Goal: Book appointment/travel/reservation

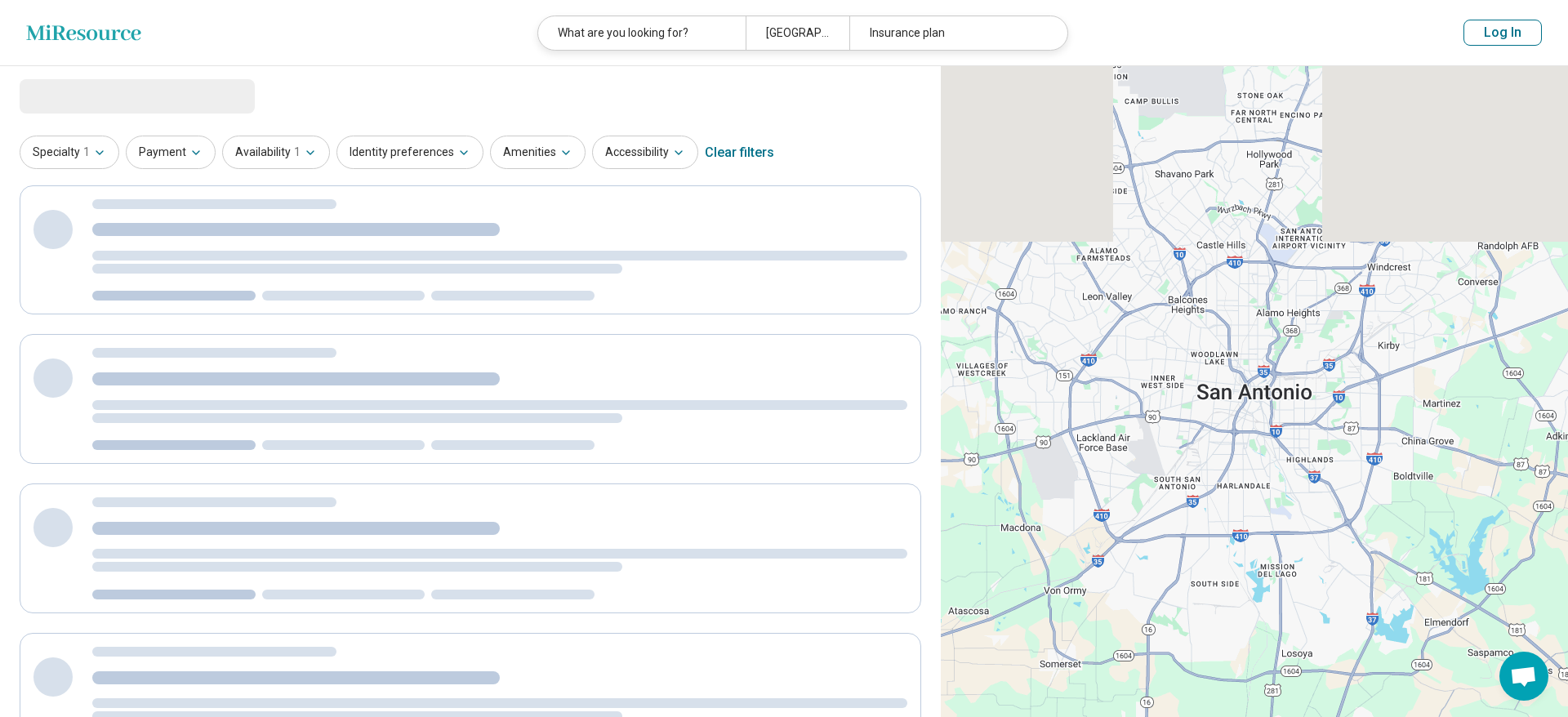
select select "***"
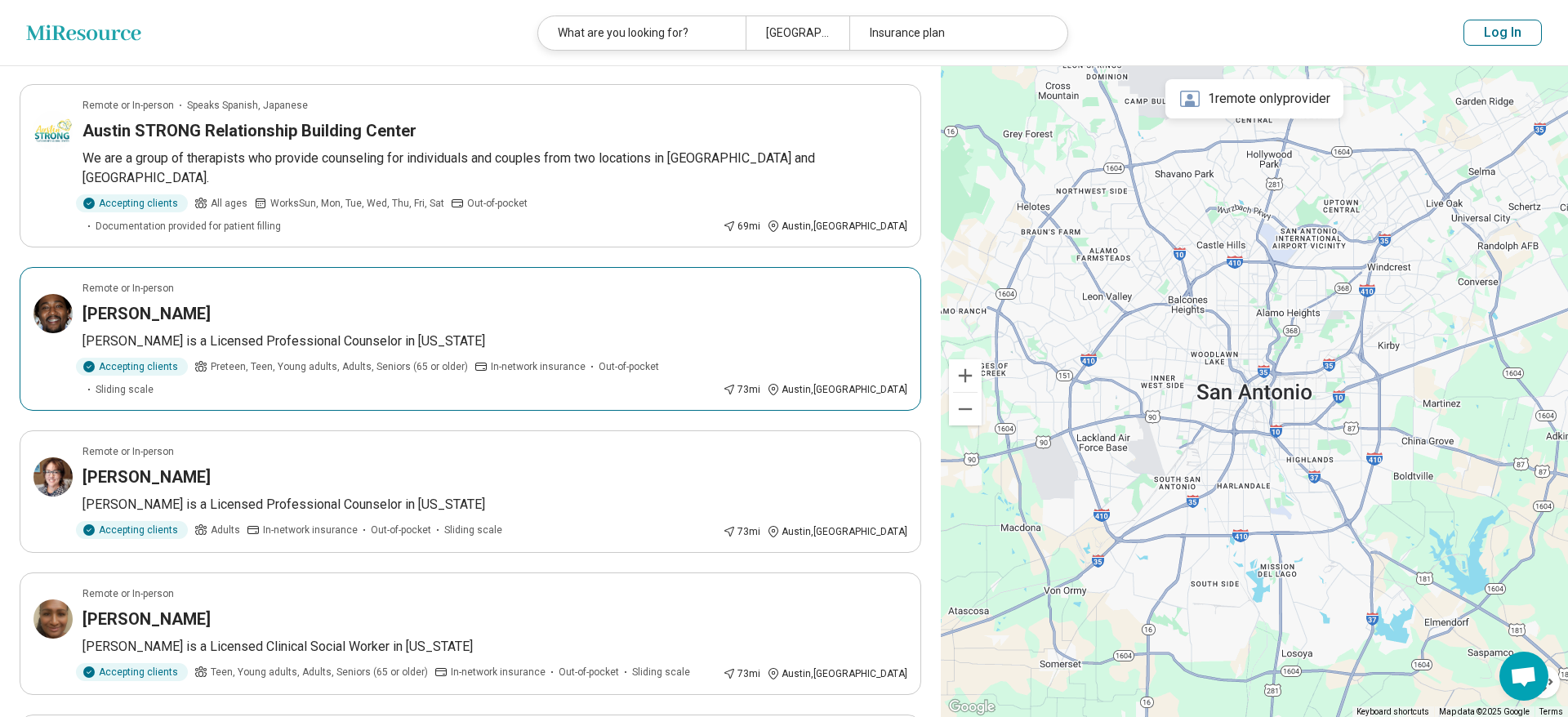
scroll to position [333, 0]
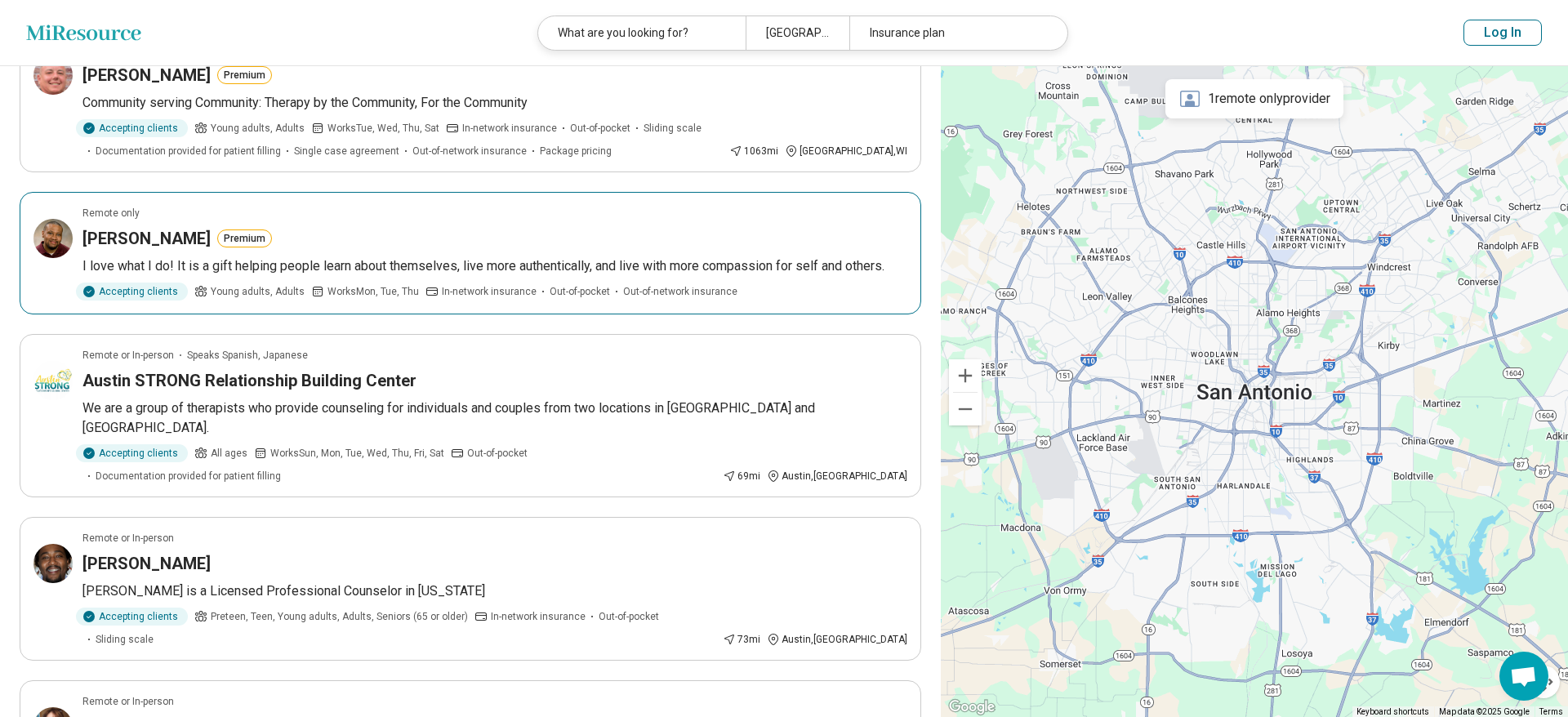
click at [181, 237] on h3 "ANTHONY TEASDALE" at bounding box center [147, 238] width 128 height 23
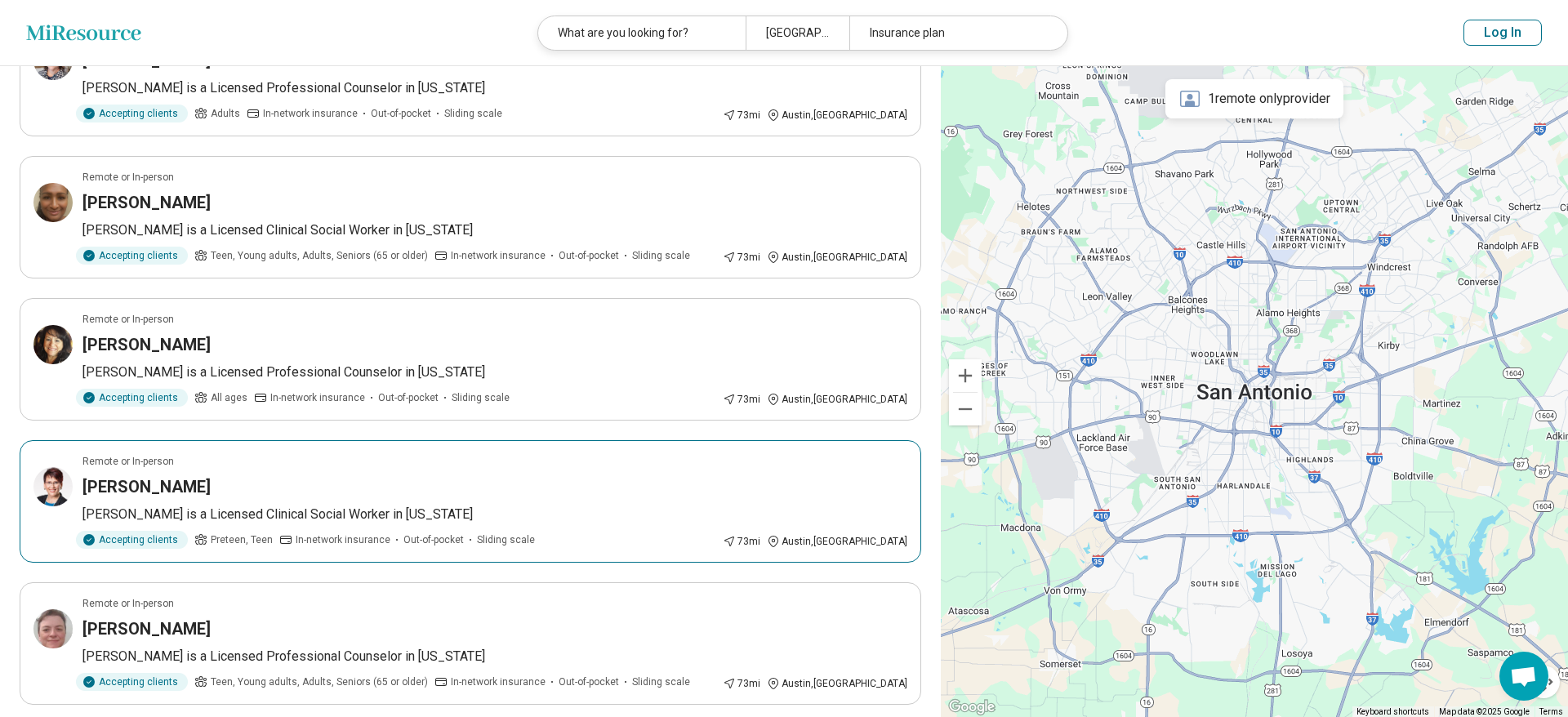
scroll to position [1083, 0]
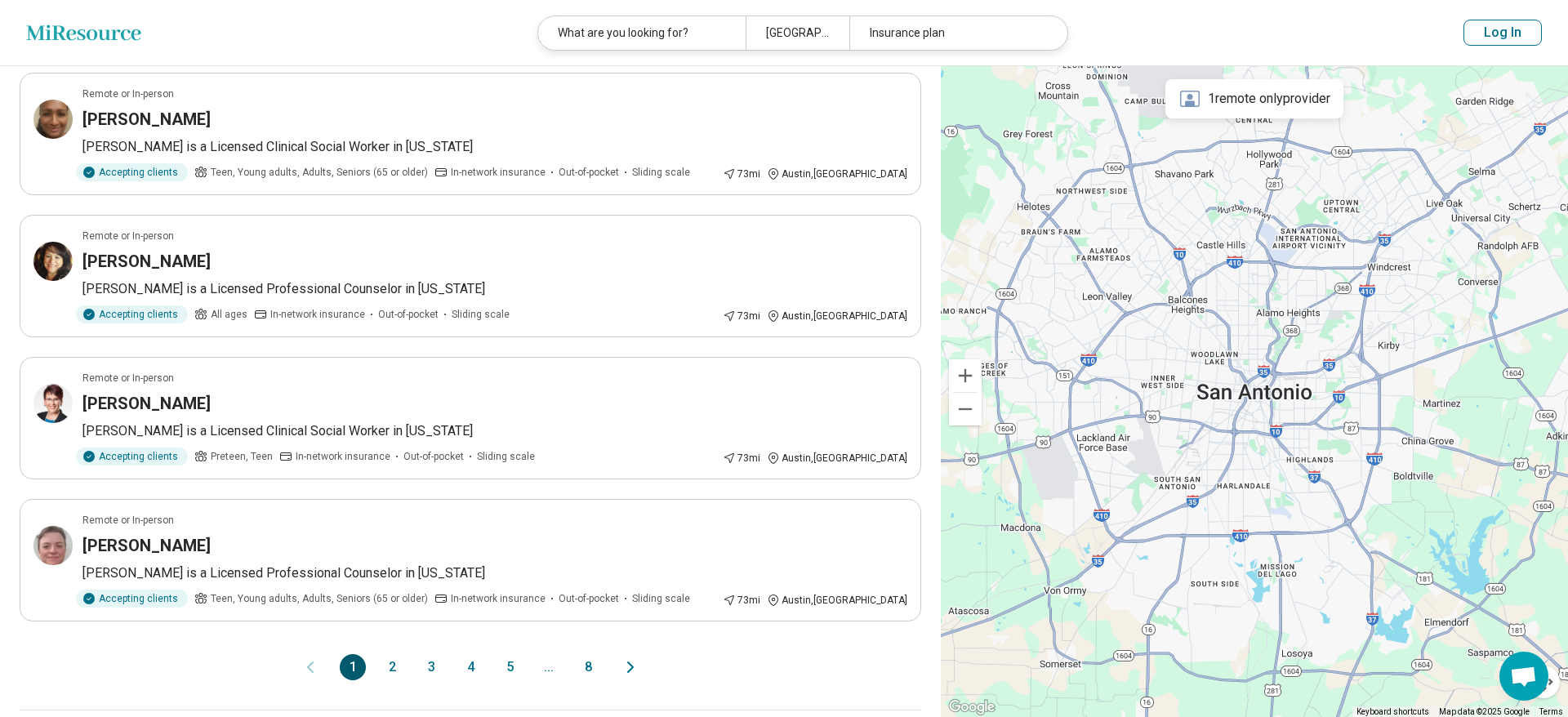
click at [633, 657] on icon "Next page" at bounding box center [630, 666] width 19 height 19
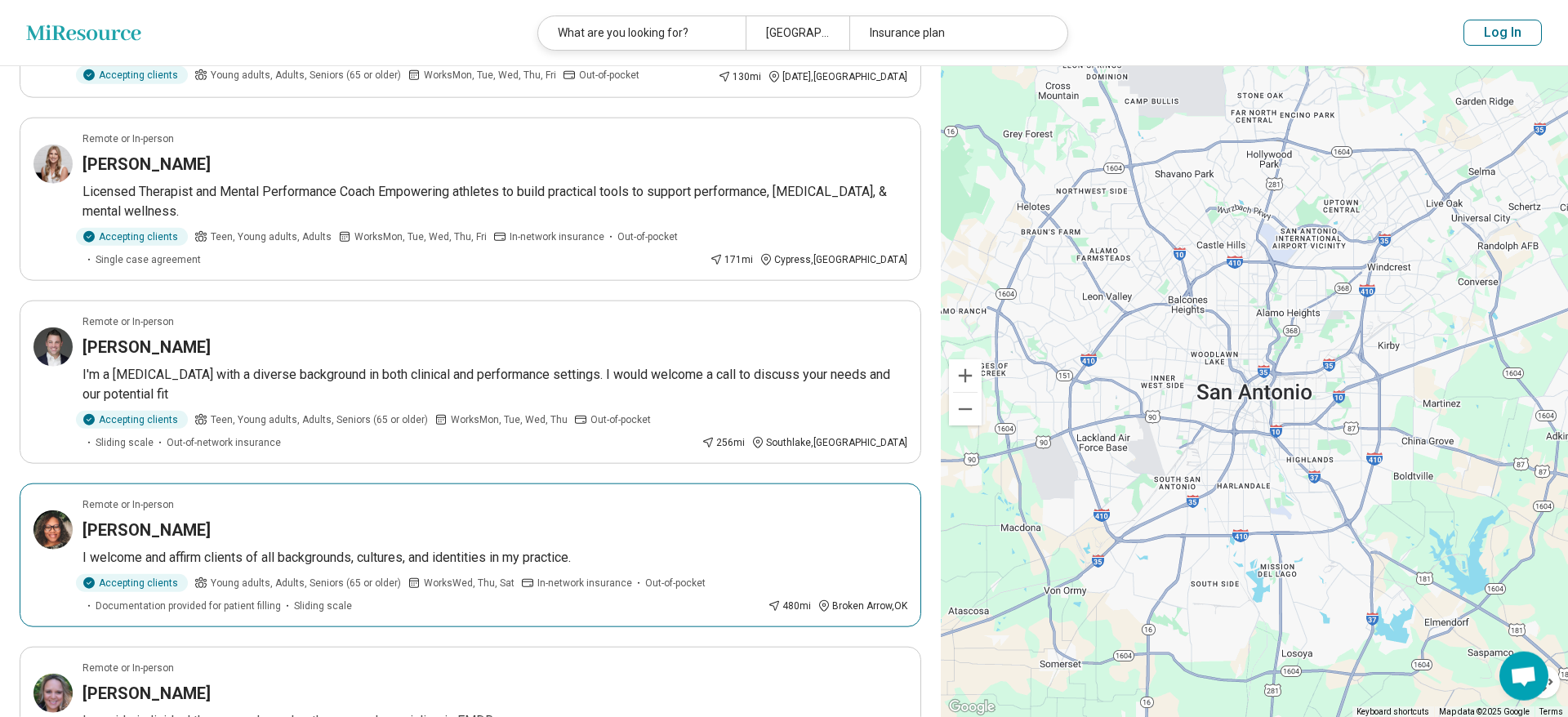
scroll to position [750, 0]
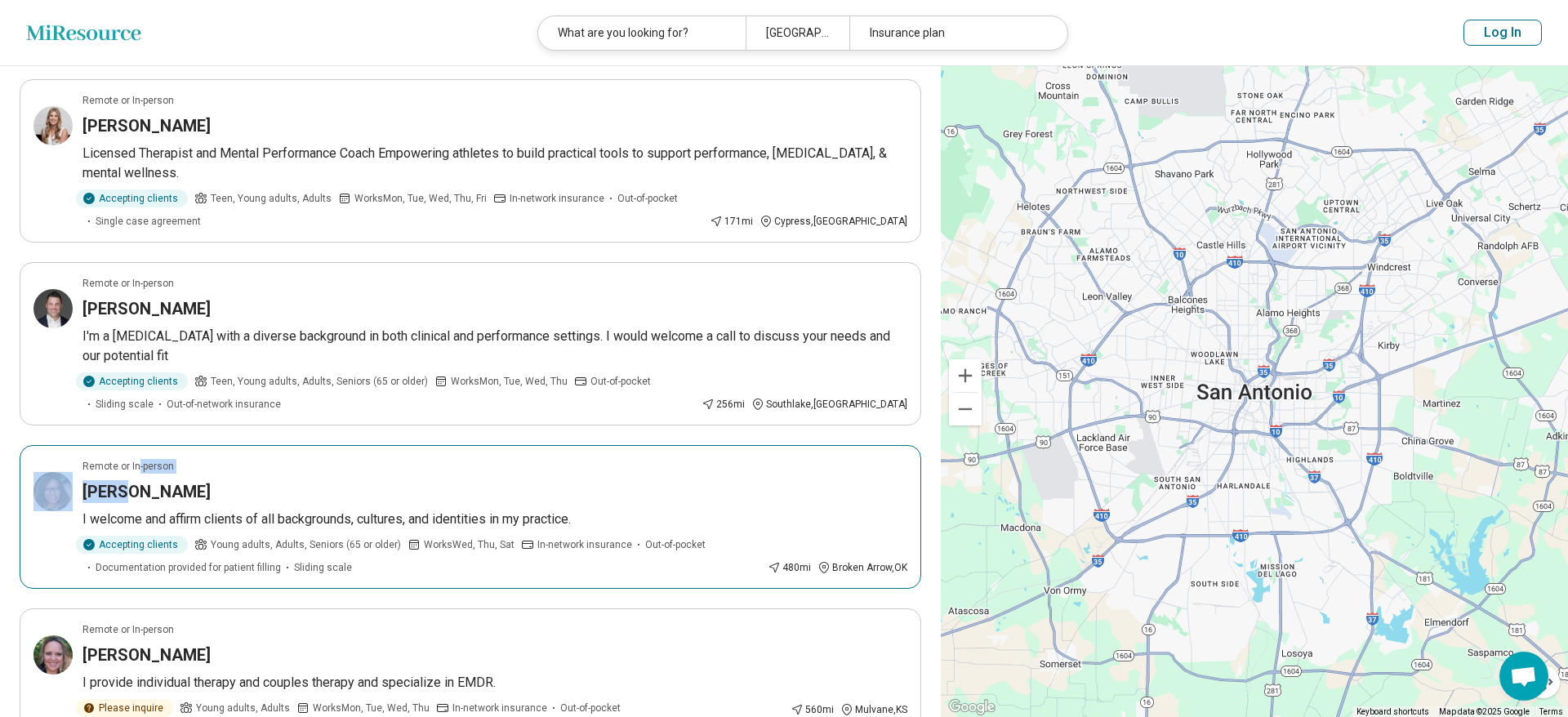
drag, startPoint x: 124, startPoint y: 452, endPoint x: 136, endPoint y: 422, distance: 32.3
click at [136, 445] on article "Remote or In-person Lee Kelley I welcome and affirm clients of all backgrounds,…" at bounding box center [470, 517] width 902 height 143
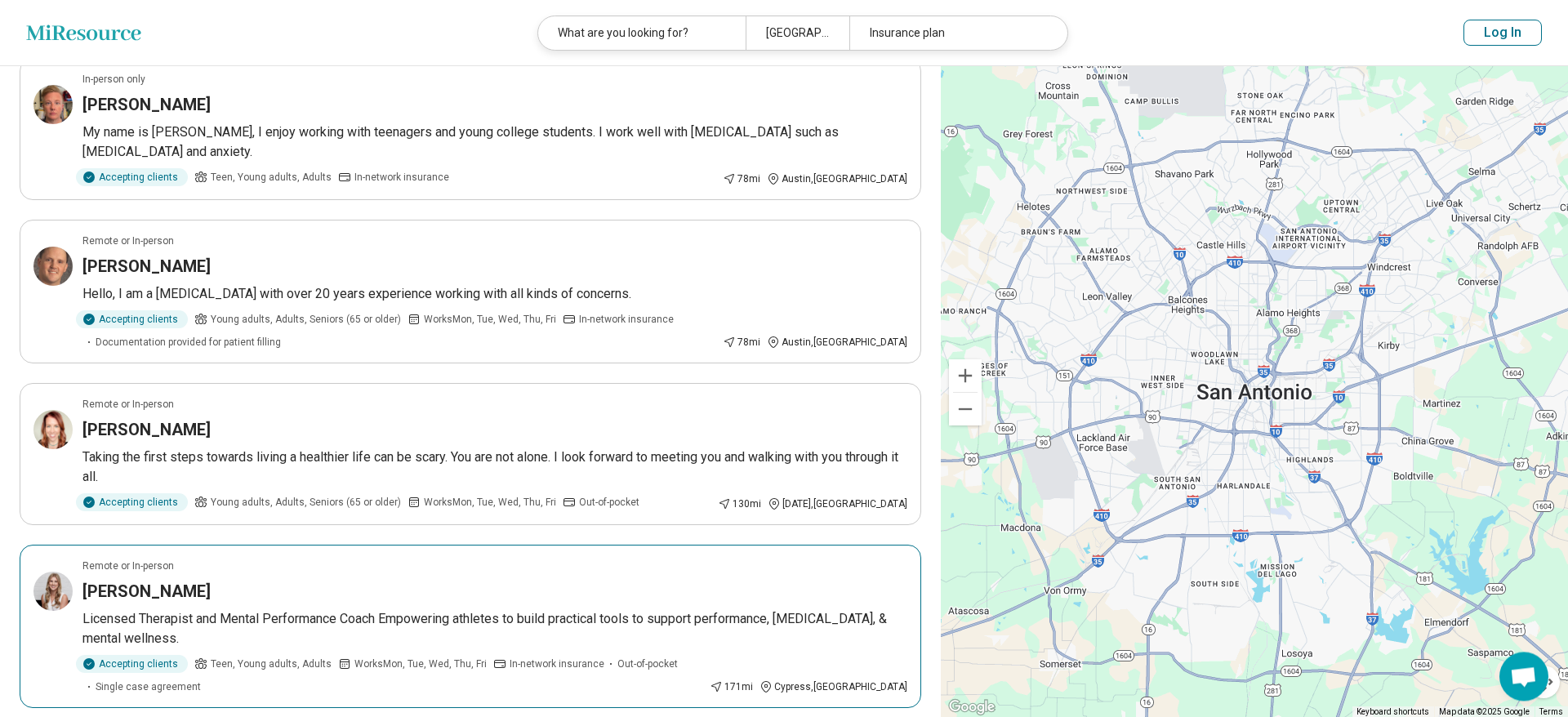
scroll to position [250, 0]
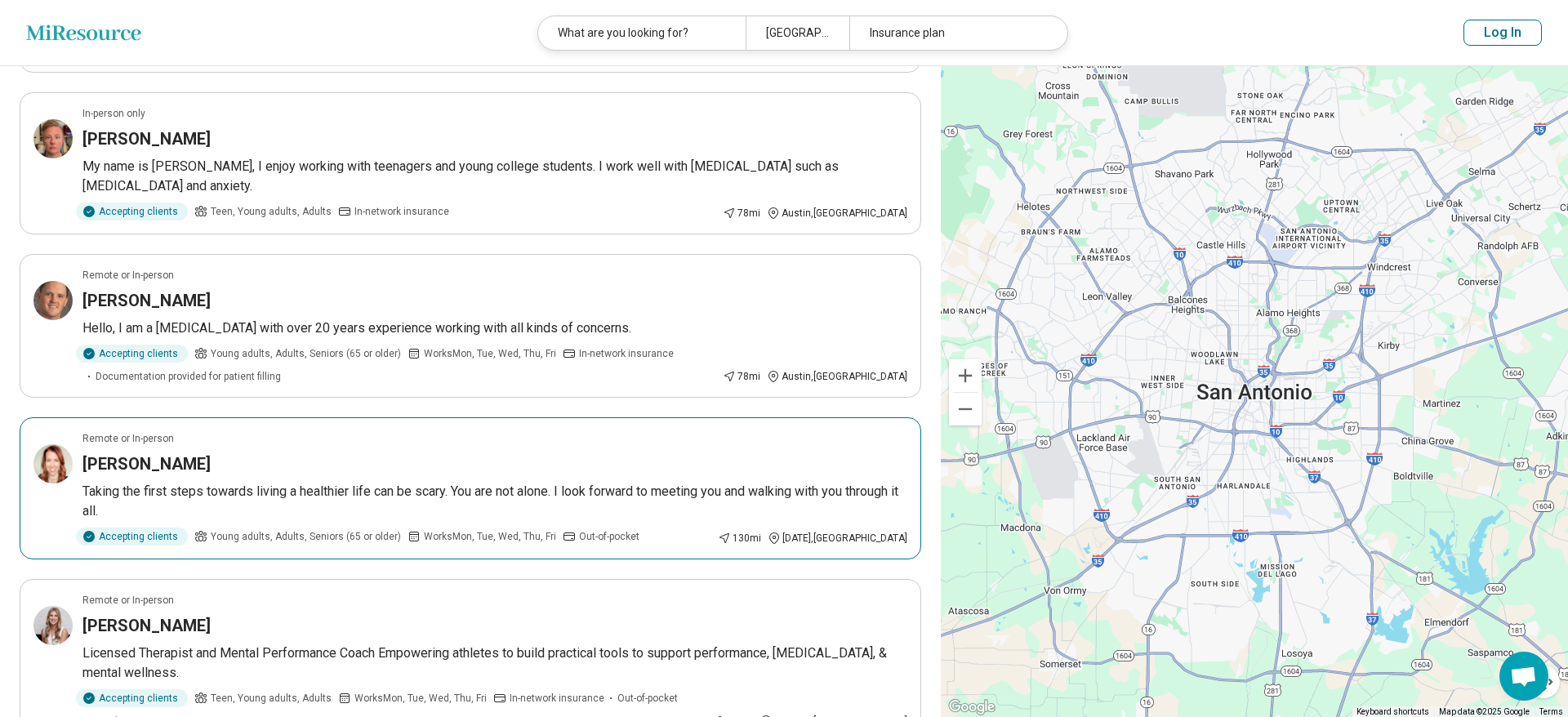
click at [148, 452] on h3 "Amanda Almendarez" at bounding box center [147, 463] width 128 height 23
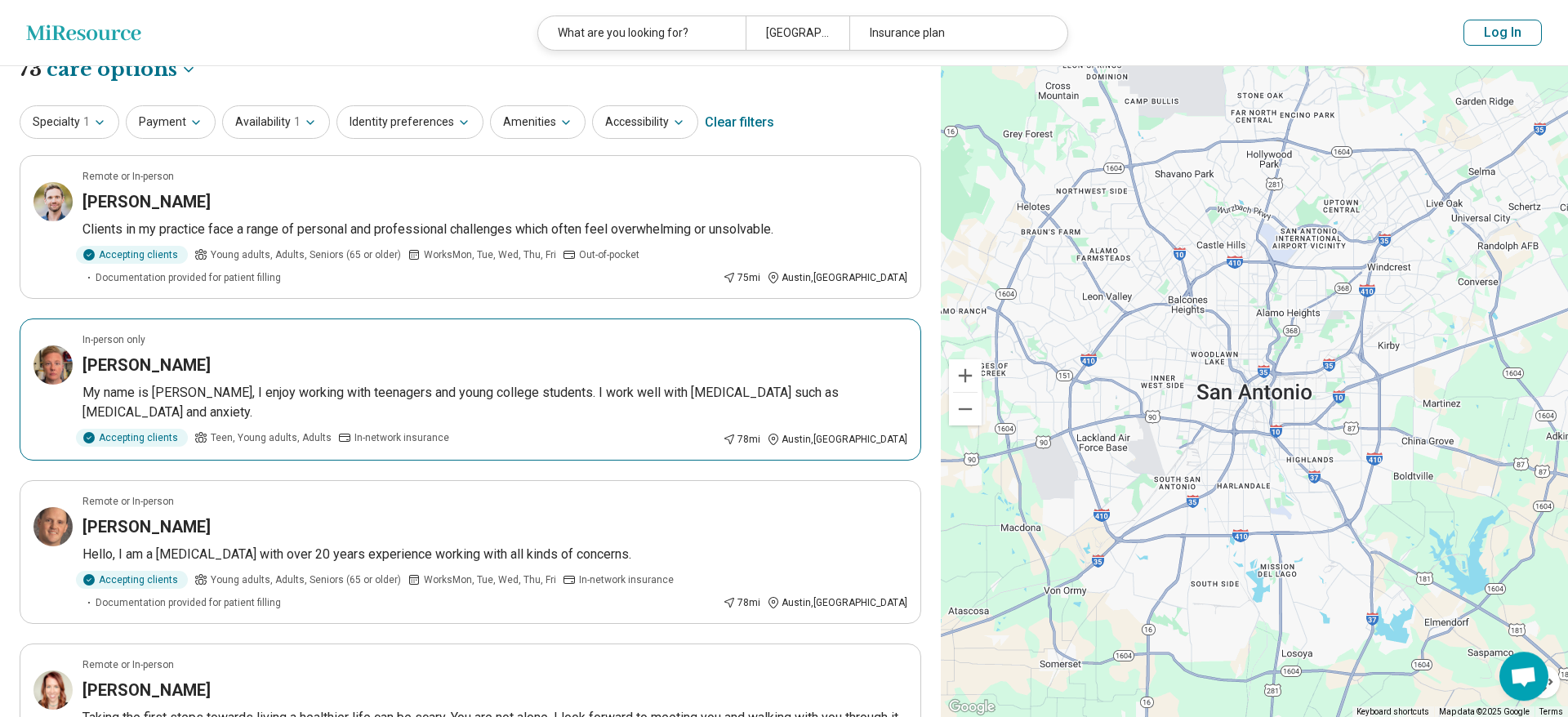
scroll to position [0, 0]
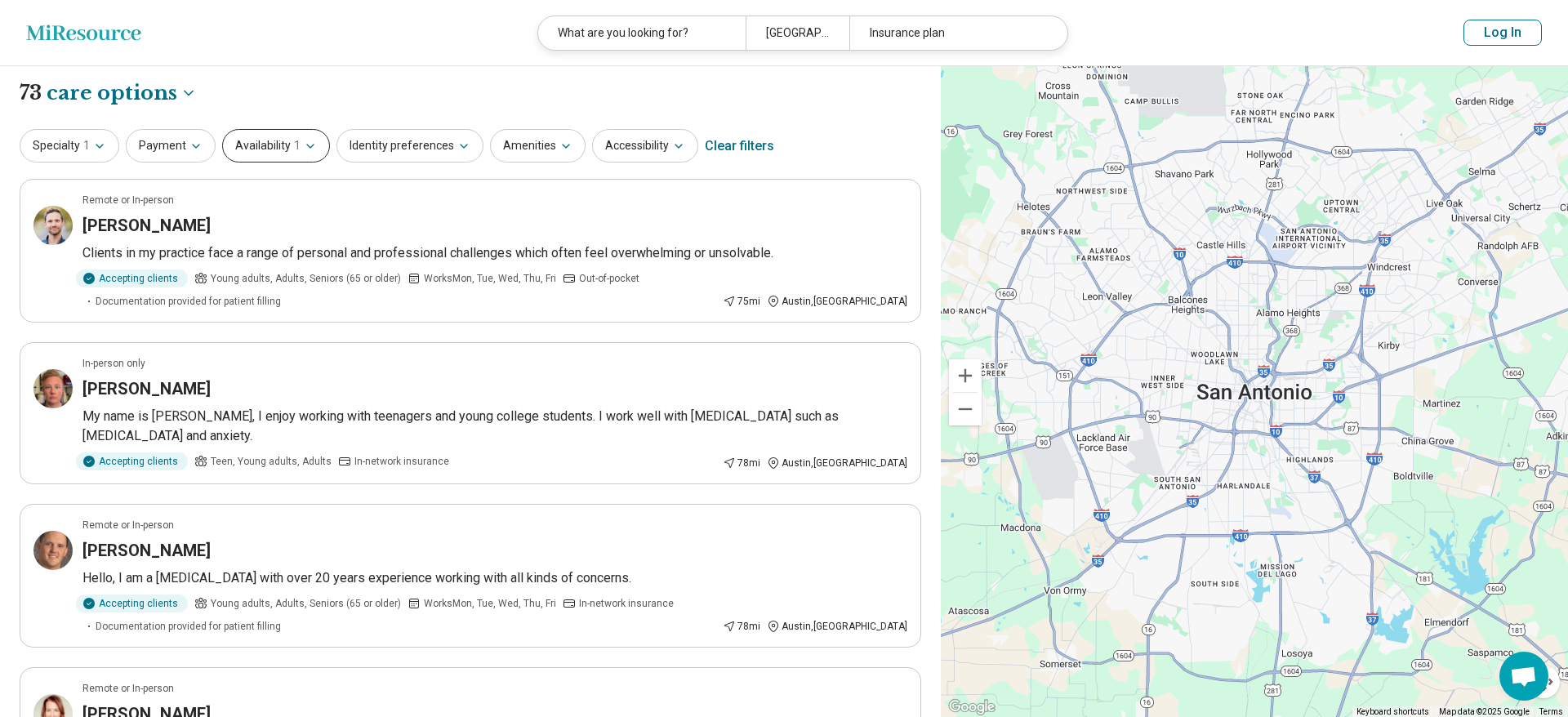
click at [299, 154] on button "Availability 1" at bounding box center [276, 146] width 108 height 34
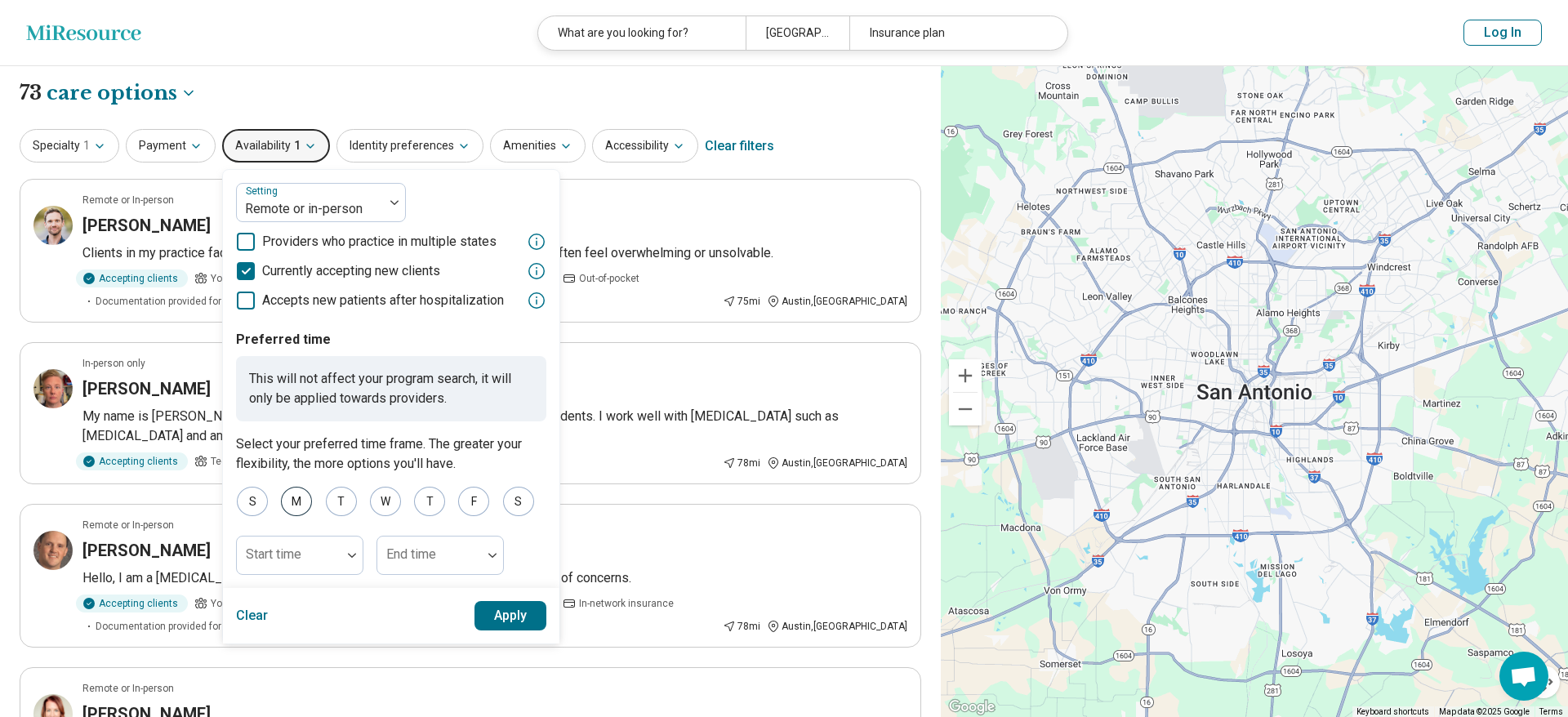
click at [290, 500] on div "M" at bounding box center [296, 501] width 31 height 30
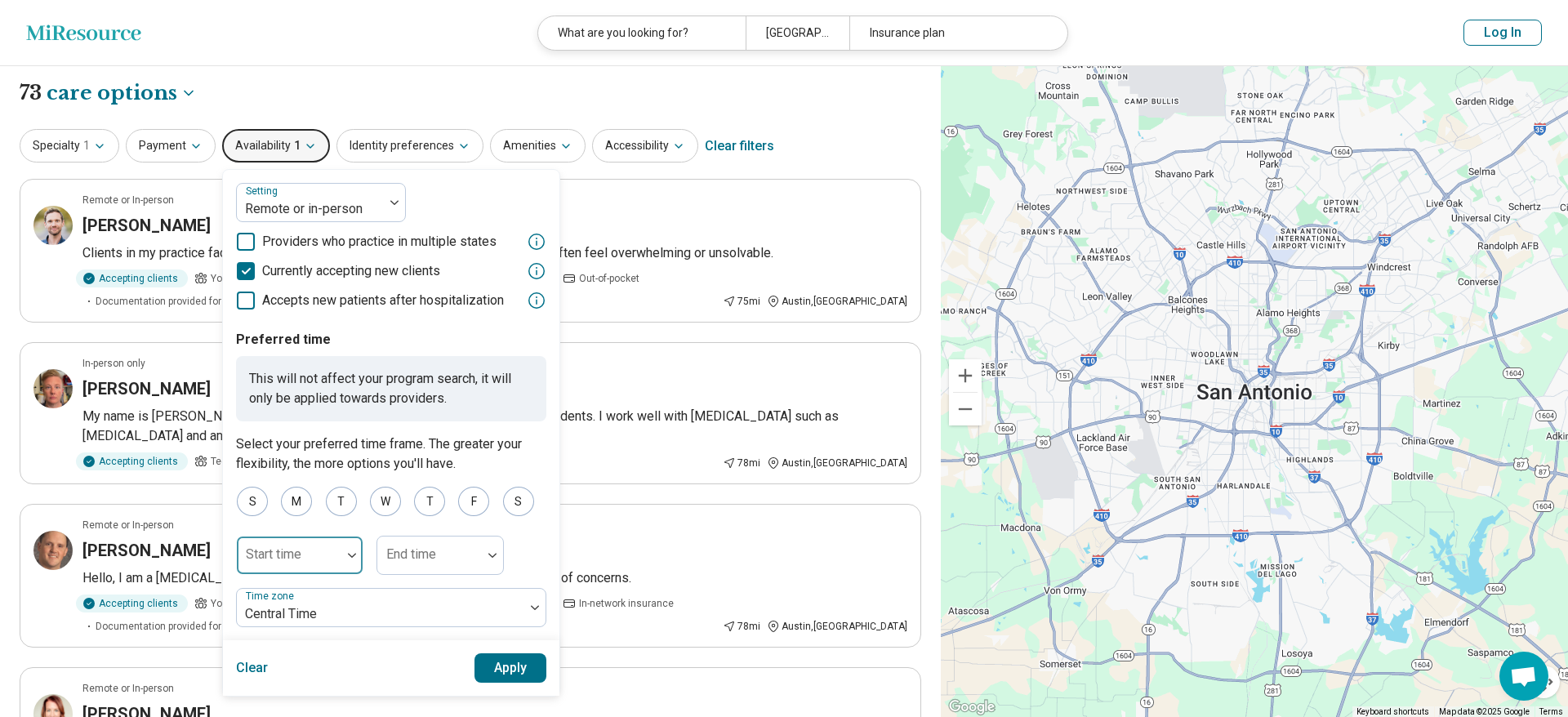
click at [327, 552] on div at bounding box center [288, 561] width 91 height 23
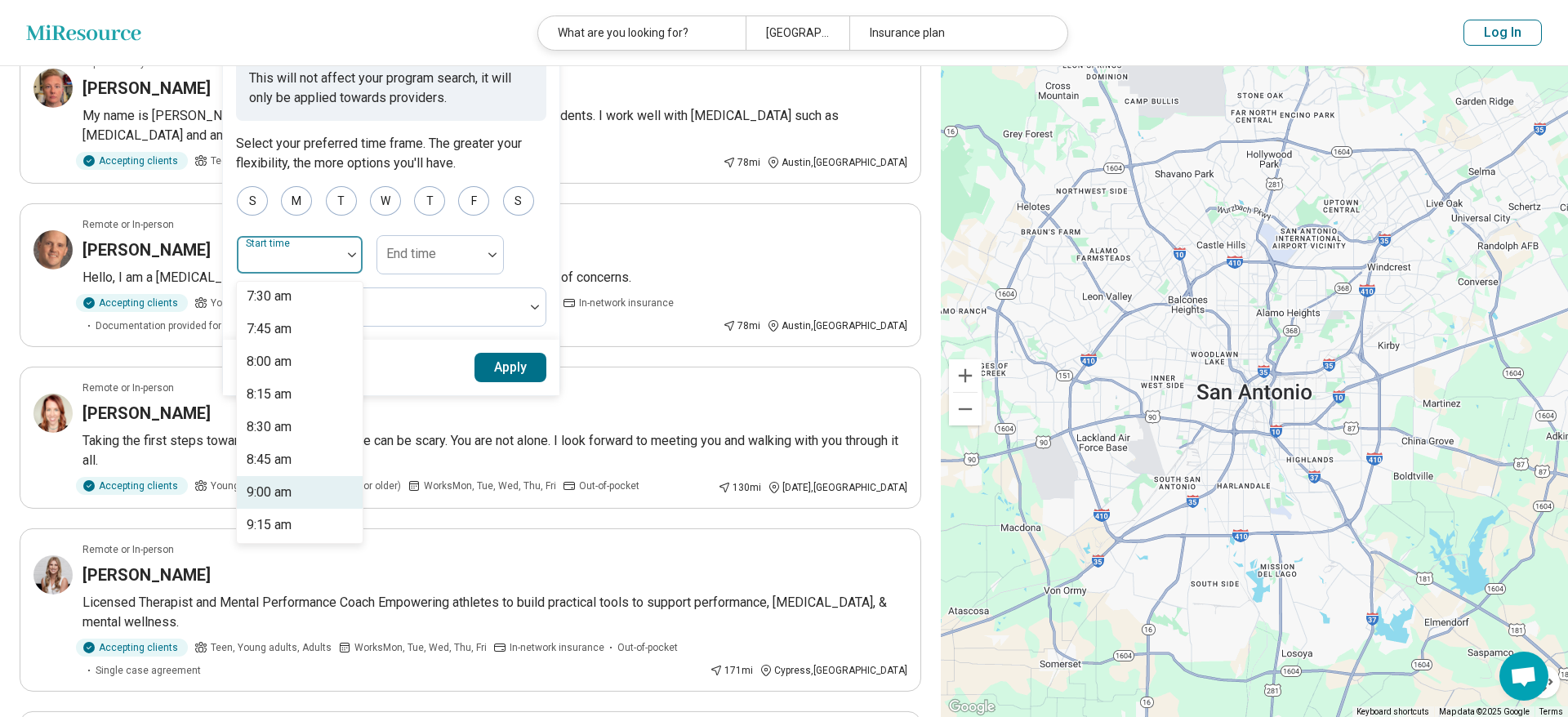
scroll to position [1024, 0]
click at [266, 460] on div "9:00 am" at bounding box center [268, 453] width 45 height 19
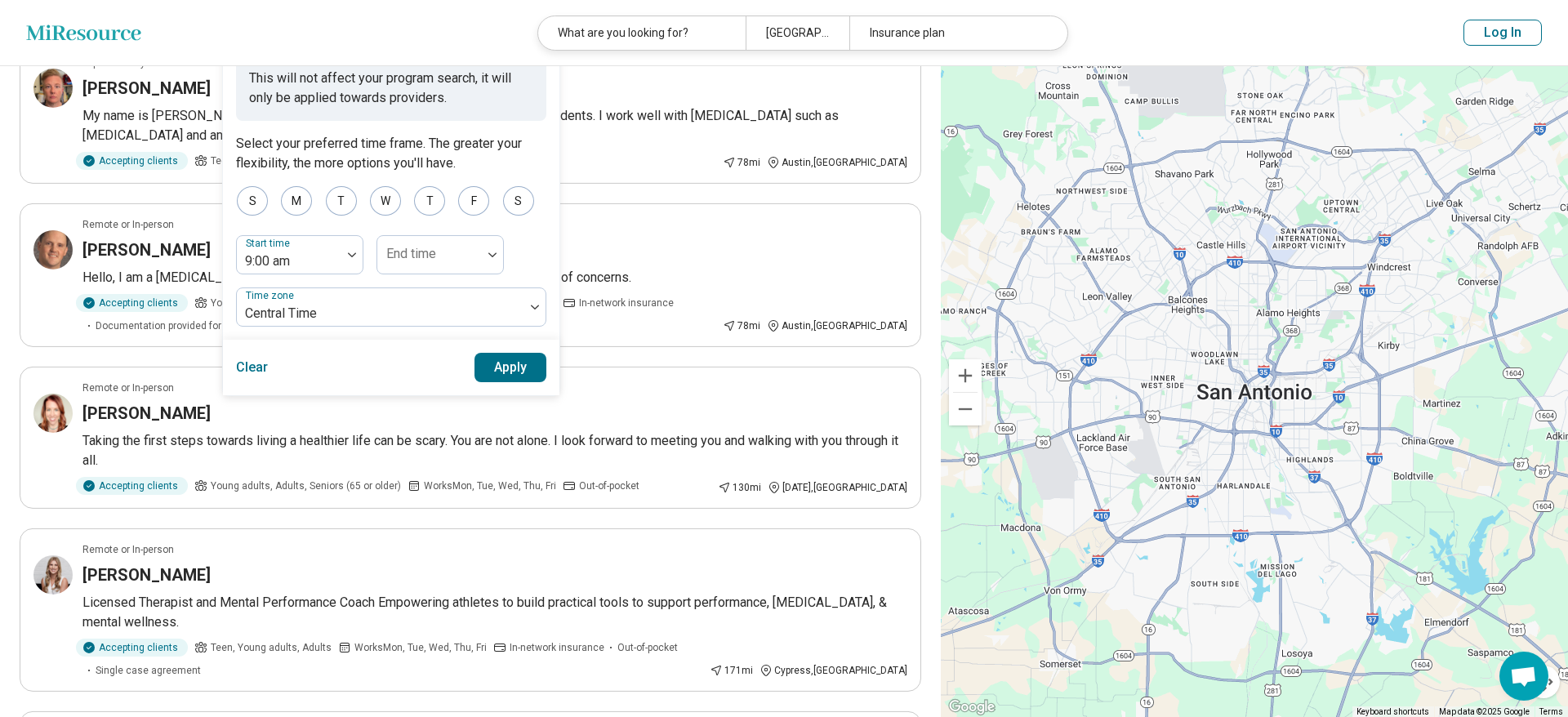
click at [512, 378] on button "Apply" at bounding box center [510, 367] width 73 height 30
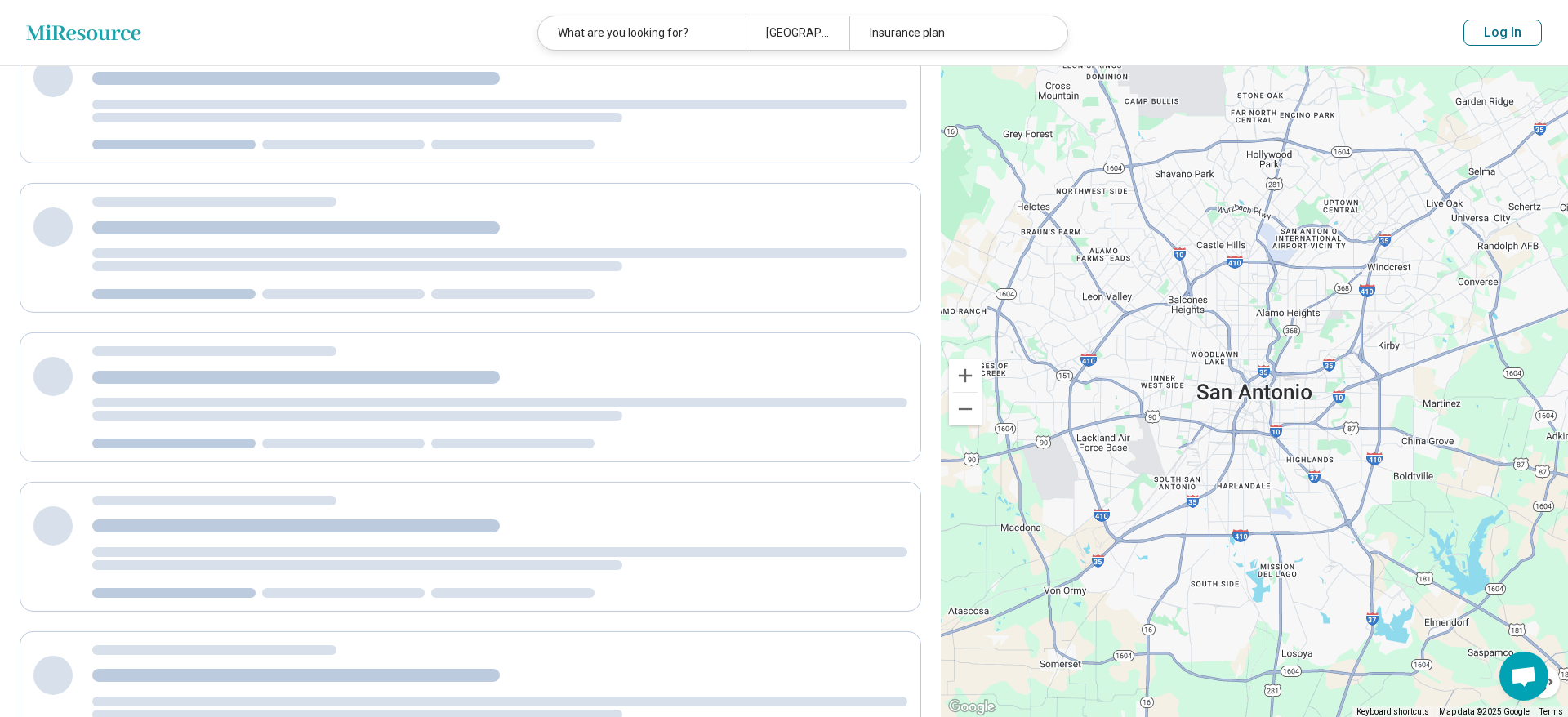
scroll to position [0, 0]
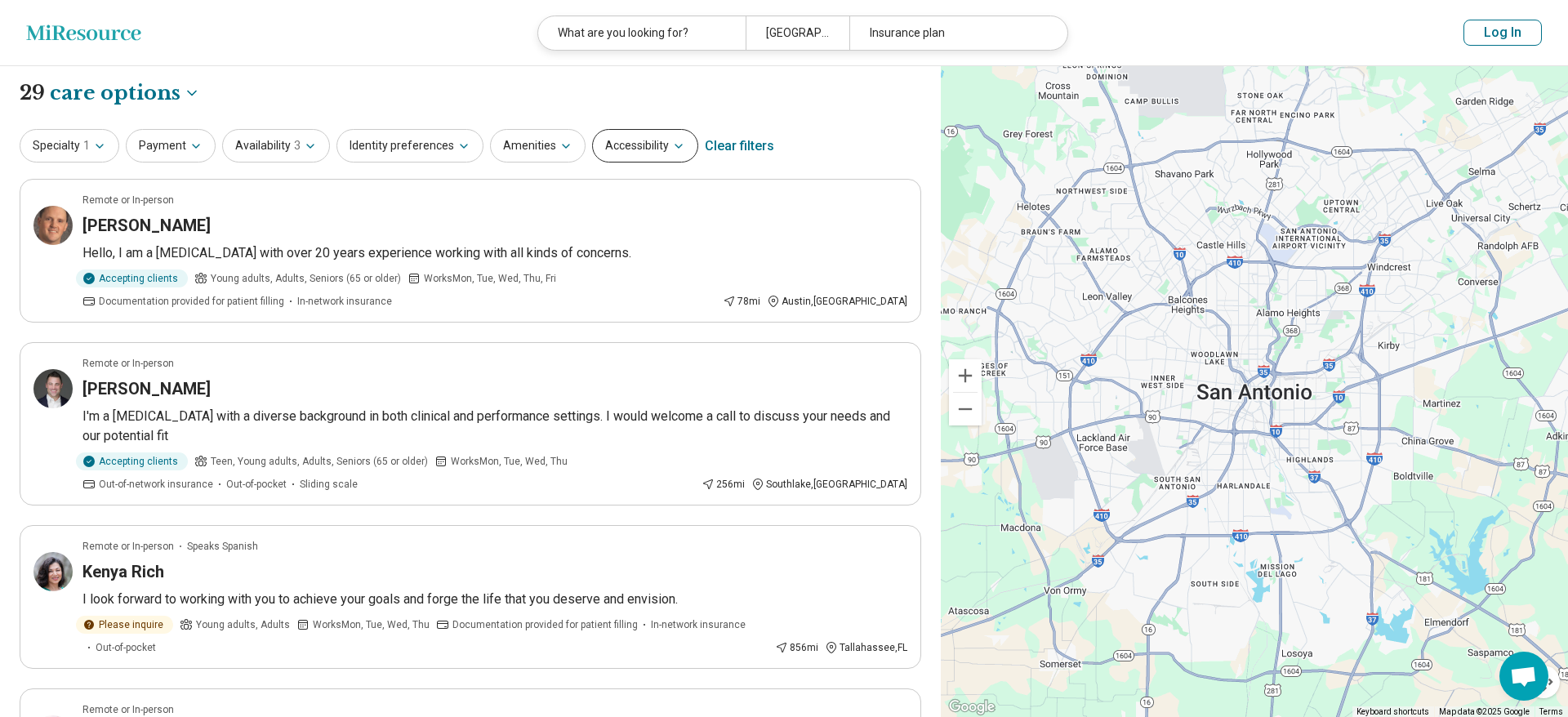
click at [622, 157] on button "Accessibility" at bounding box center [645, 146] width 106 height 34
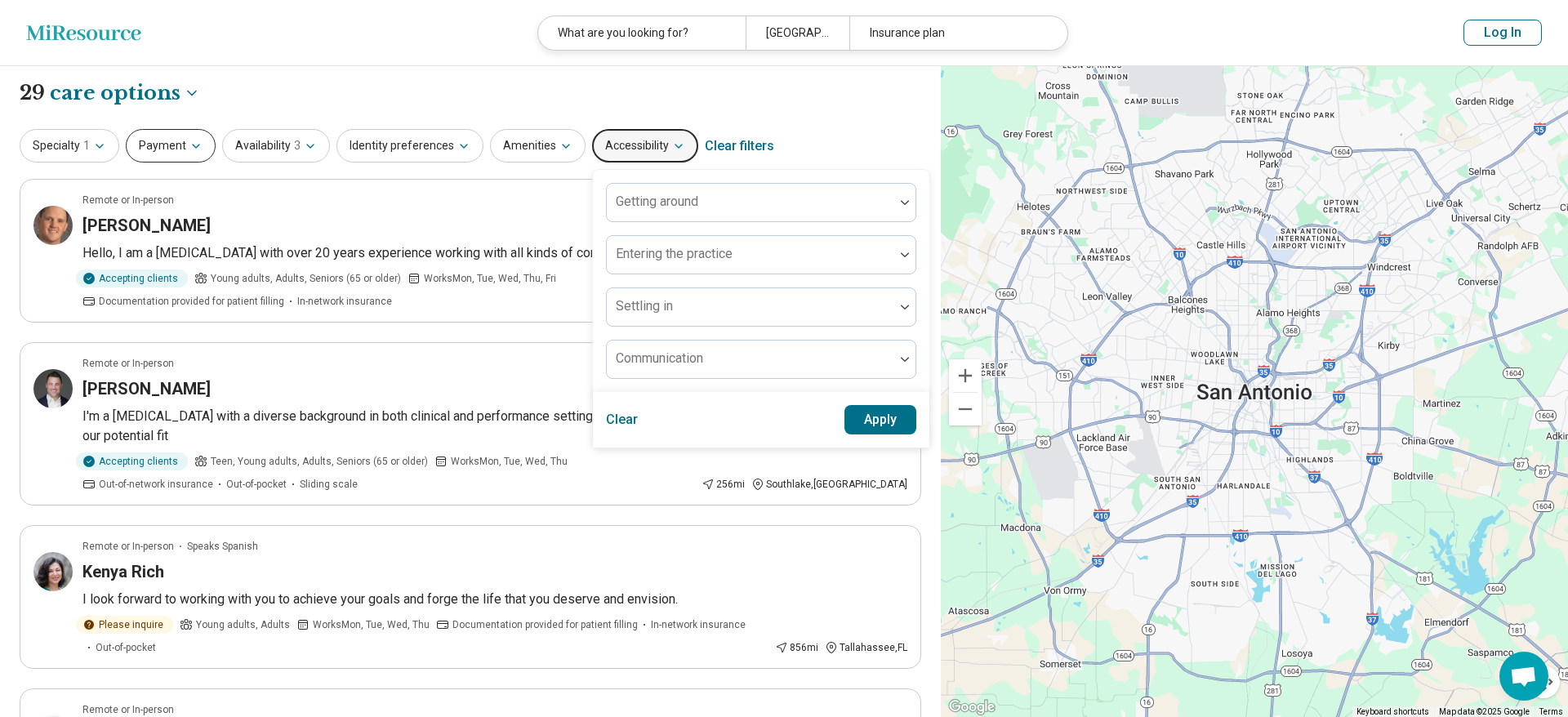
click at [180, 159] on button "Payment" at bounding box center [170, 146] width 89 height 34
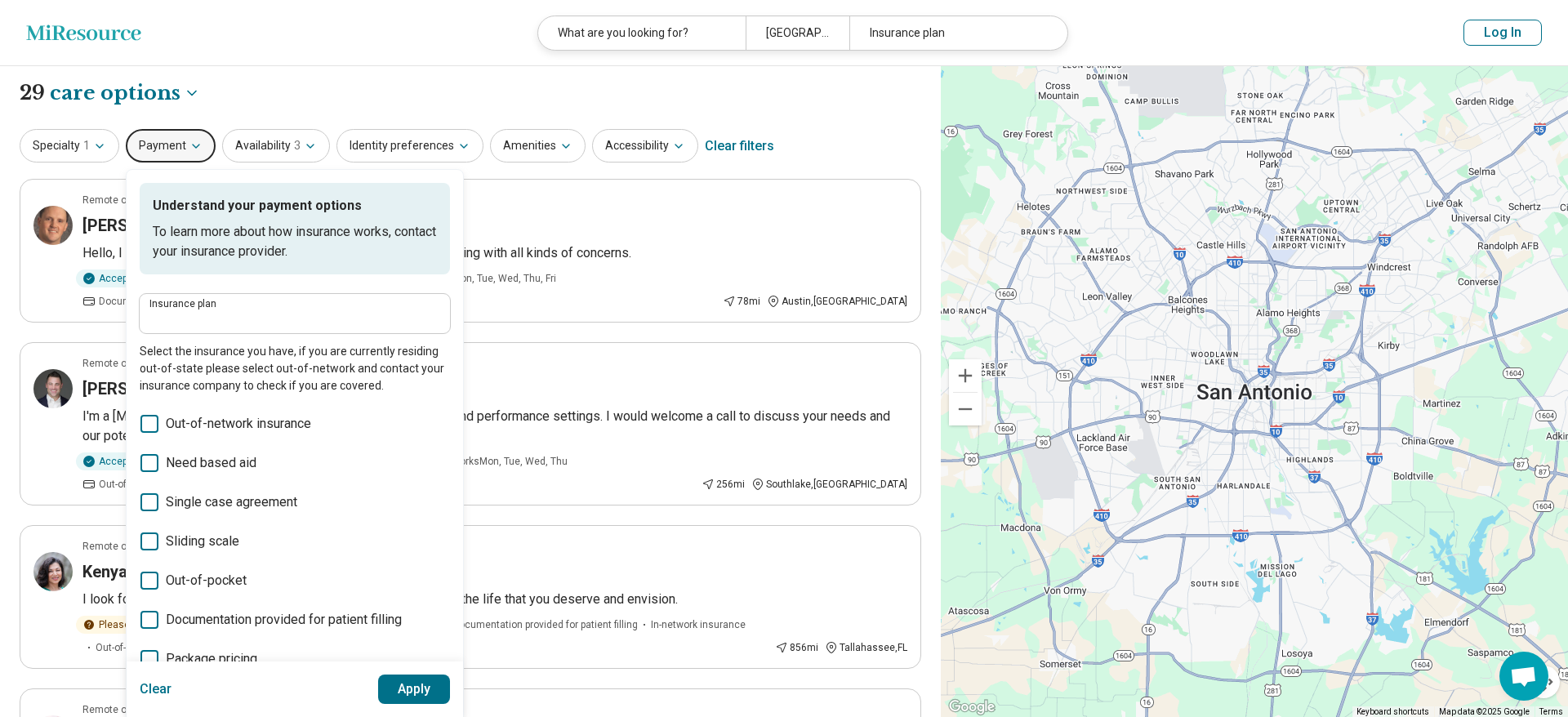
click at [146, 576] on icon at bounding box center [149, 580] width 18 height 18
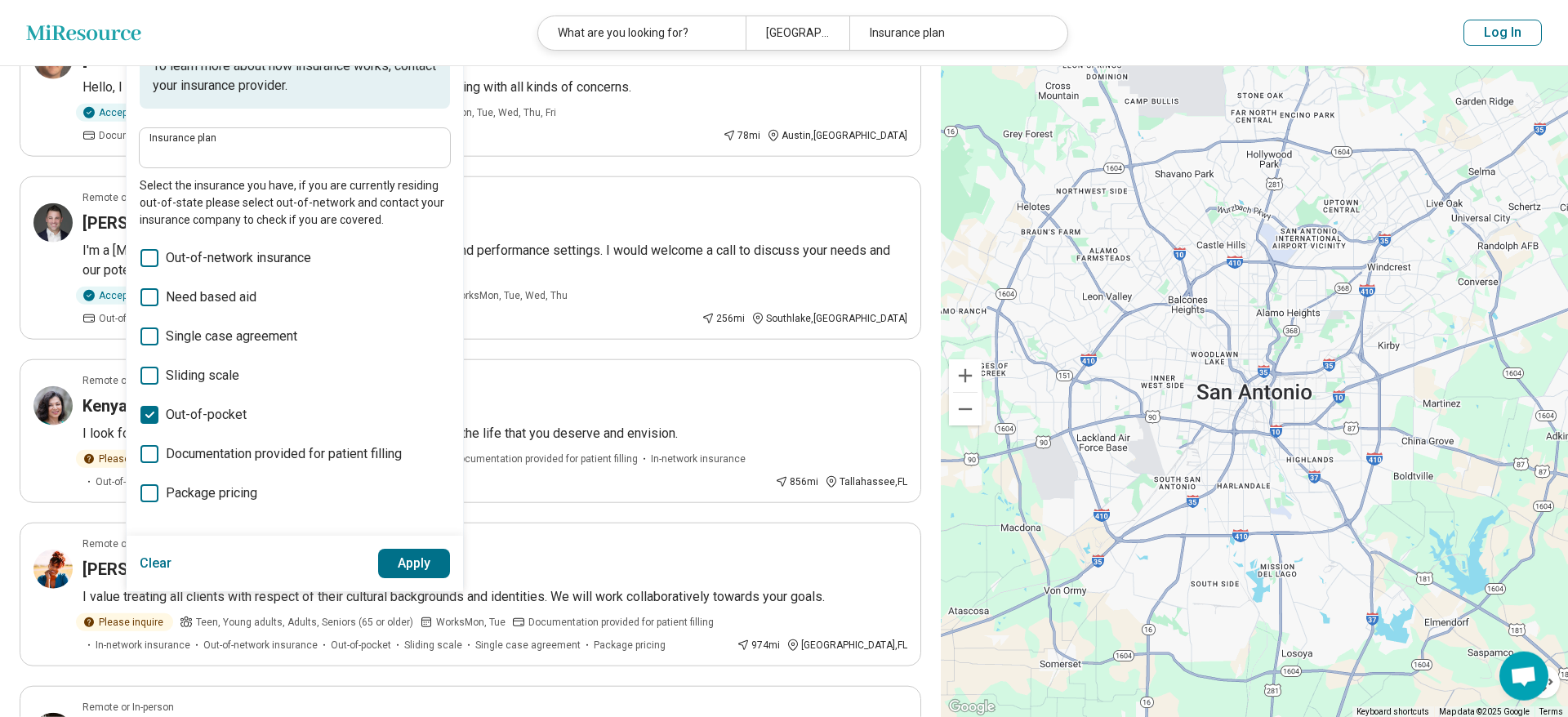
scroll to position [166, 0]
click at [150, 252] on icon at bounding box center [149, 256] width 18 height 18
click at [404, 553] on button "Apply" at bounding box center [414, 563] width 73 height 30
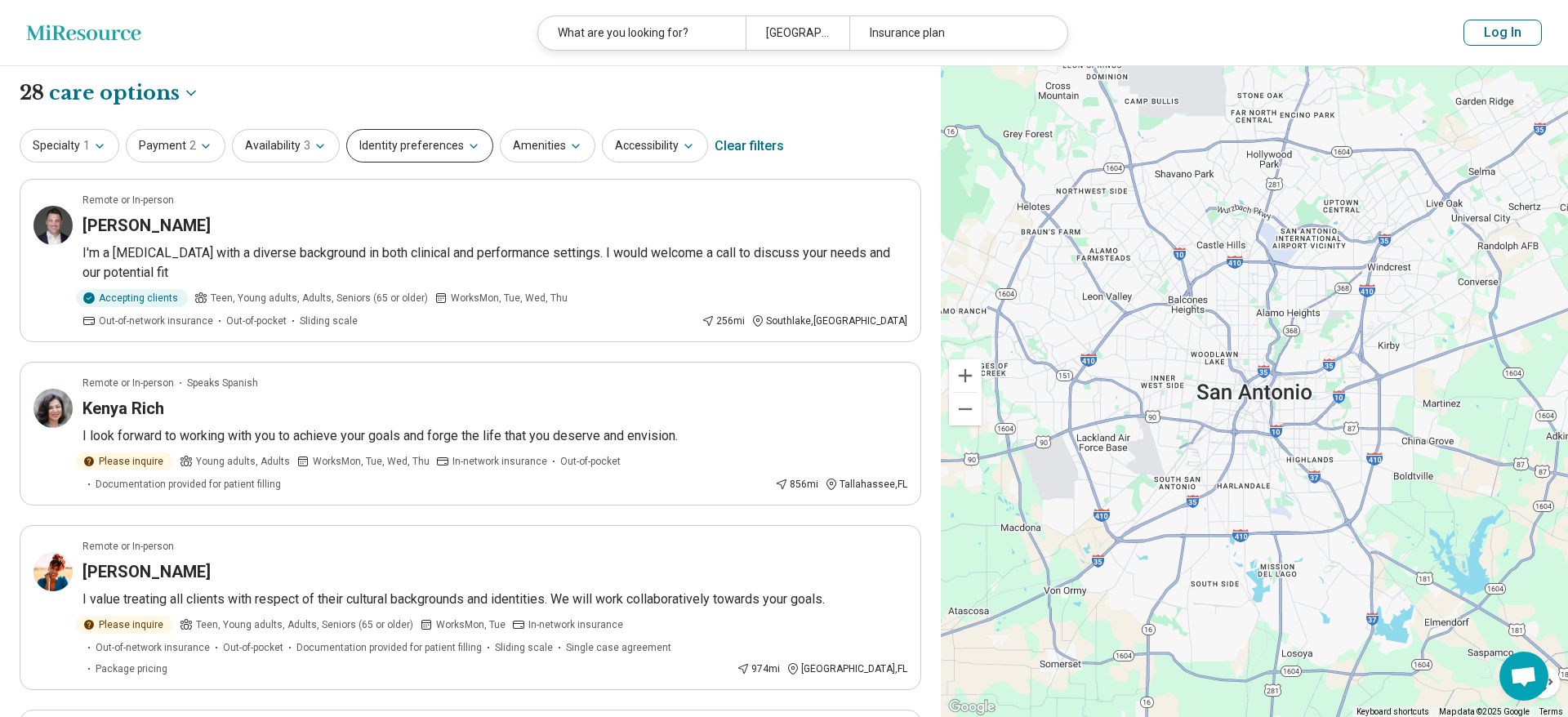
click at [407, 156] on button "Identity preferences" at bounding box center [419, 146] width 147 height 34
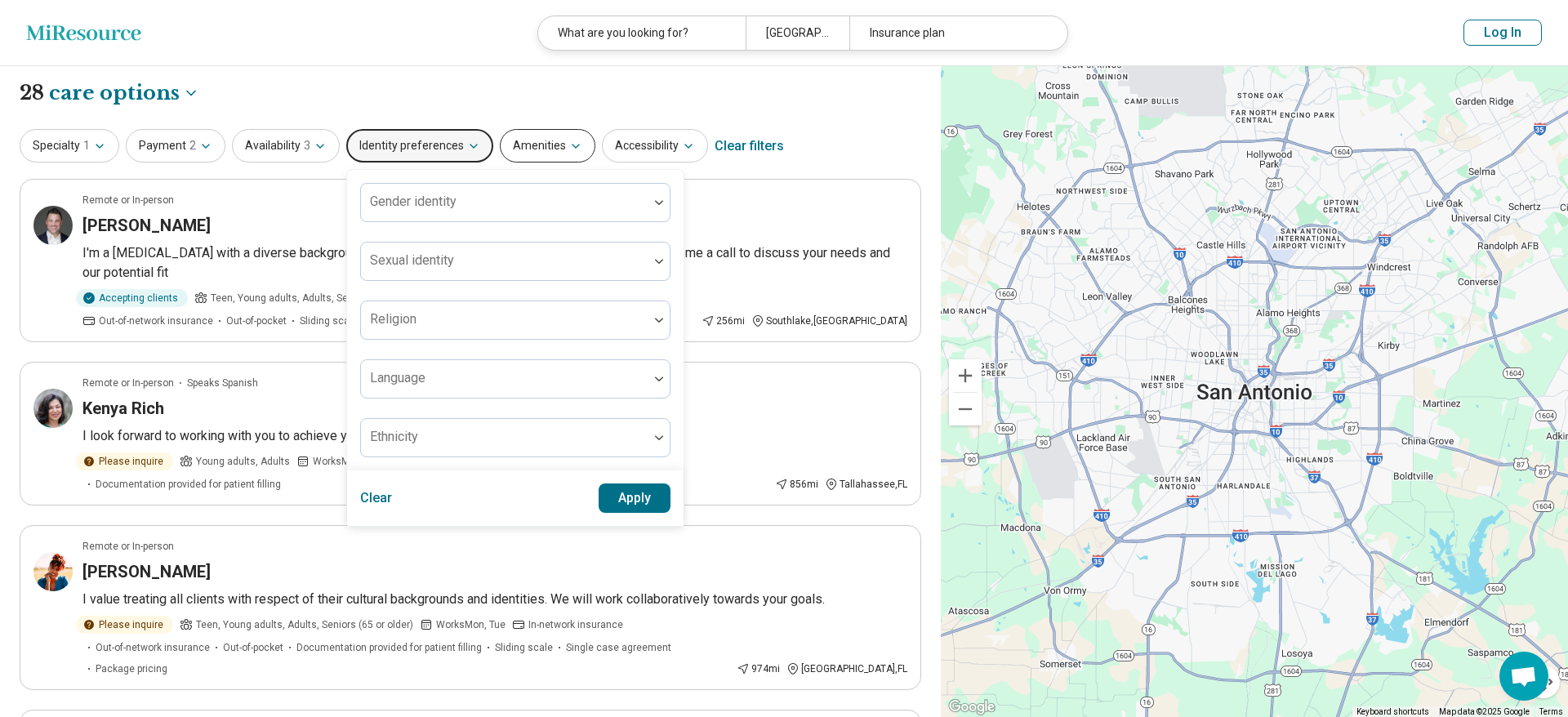
click at [540, 152] on button "Amenities" at bounding box center [547, 146] width 95 height 34
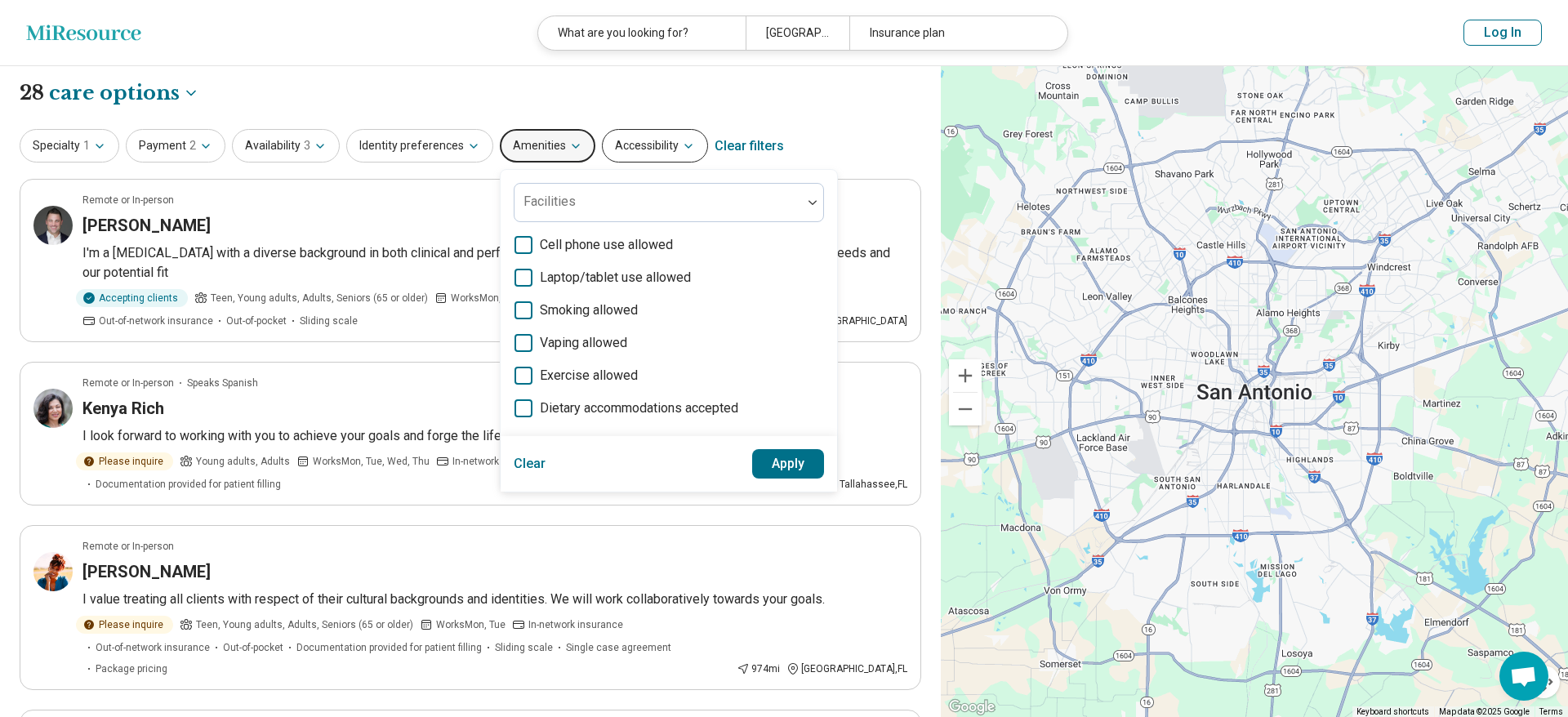
click at [628, 144] on button "Accessibility" at bounding box center [655, 146] width 106 height 34
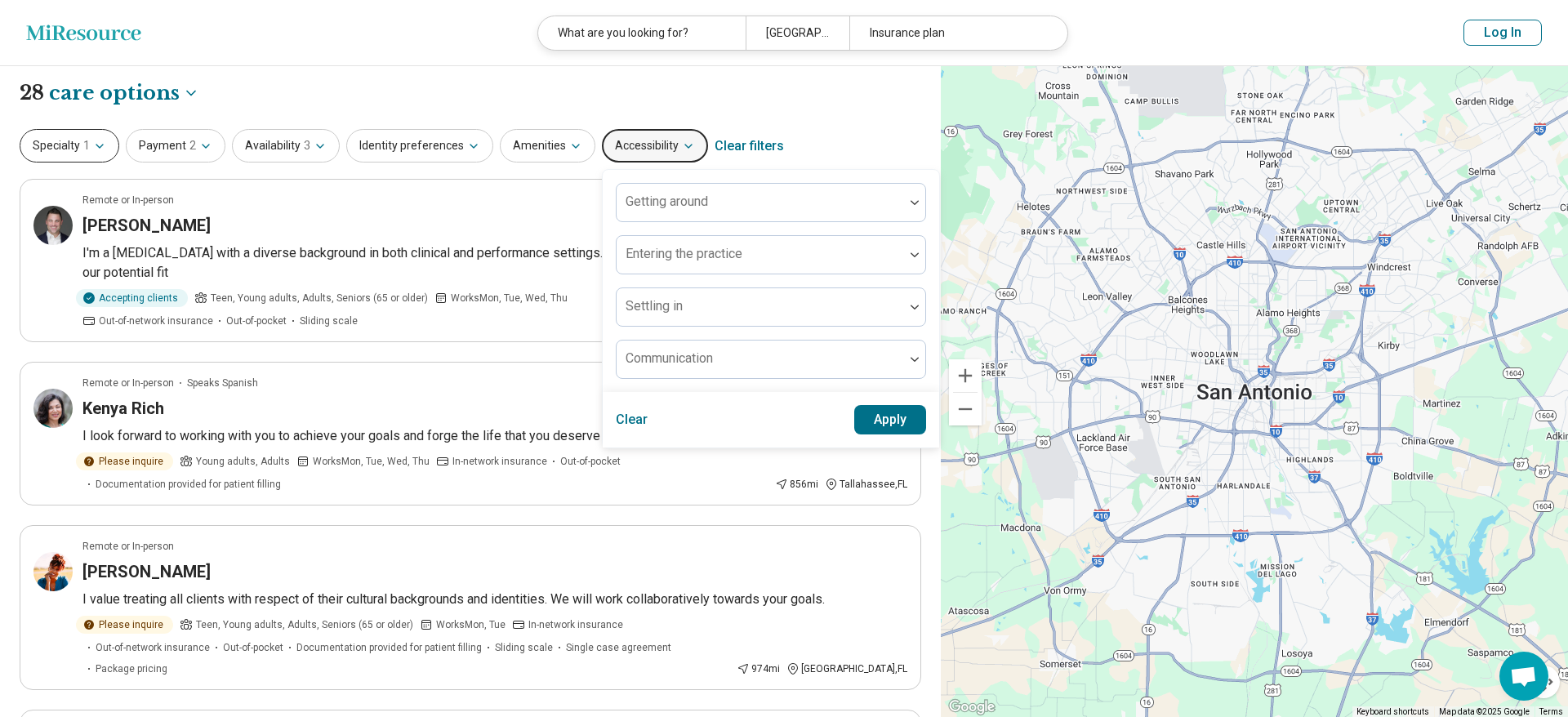
click at [110, 144] on button "Specialty 1" at bounding box center [69, 146] width 100 height 34
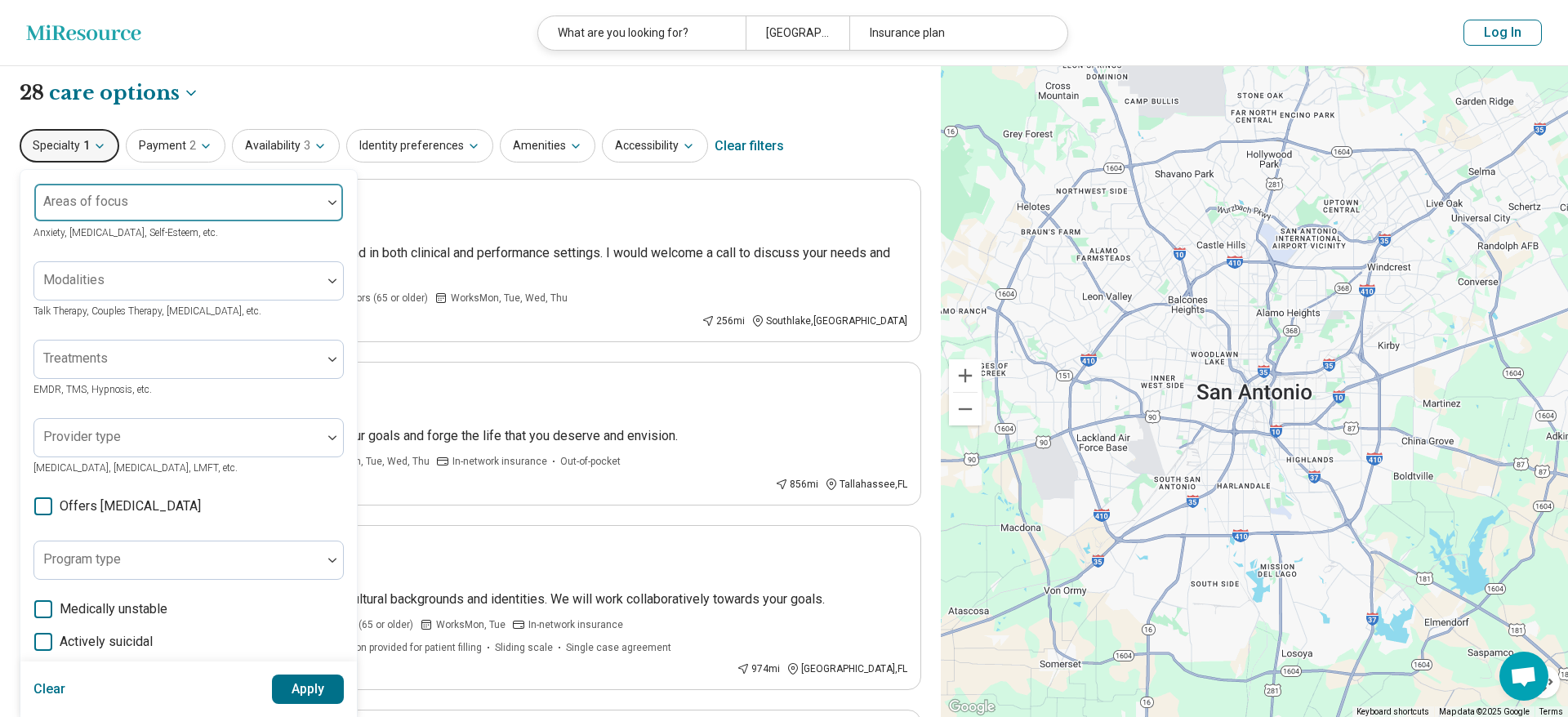
click at [175, 200] on div at bounding box center [177, 208] width 274 height 23
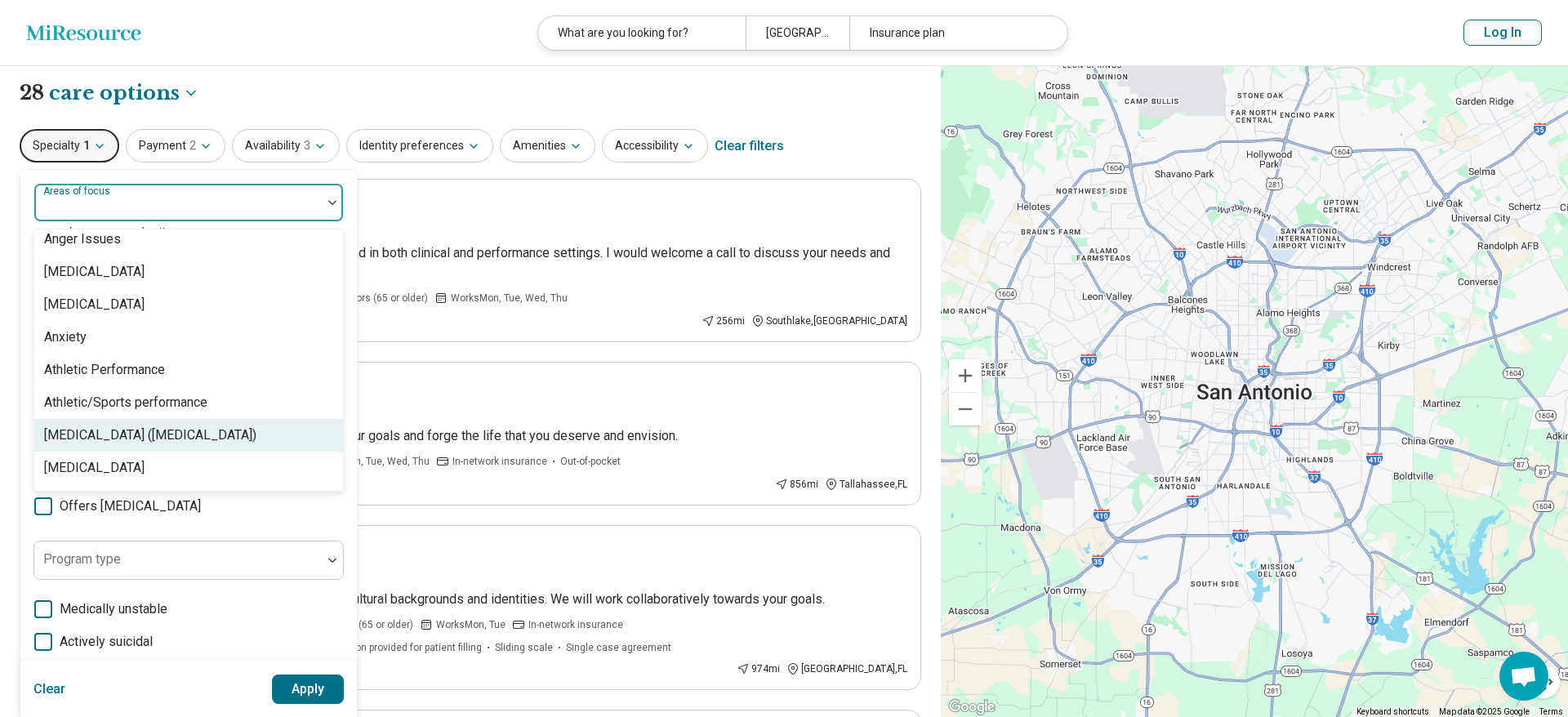
scroll to position [186, 0]
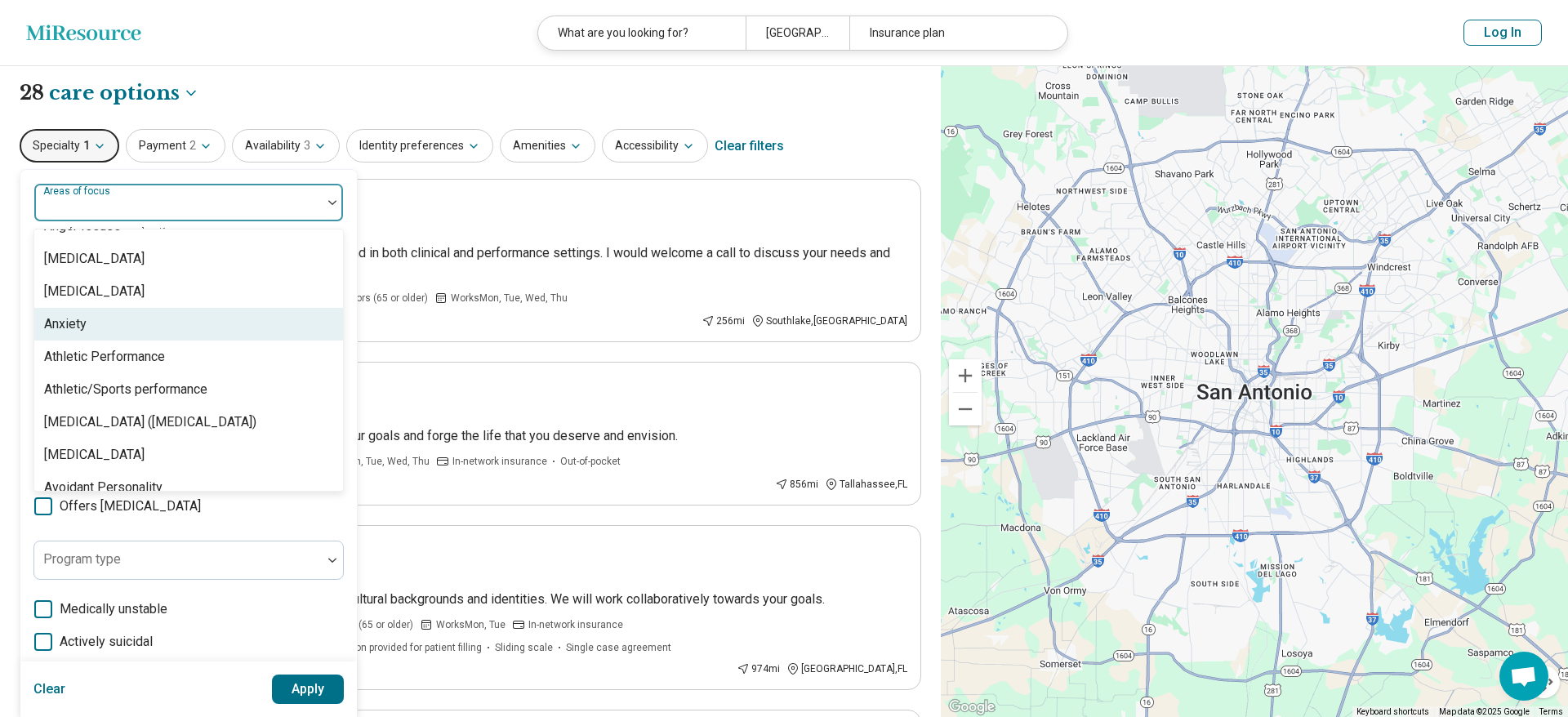
click at [89, 320] on div "Anxiety" at bounding box center [189, 324] width 309 height 33
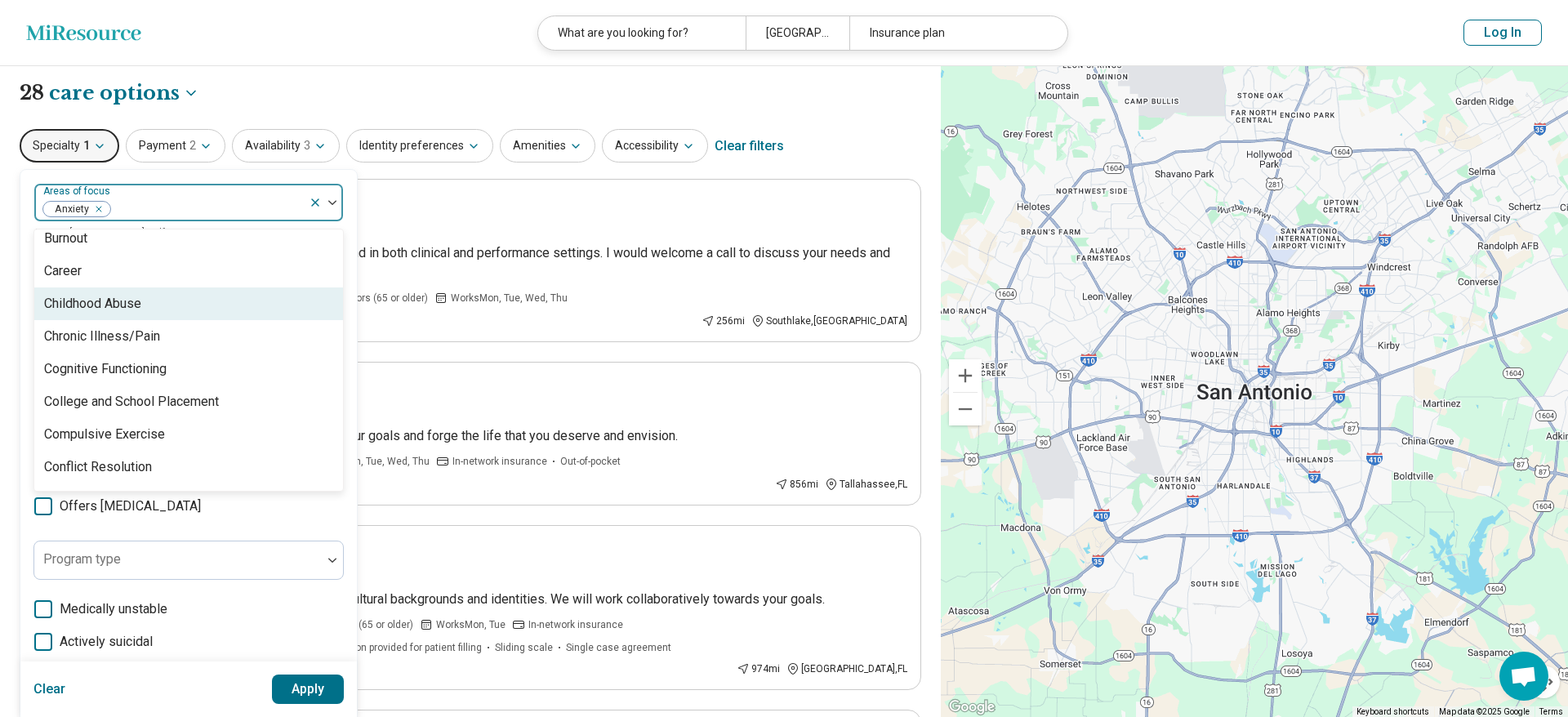
scroll to position [745, 0]
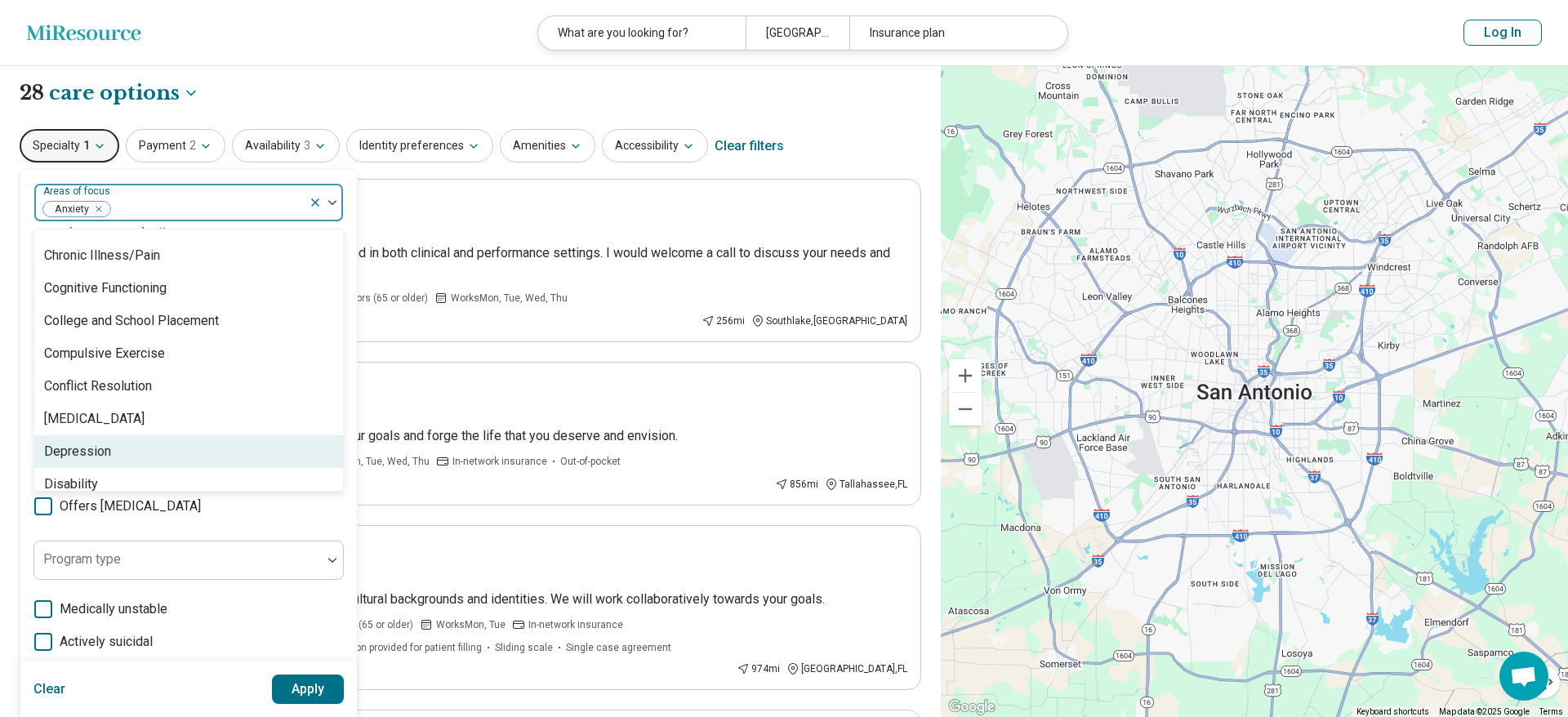
click at [91, 452] on div "Depression" at bounding box center [77, 451] width 67 height 19
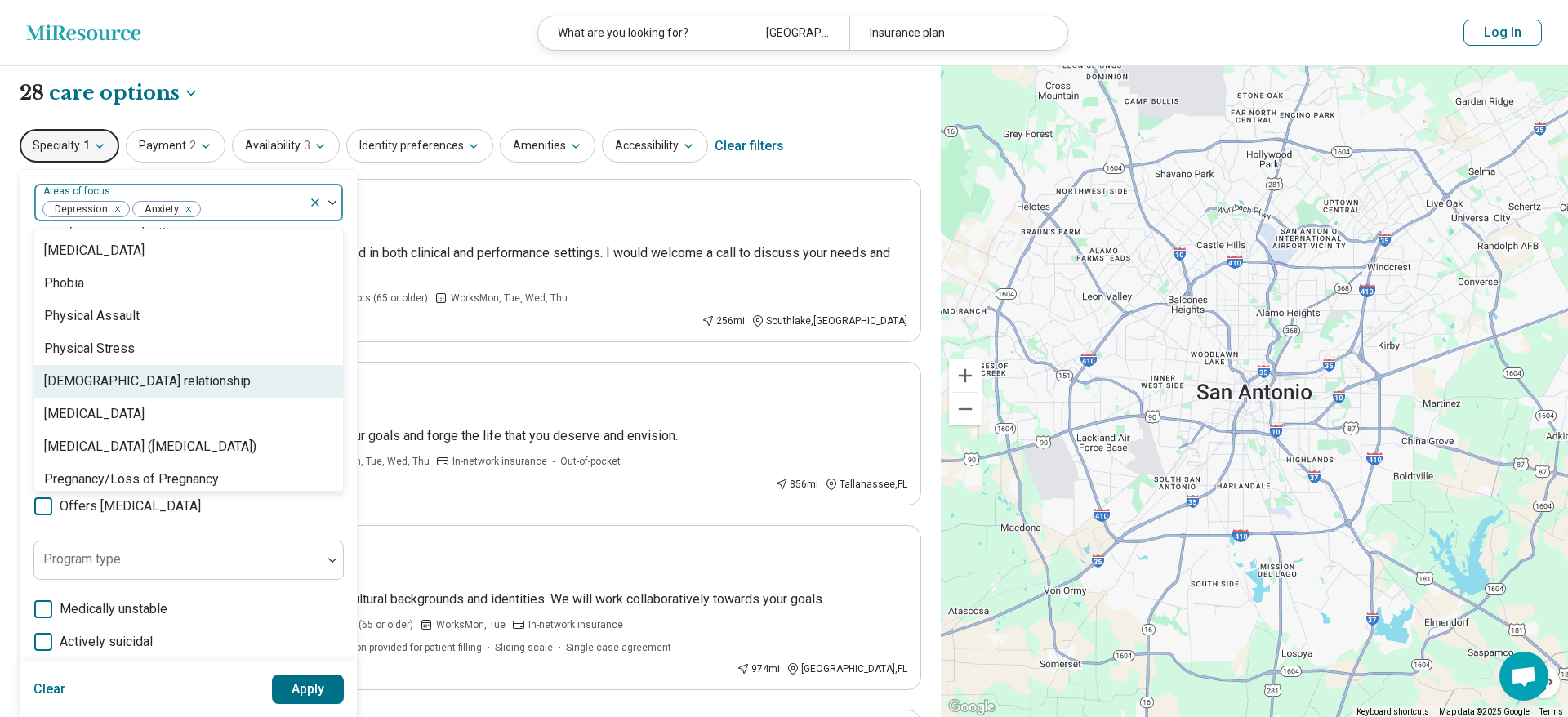
scroll to position [2235, 0]
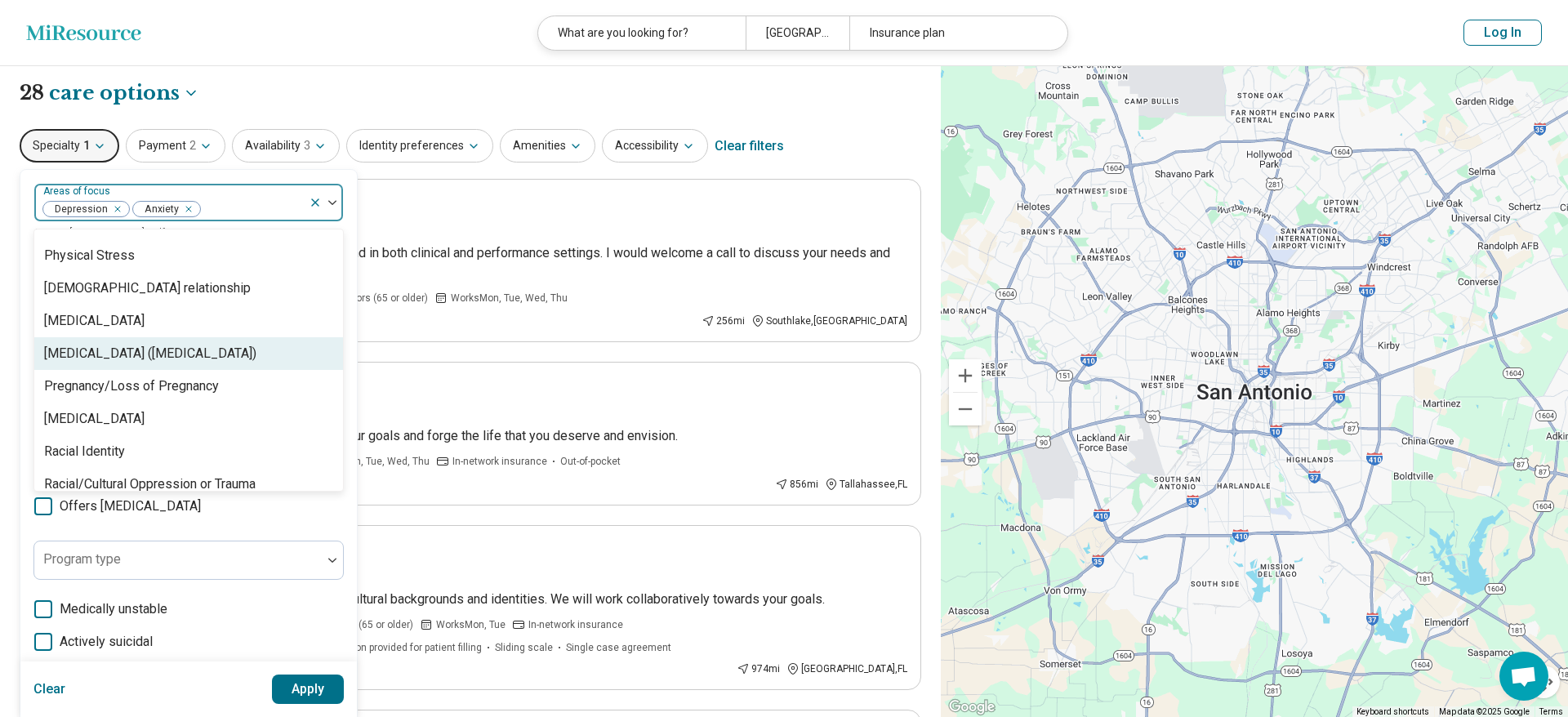
click at [146, 355] on div "[MEDICAL_DATA] ([MEDICAL_DATA])" at bounding box center [150, 353] width 213 height 19
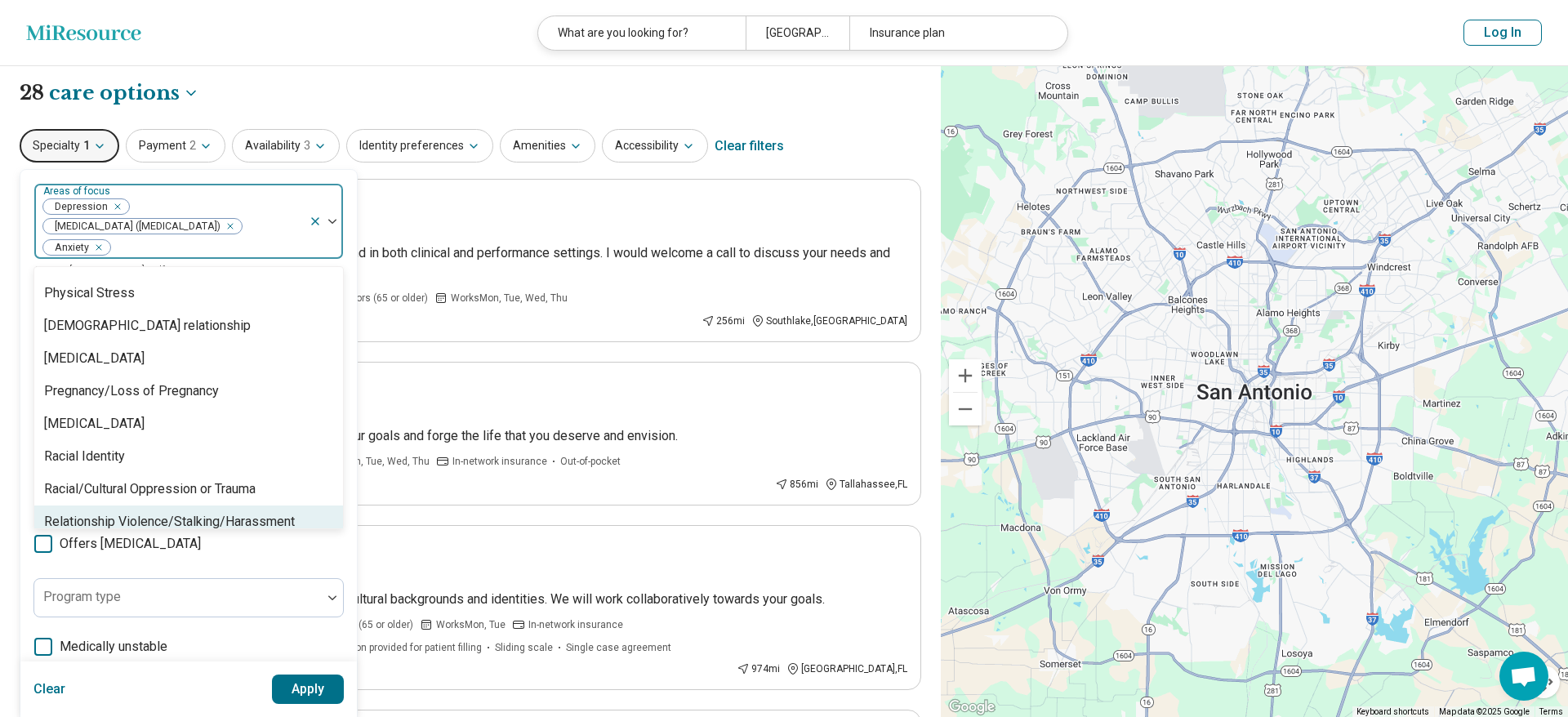
click at [294, 683] on button "Apply" at bounding box center [308, 689] width 73 height 30
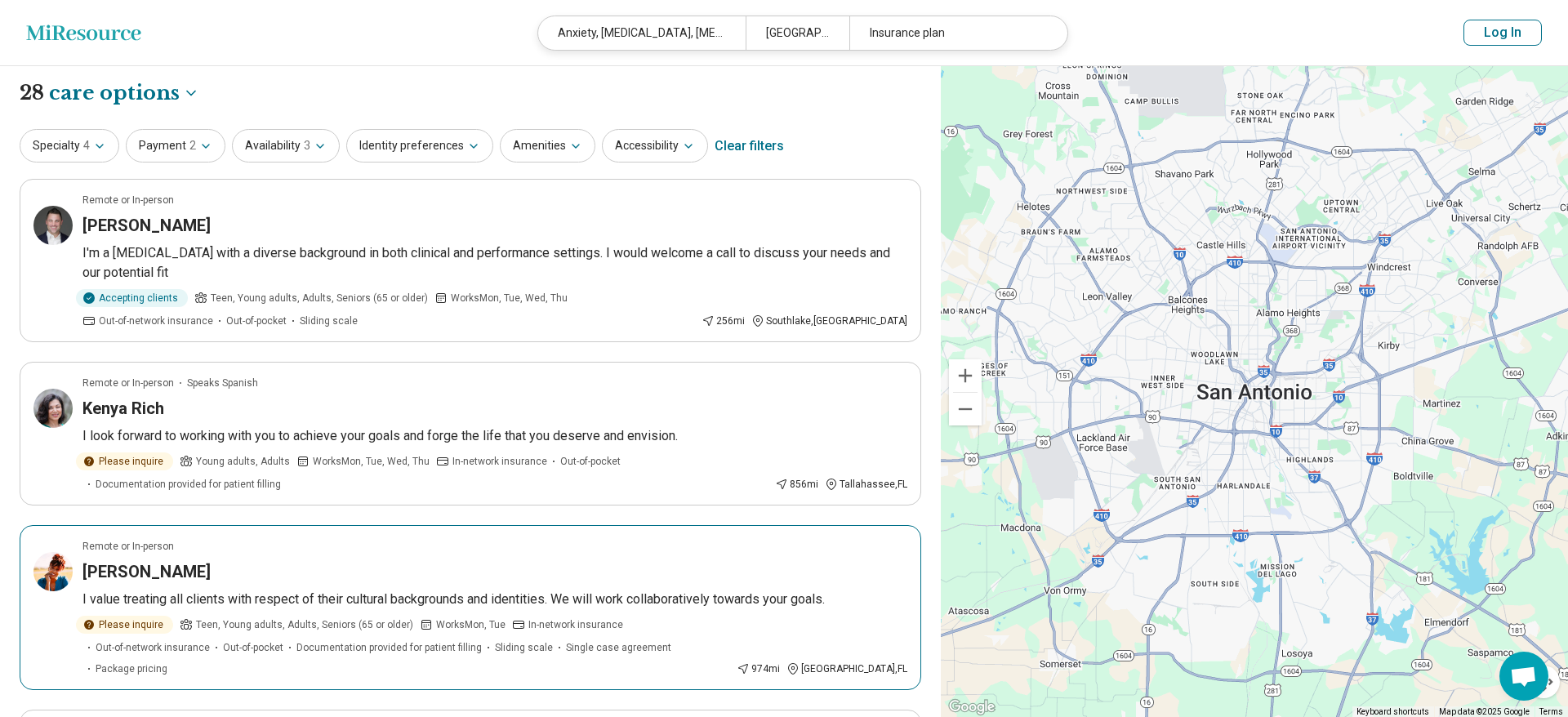
click at [287, 598] on p "I value treating all clients with respect of their cultural backgrounds and ide…" at bounding box center [495, 599] width 825 height 19
click at [164, 414] on div "Kenya Rich" at bounding box center [495, 407] width 825 height 23
click at [467, 147] on icon "button" at bounding box center [473, 146] width 13 height 13
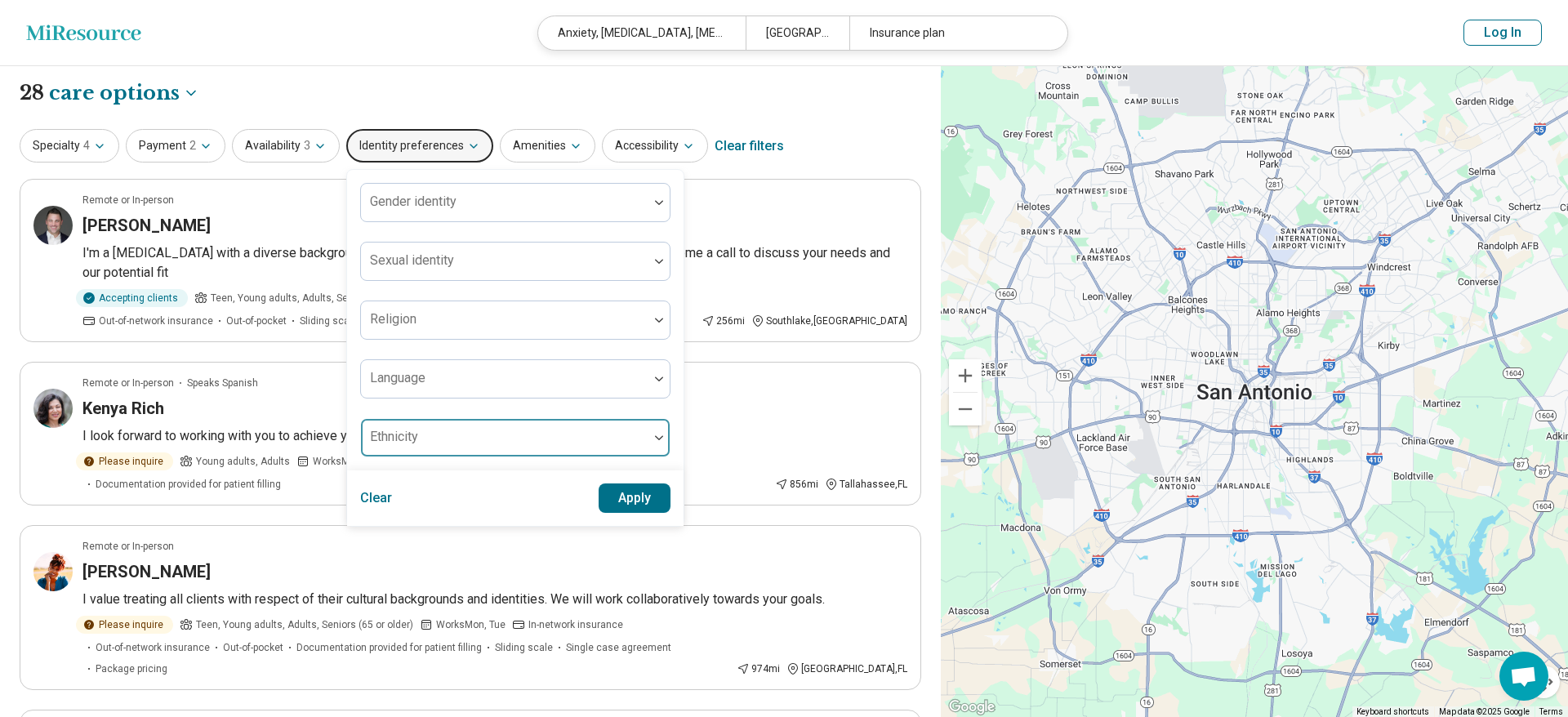
click at [452, 431] on div at bounding box center [504, 438] width 288 height 36
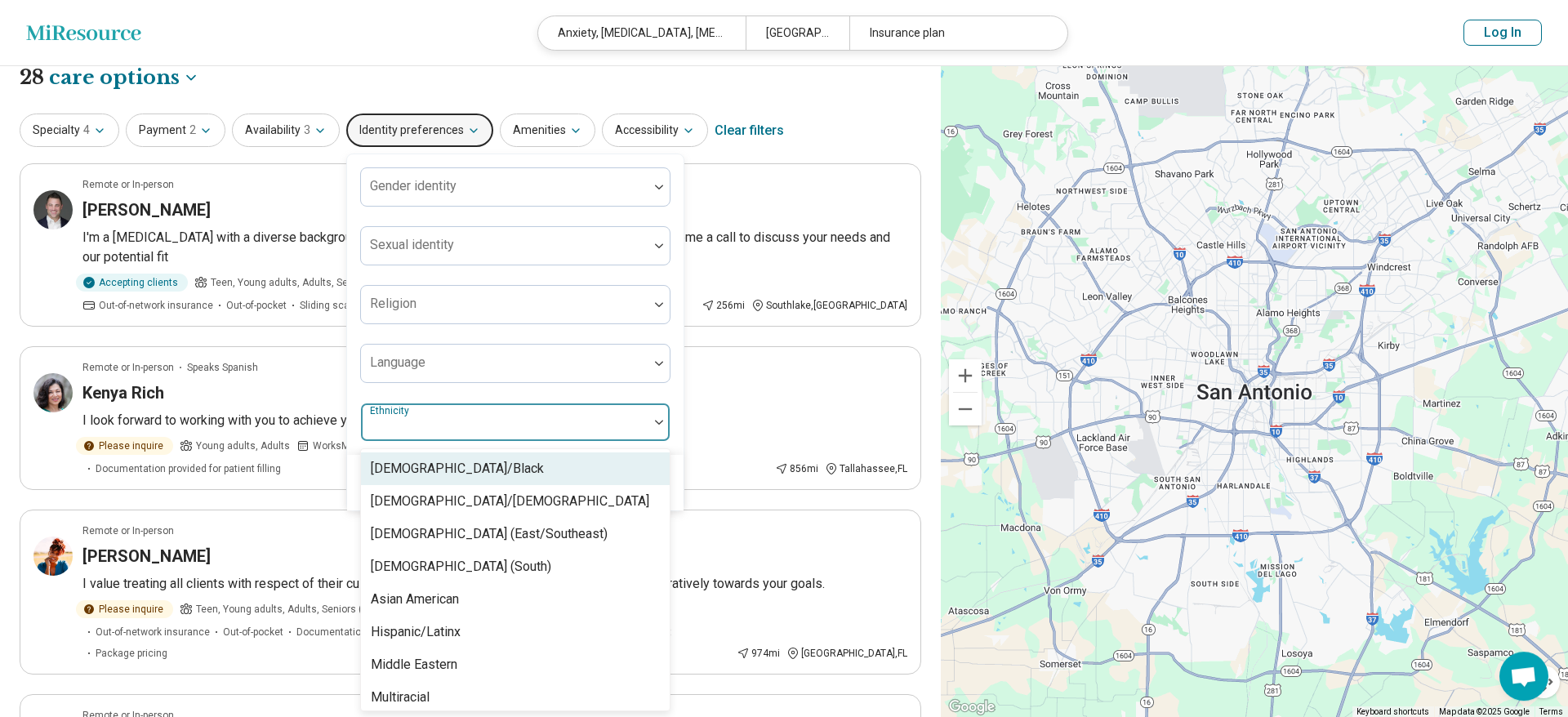
scroll to position [16, 0]
click at [449, 466] on div "[DEMOGRAPHIC_DATA]/Black" at bounding box center [457, 467] width 173 height 19
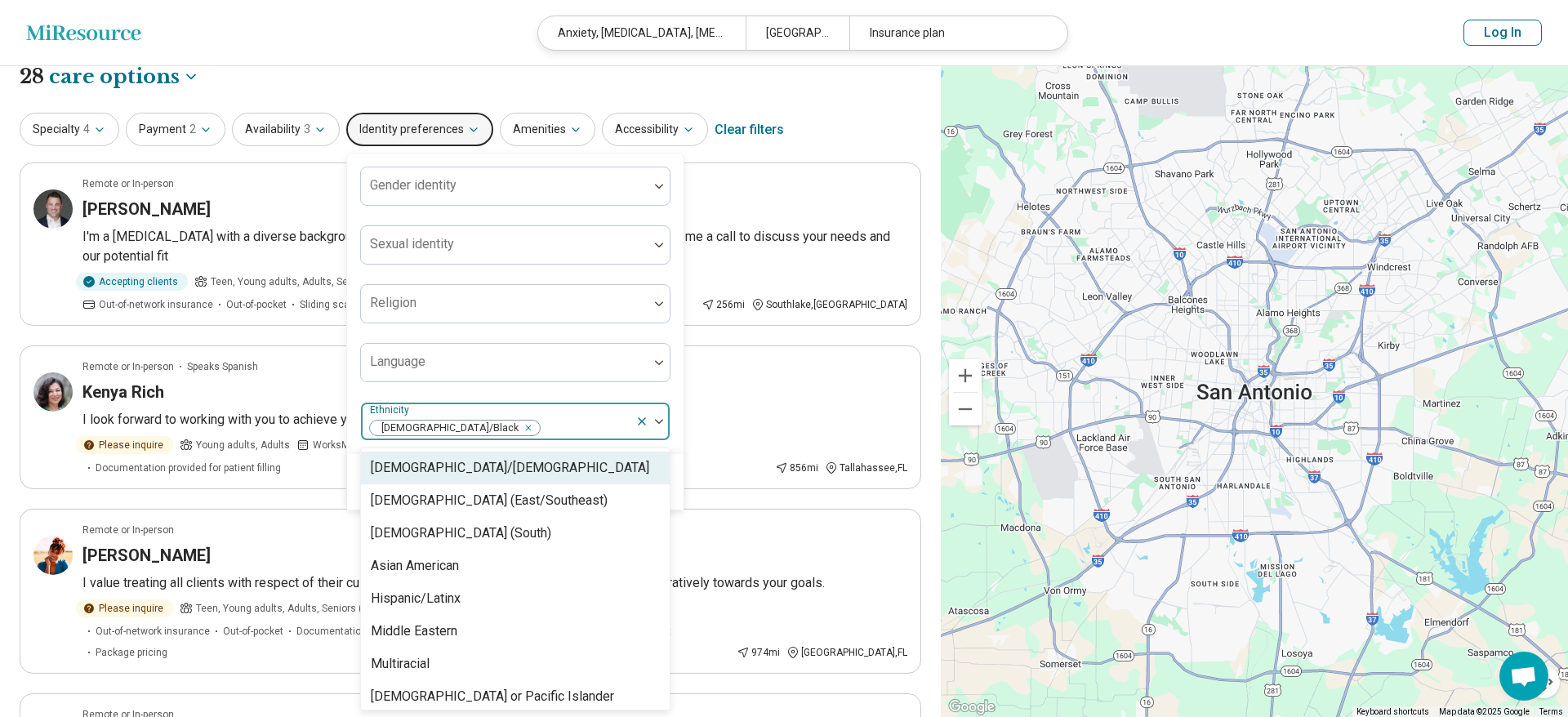
click at [750, 80] on div "**********" at bounding box center [470, 77] width 902 height 28
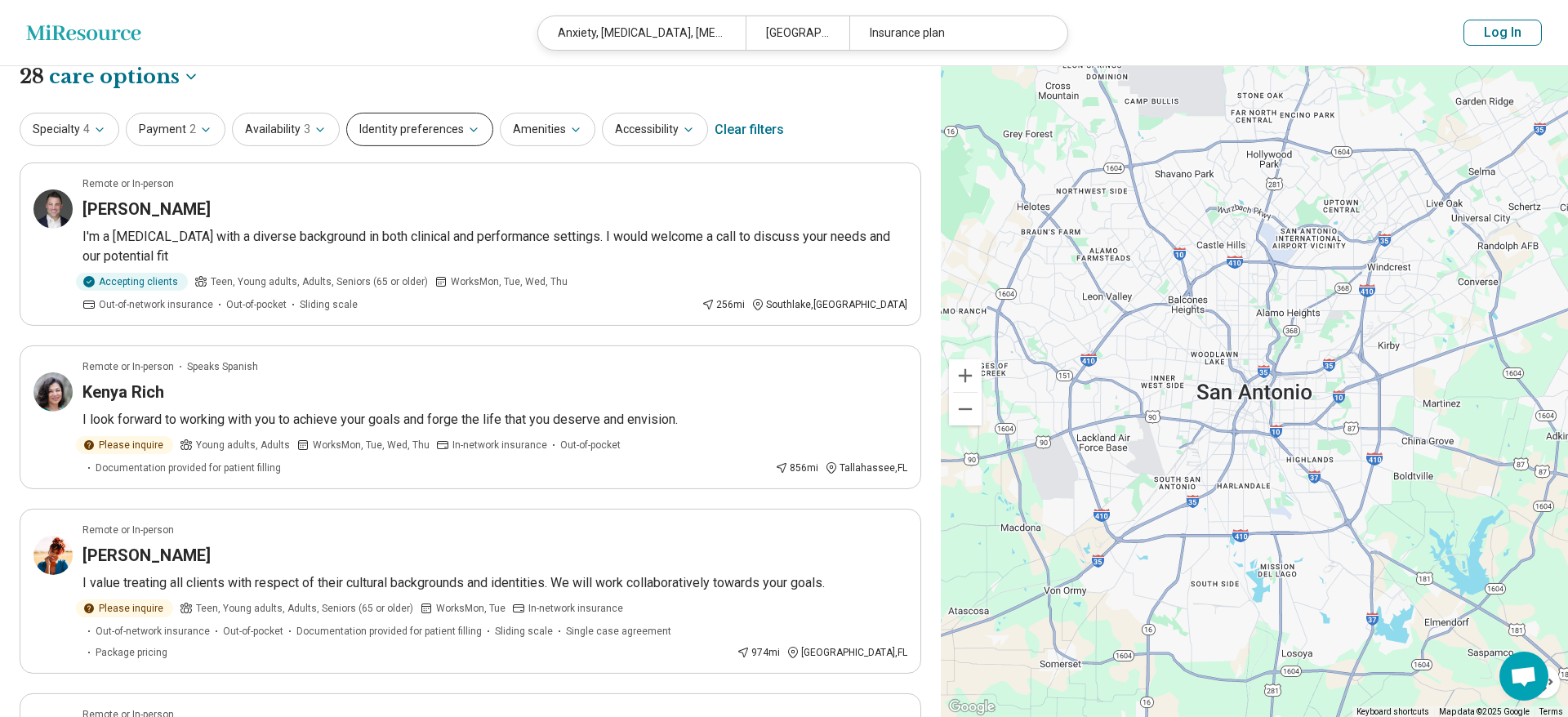
click at [468, 135] on icon "button" at bounding box center [473, 129] width 13 height 13
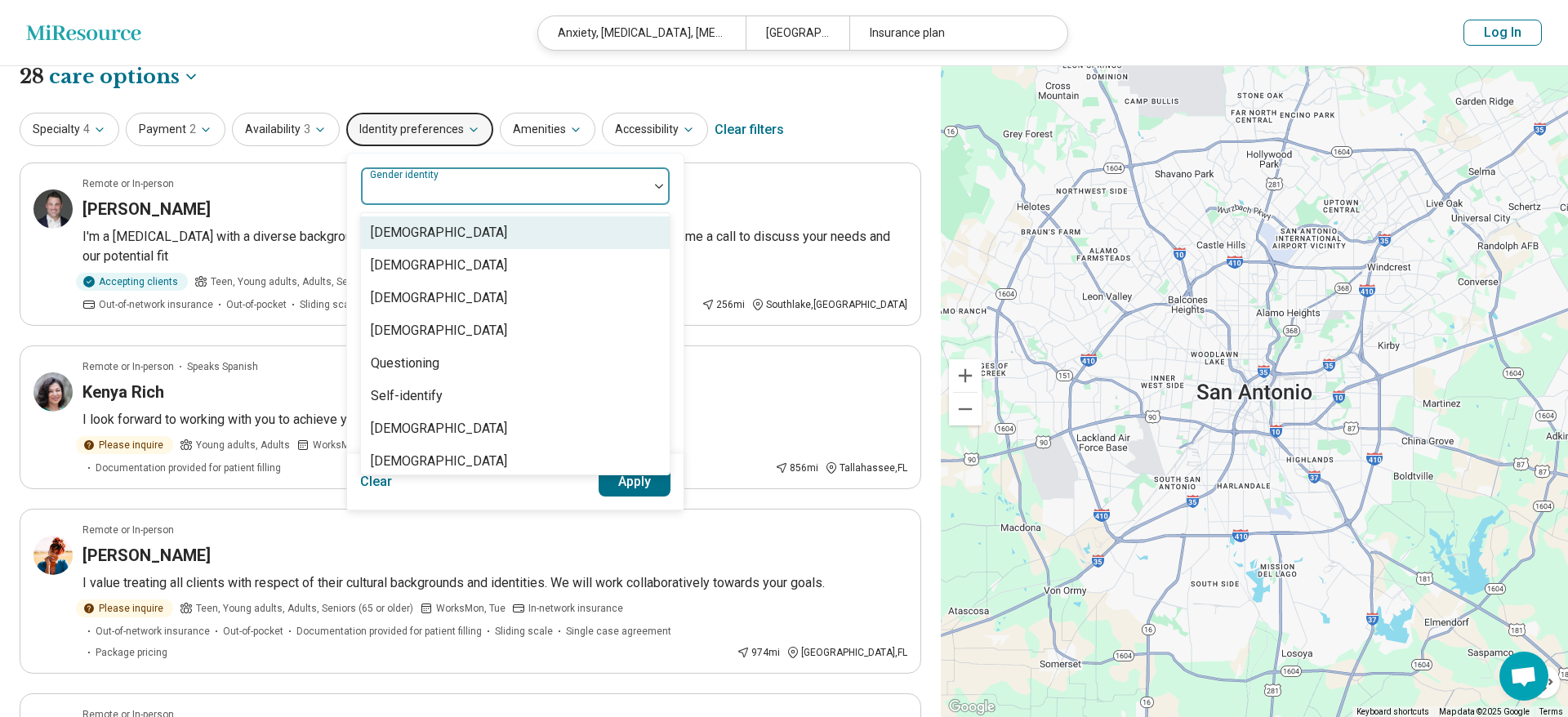
click at [456, 194] on div at bounding box center [504, 192] width 274 height 23
click at [455, 178] on div at bounding box center [504, 186] width 288 height 36
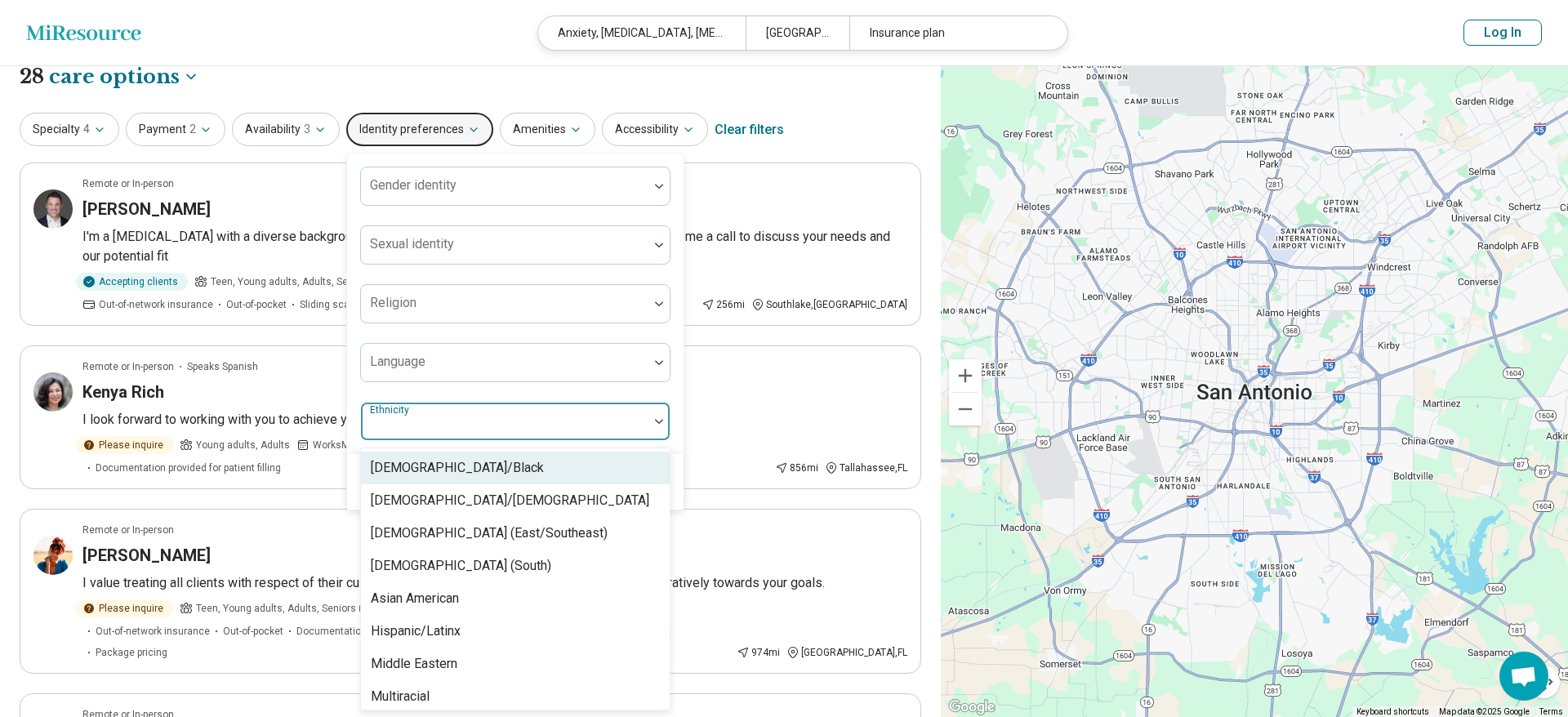
click at [471, 421] on div at bounding box center [504, 428] width 274 height 23
click at [452, 467] on div "[DEMOGRAPHIC_DATA]/Black" at bounding box center [457, 467] width 173 height 19
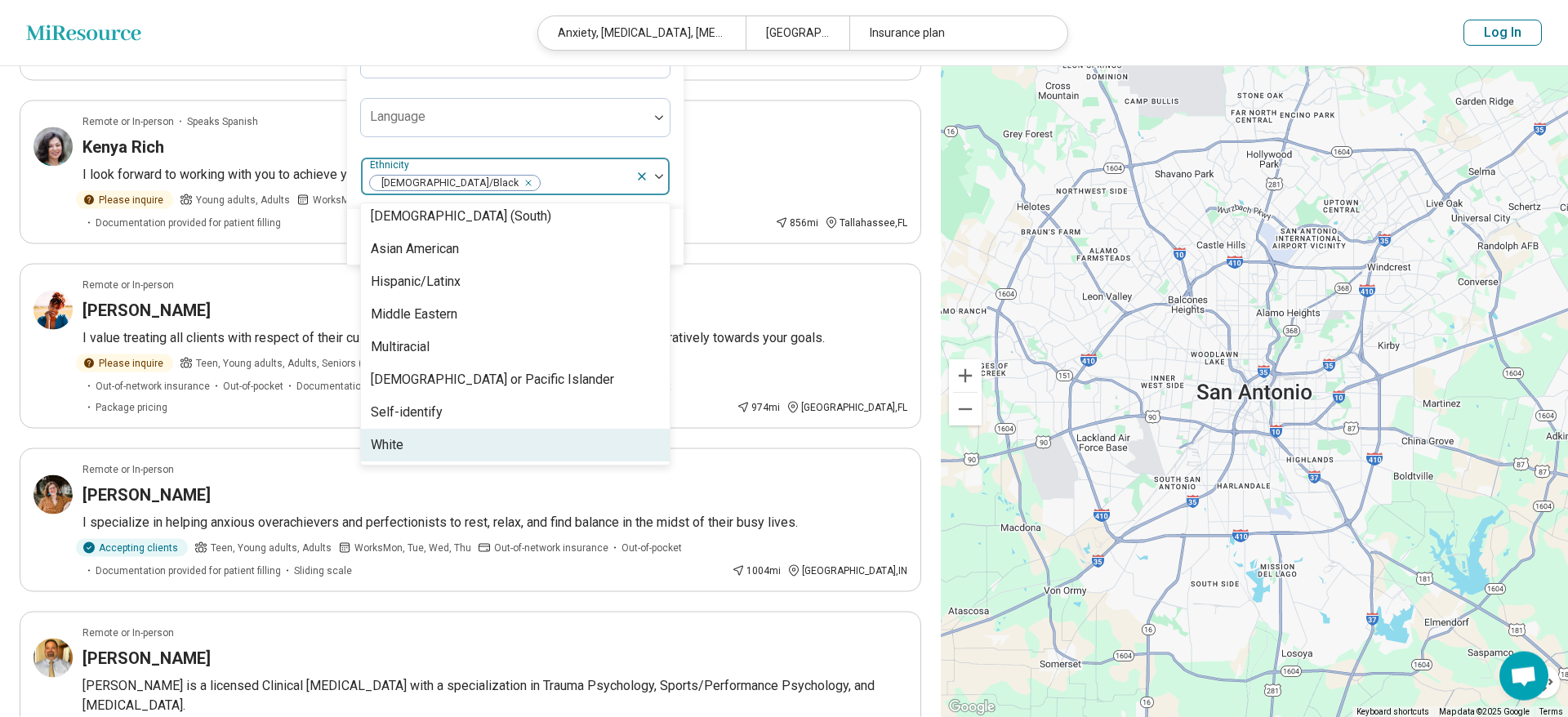
scroll to position [267, 0]
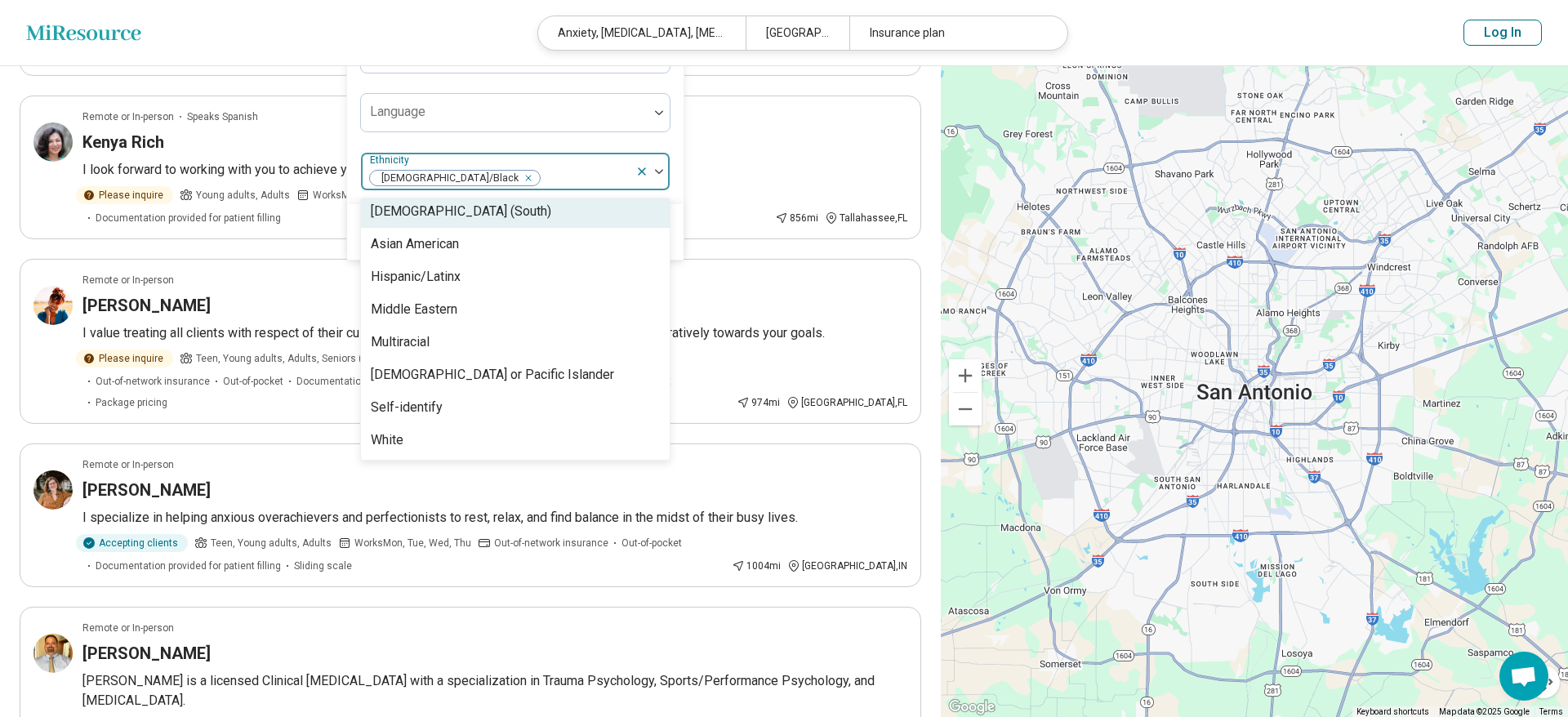
click at [652, 174] on div at bounding box center [652, 171] width 35 height 38
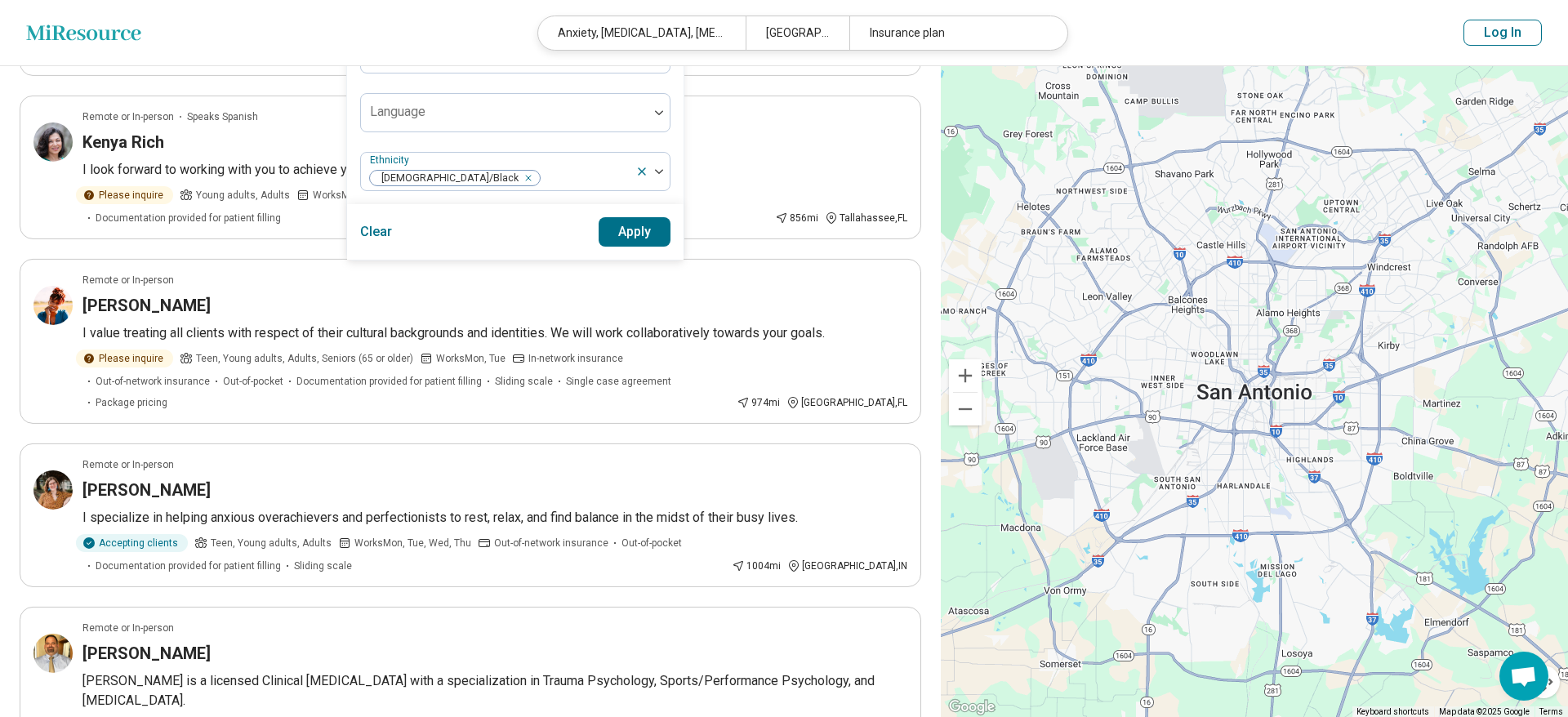
click at [639, 235] on button "Apply" at bounding box center [635, 232] width 73 height 30
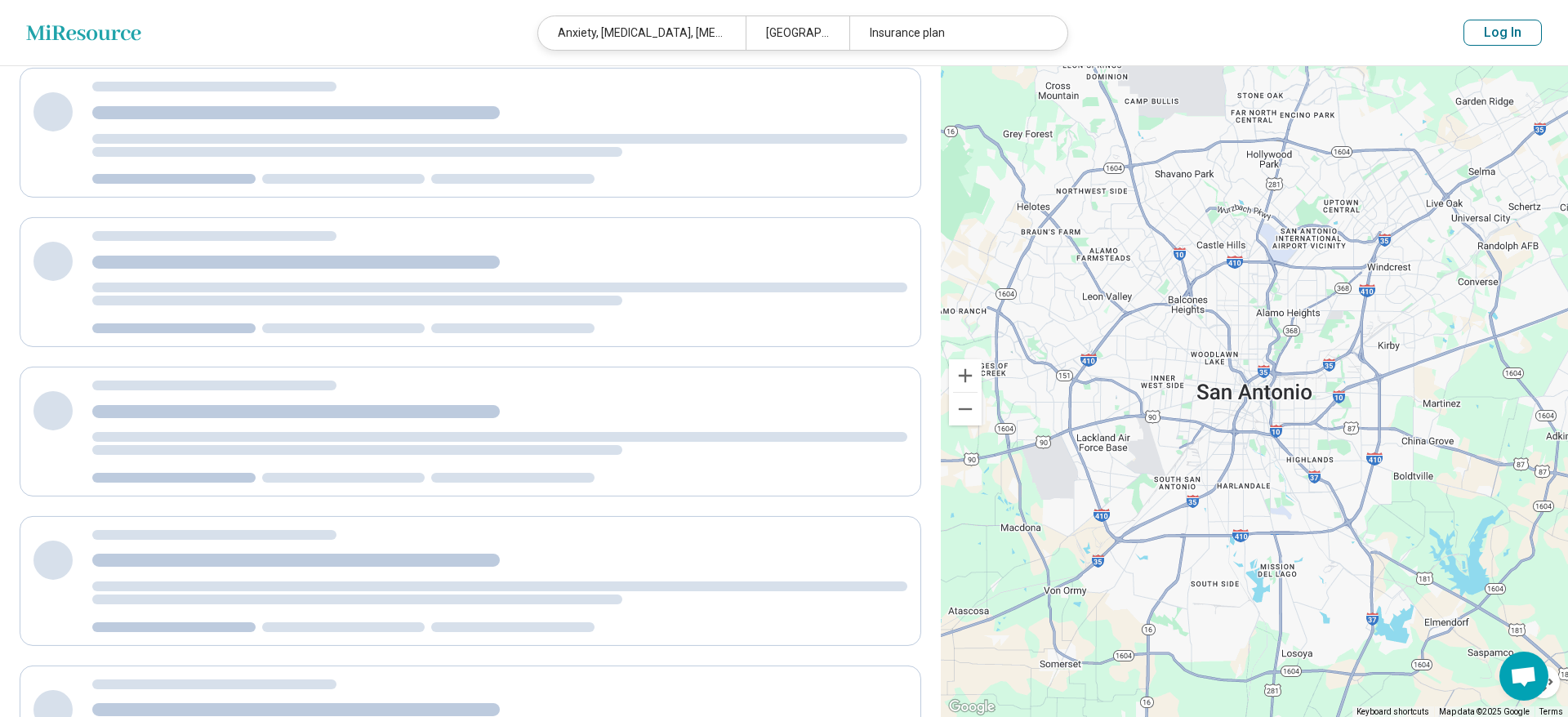
scroll to position [20, 0]
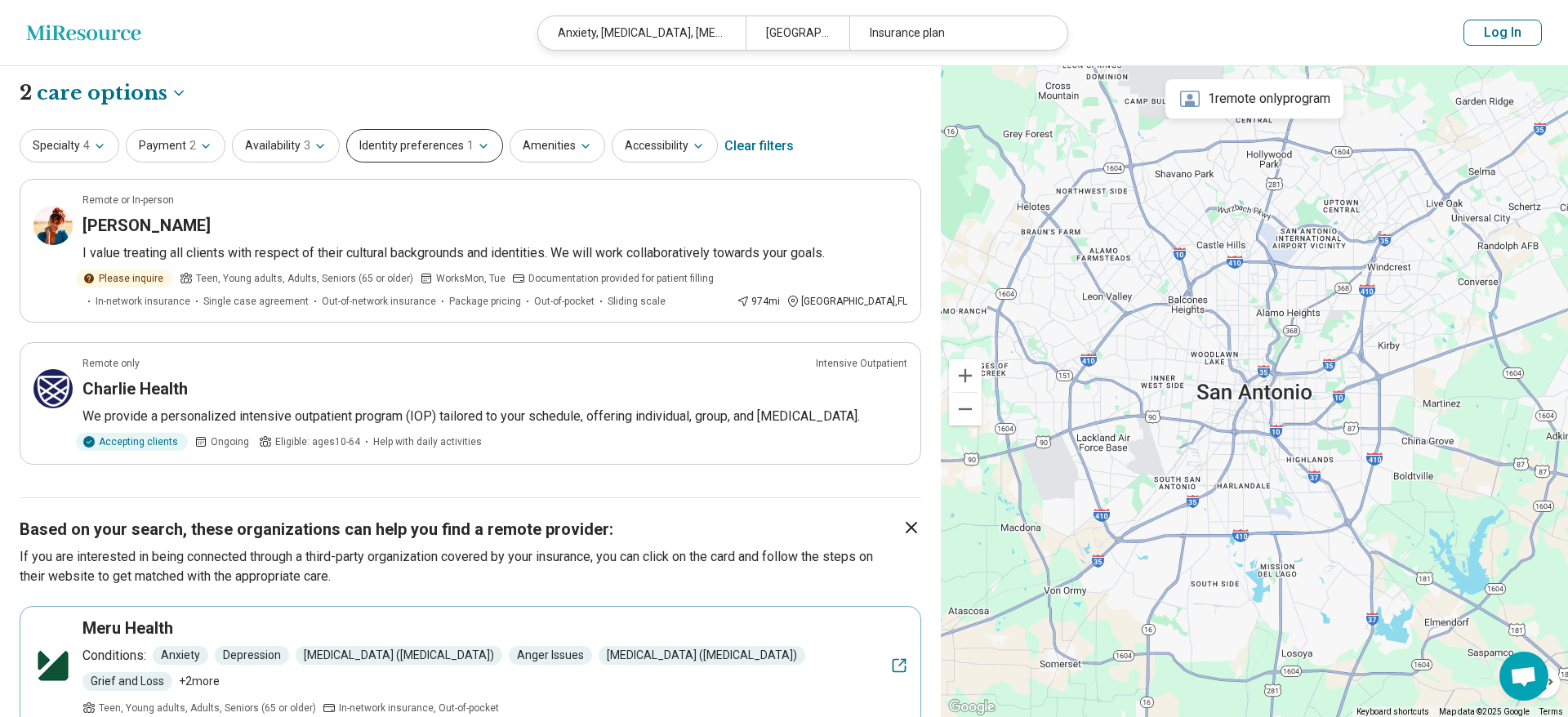
click at [473, 138] on button "Identity preferences 1" at bounding box center [424, 146] width 157 height 34
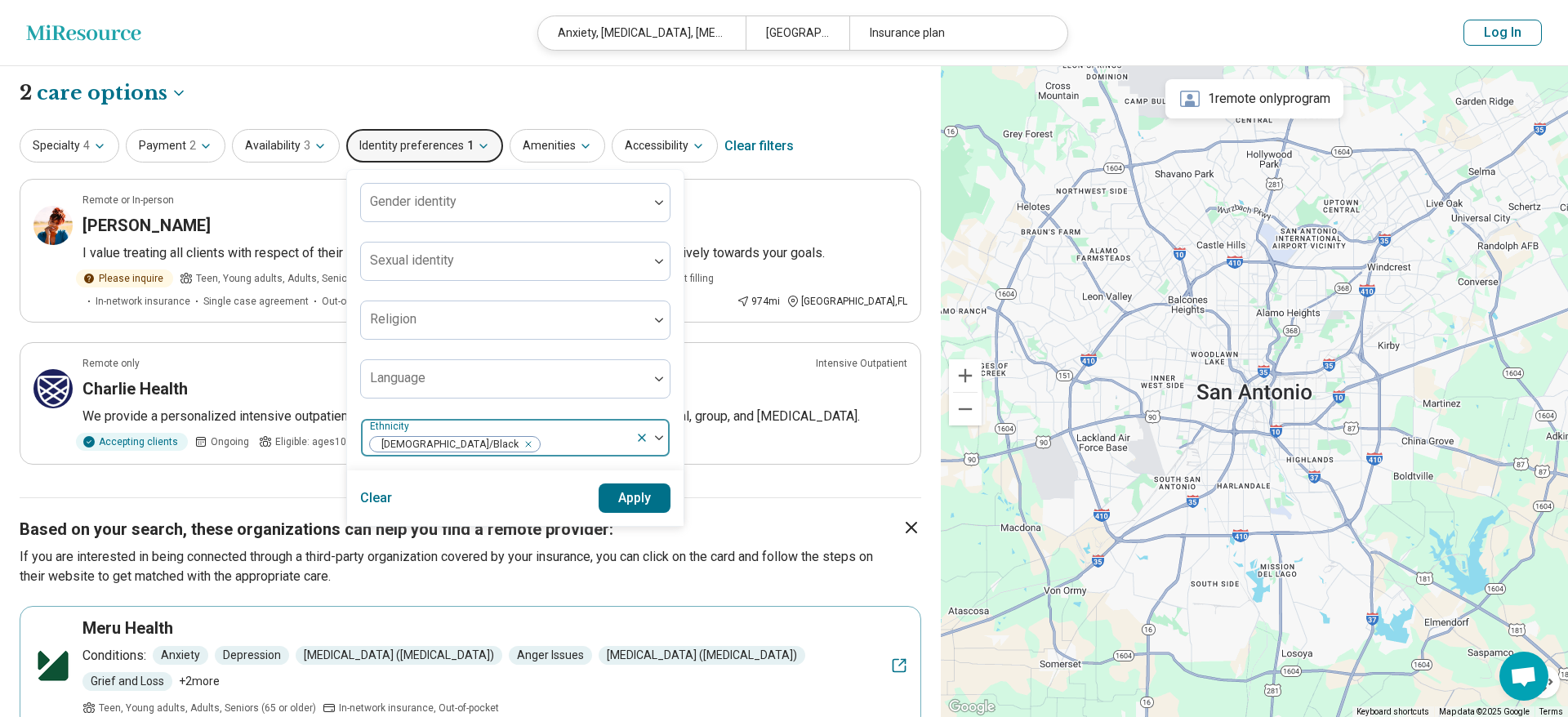
click at [639, 434] on icon at bounding box center [641, 437] width 13 height 13
click at [622, 492] on button "Apply" at bounding box center [635, 498] width 73 height 30
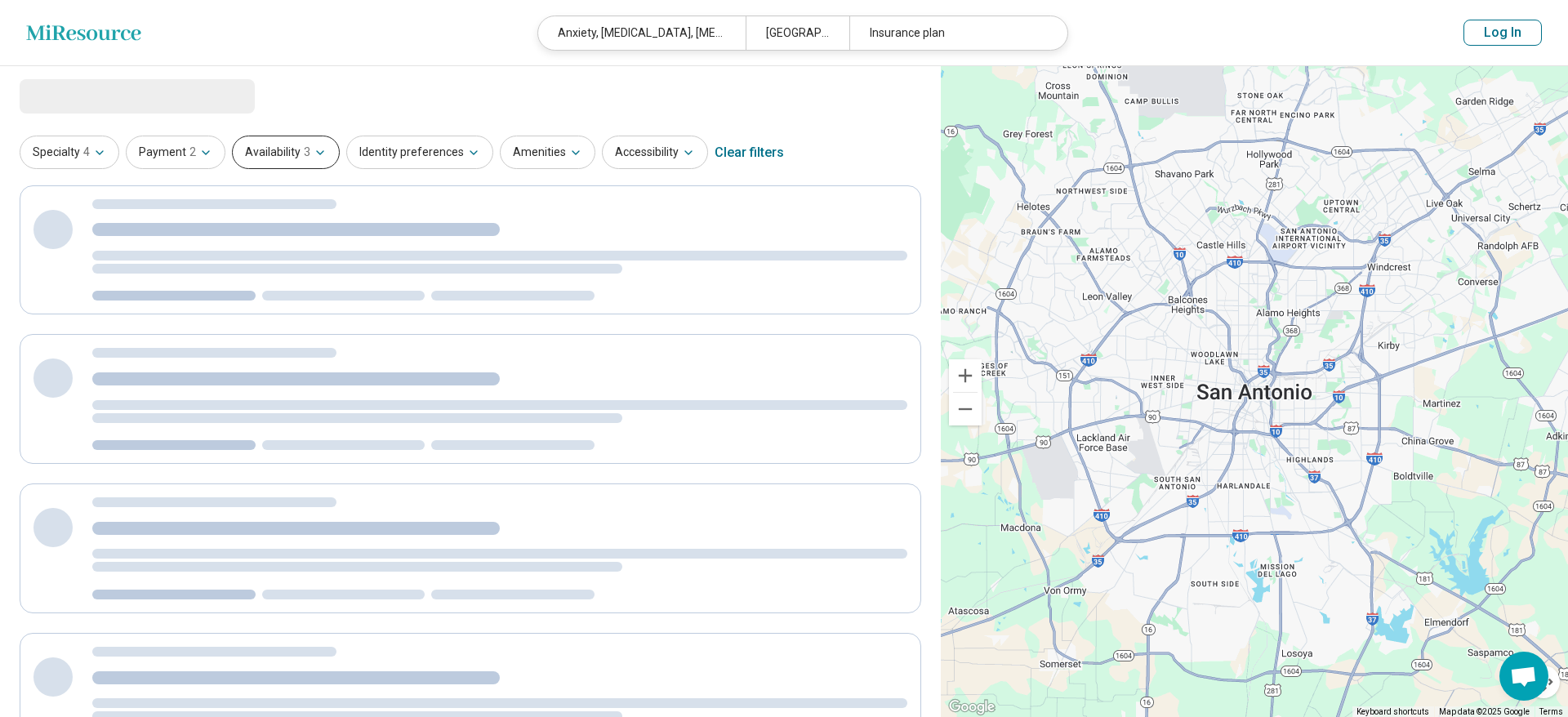
click at [313, 154] on button "Availability 3" at bounding box center [286, 153] width 108 height 34
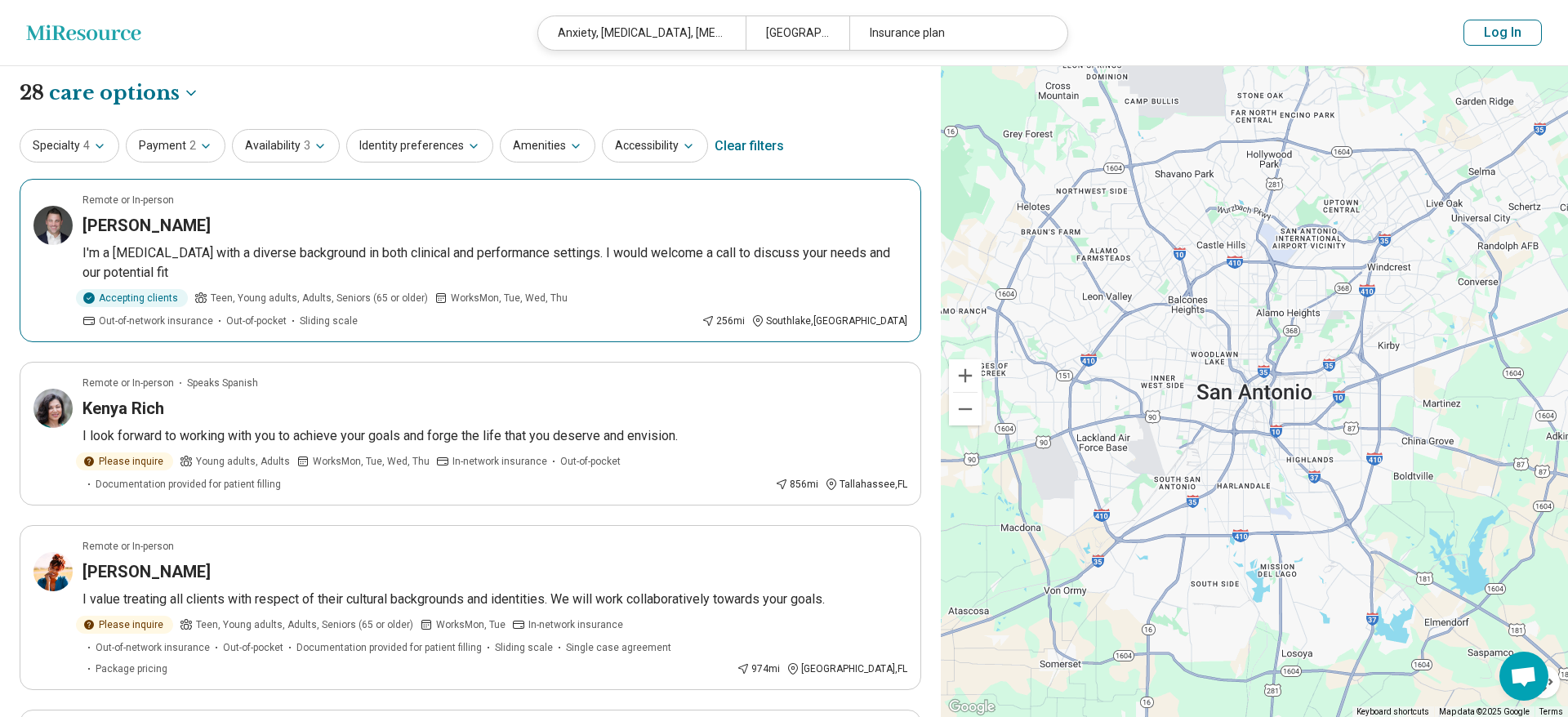
click at [131, 228] on h3 "Zane Dodd" at bounding box center [147, 225] width 128 height 23
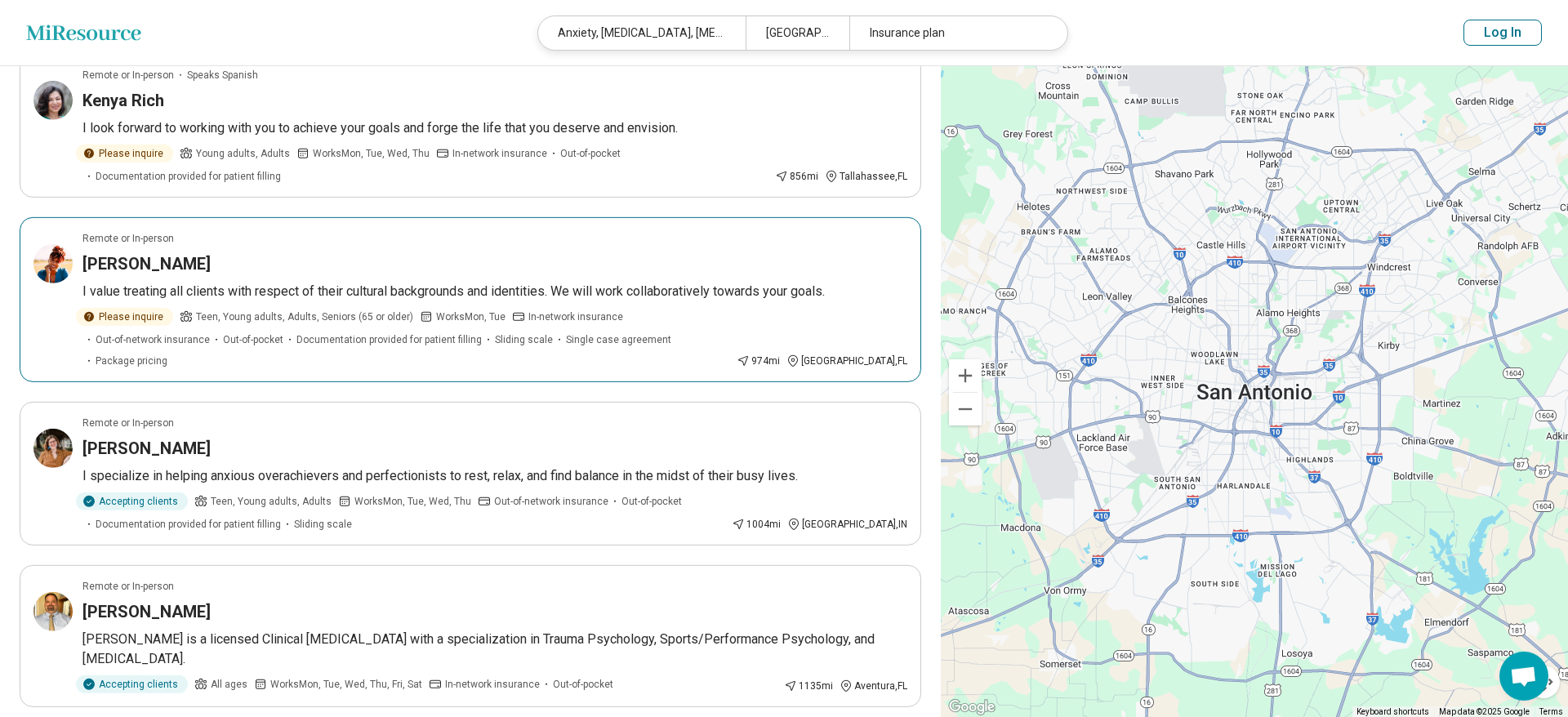
scroll to position [333, 0]
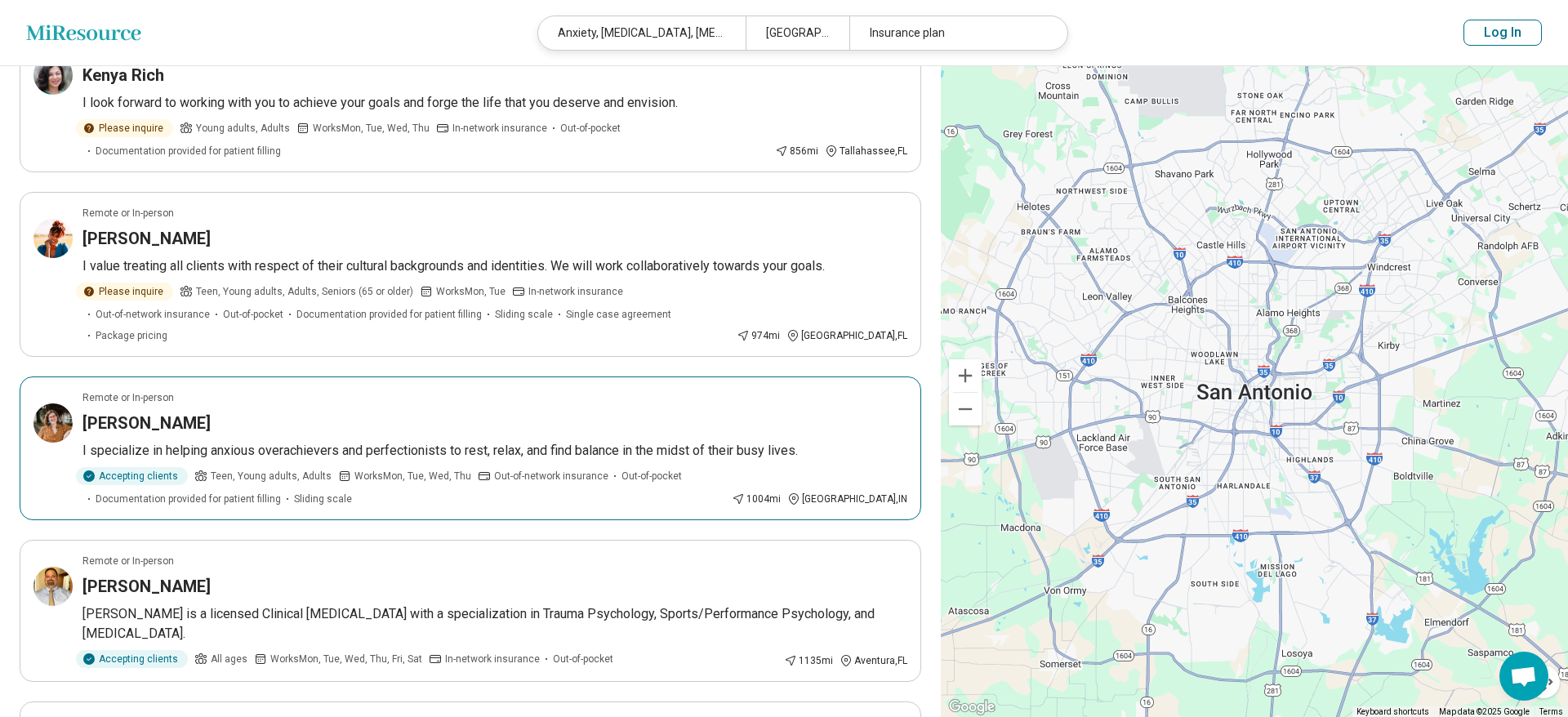
click at [147, 412] on h3 "Ruth Viehoff" at bounding box center [147, 423] width 128 height 23
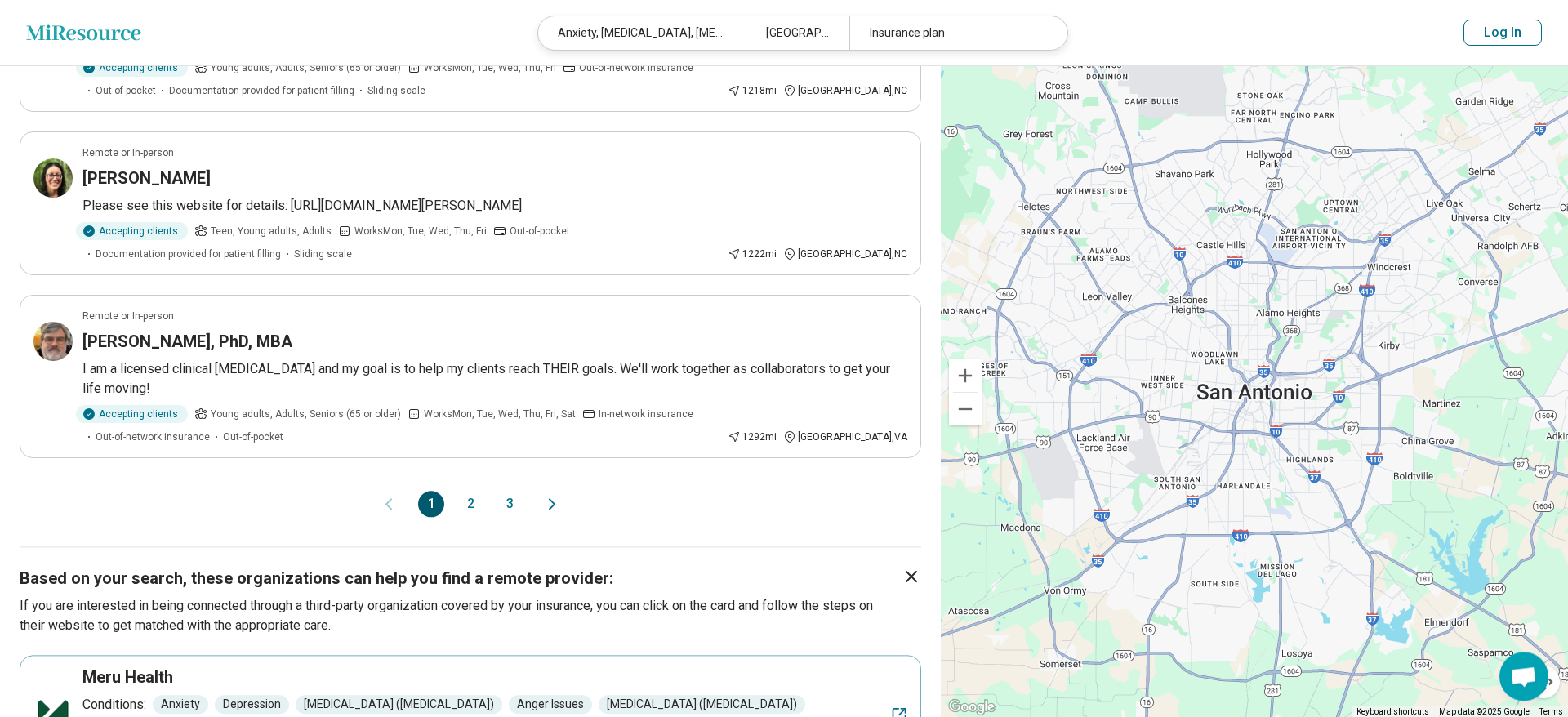
scroll to position [1416, 0]
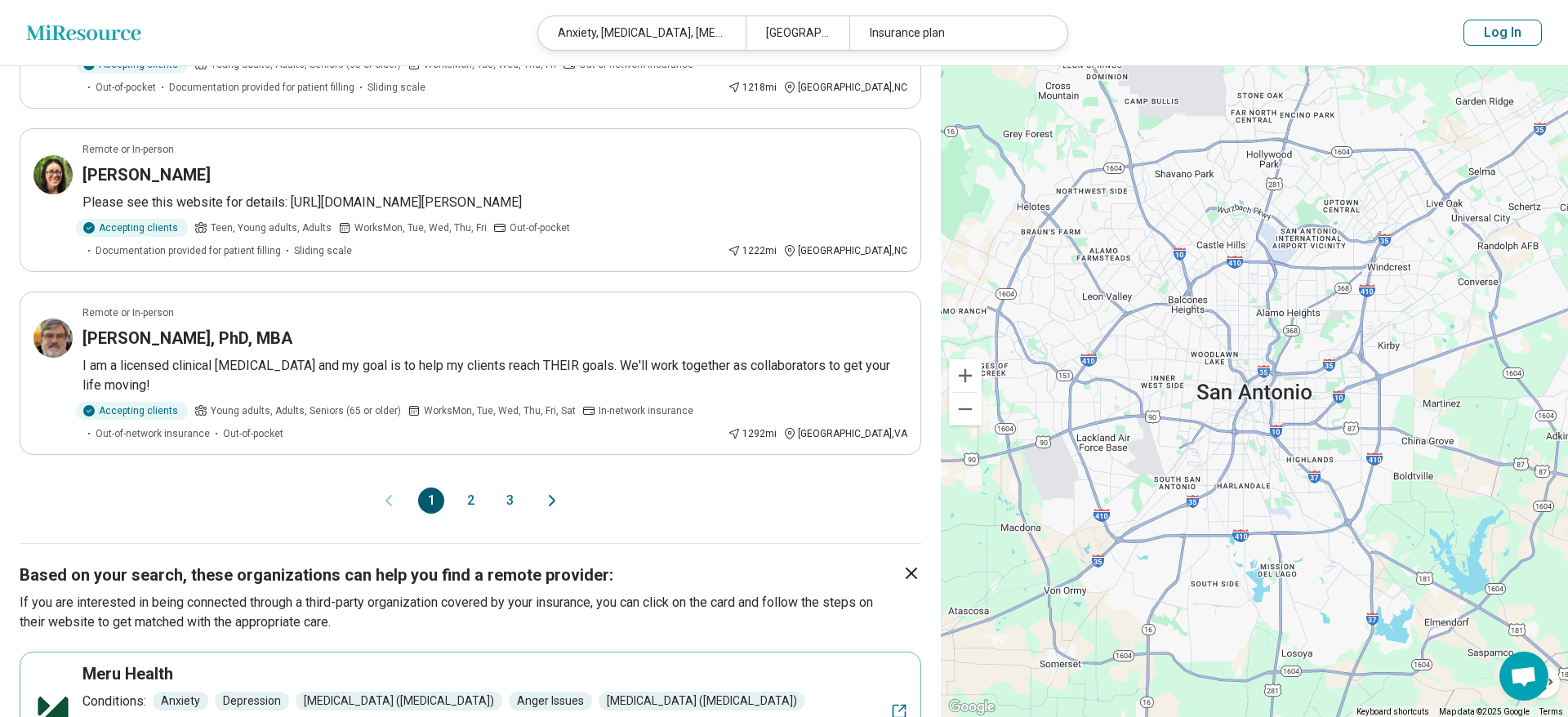
click at [548, 491] on icon "Next page" at bounding box center [552, 500] width 19 height 19
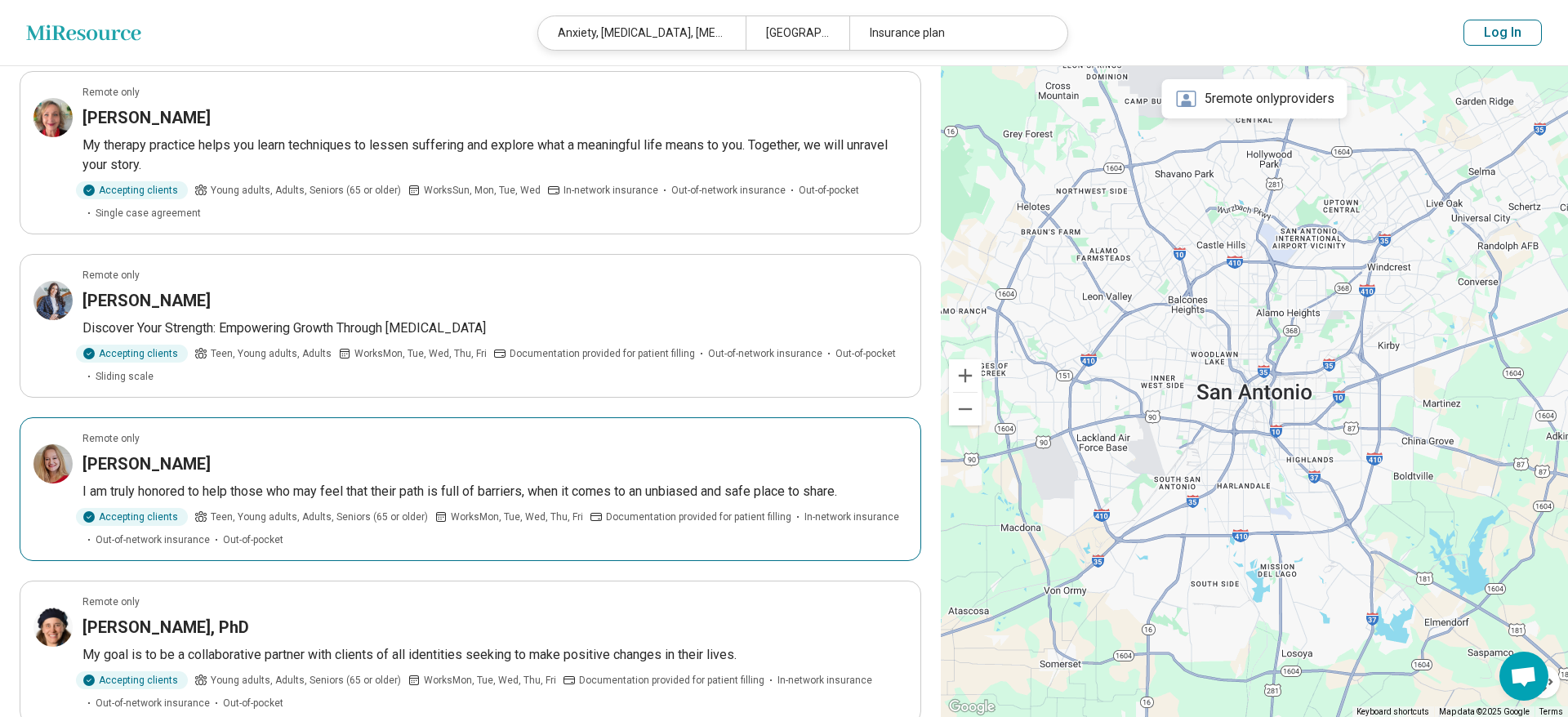
scroll to position [1249, 0]
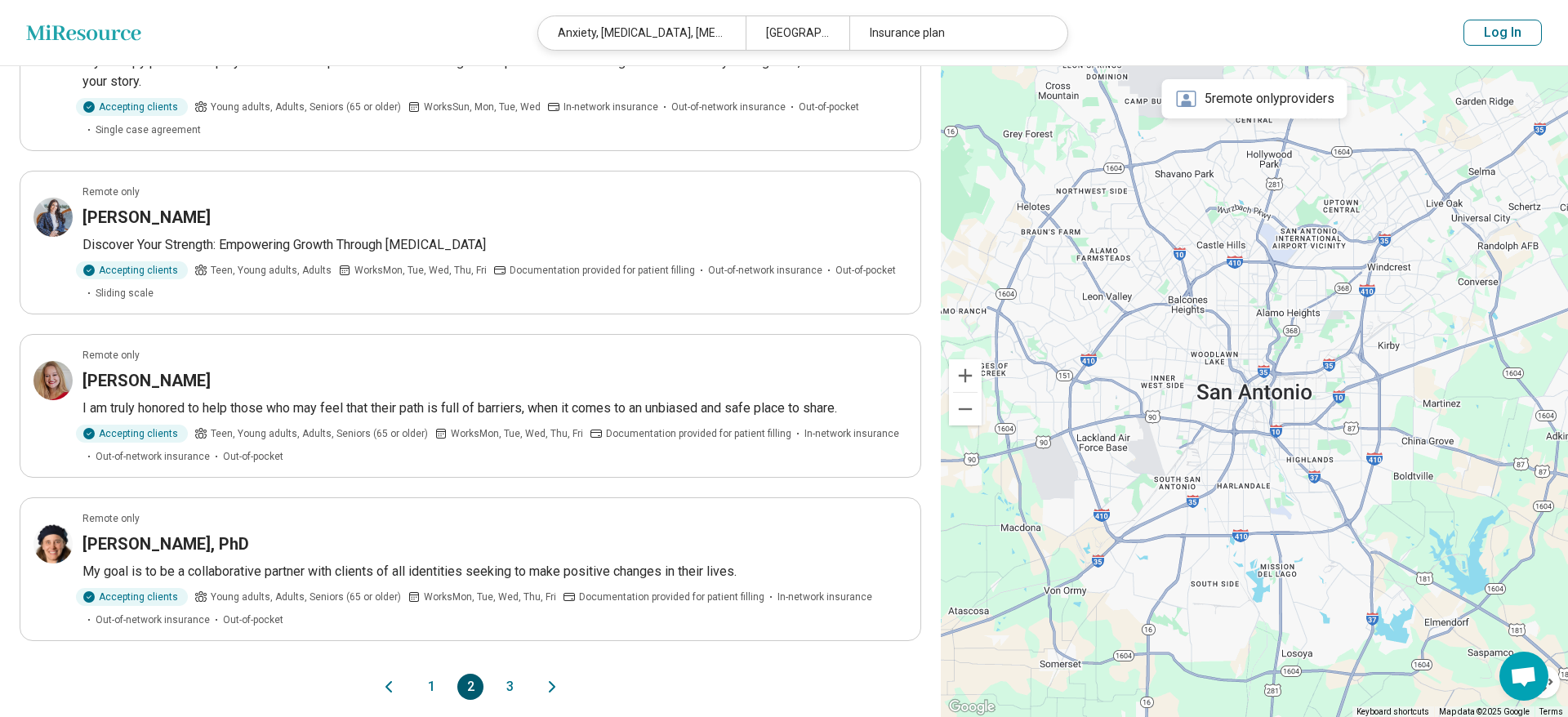
click at [550, 682] on icon "Next page" at bounding box center [552, 687] width 5 height 10
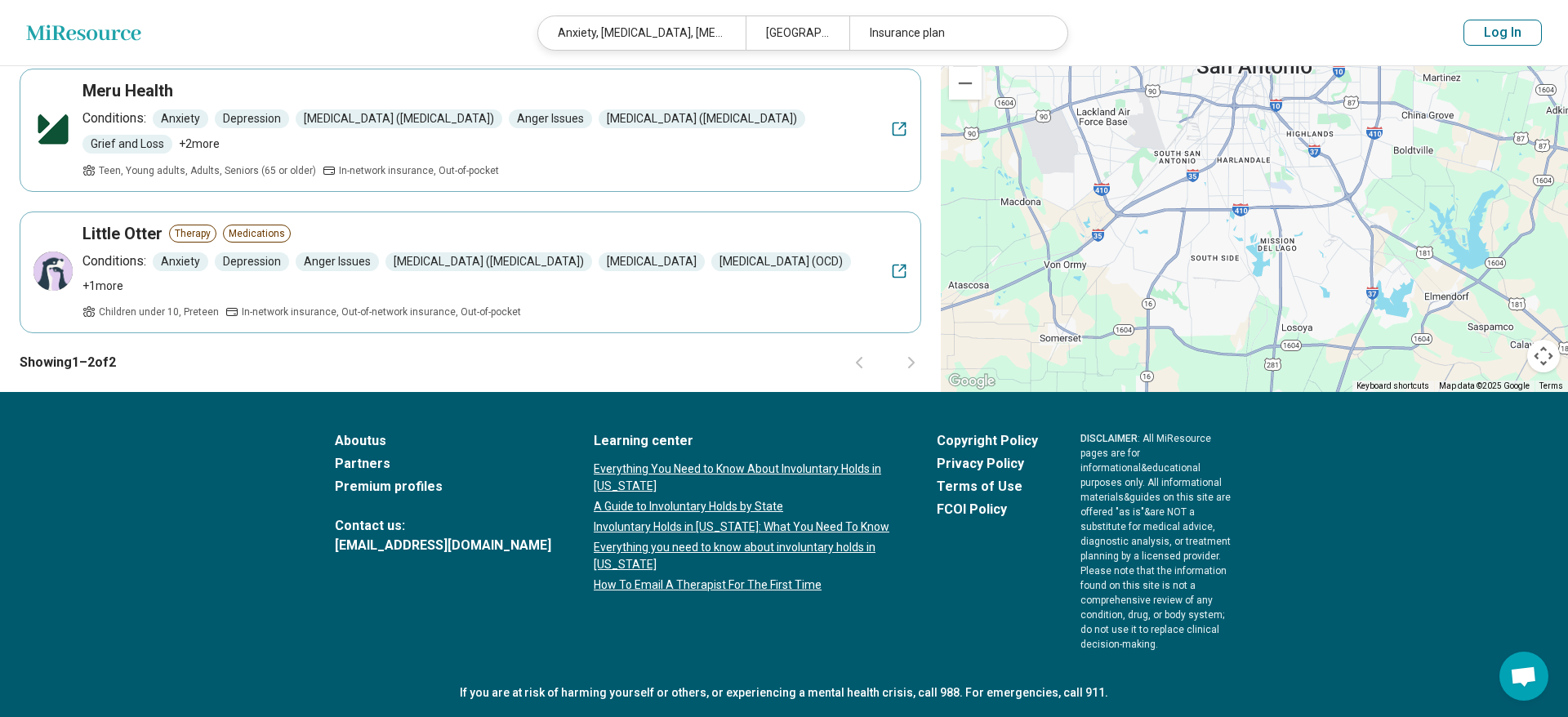
scroll to position [0, 0]
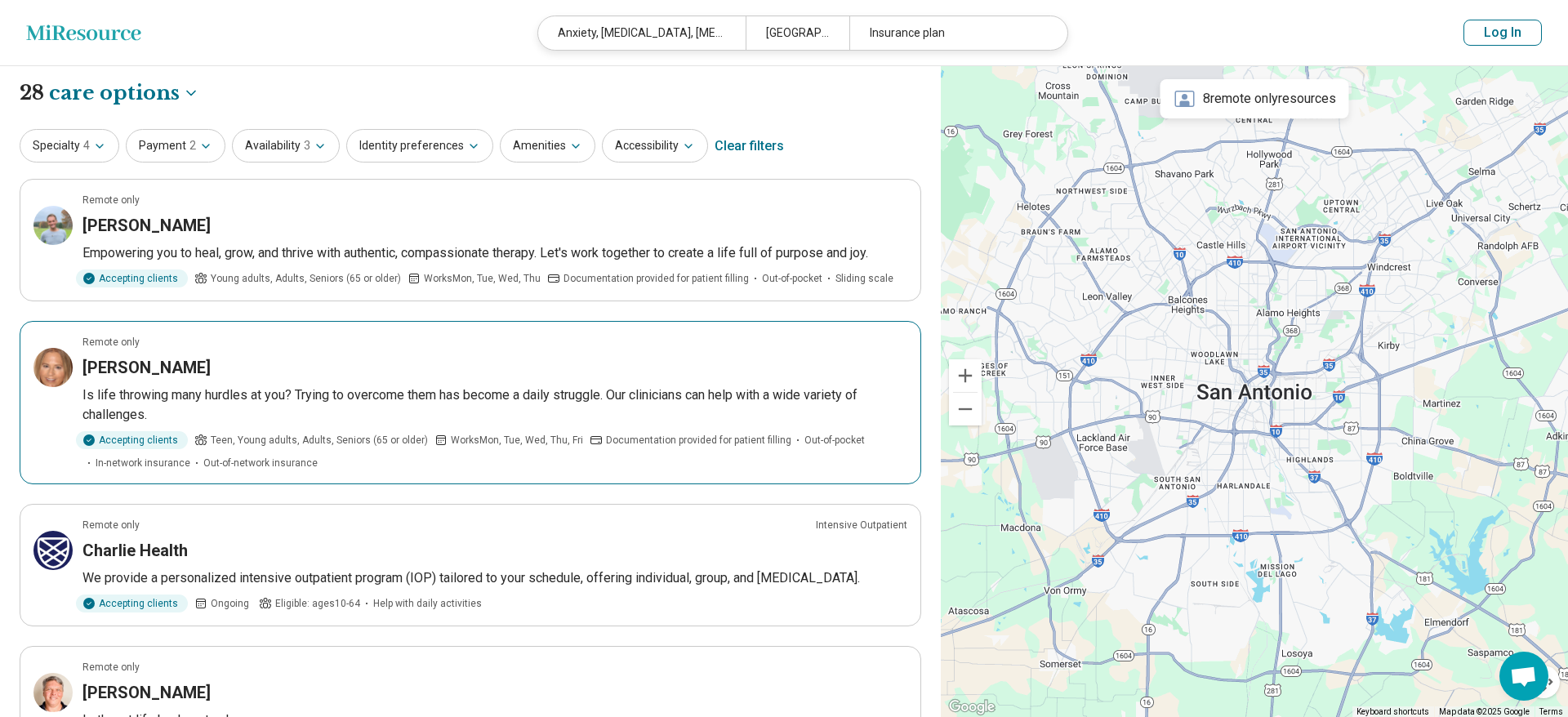
click at [143, 365] on h3 "Corinne Smorra" at bounding box center [147, 367] width 128 height 23
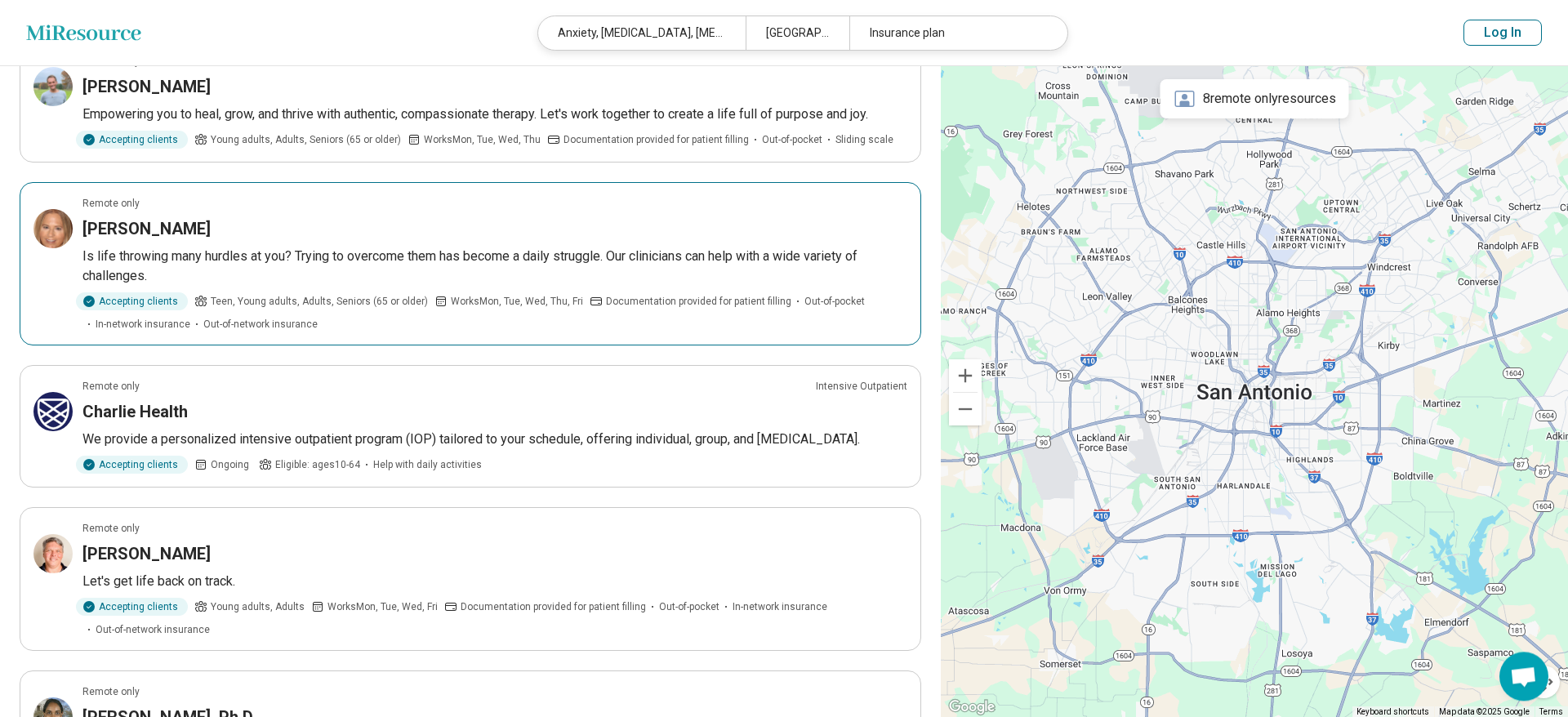
scroll to position [166, 0]
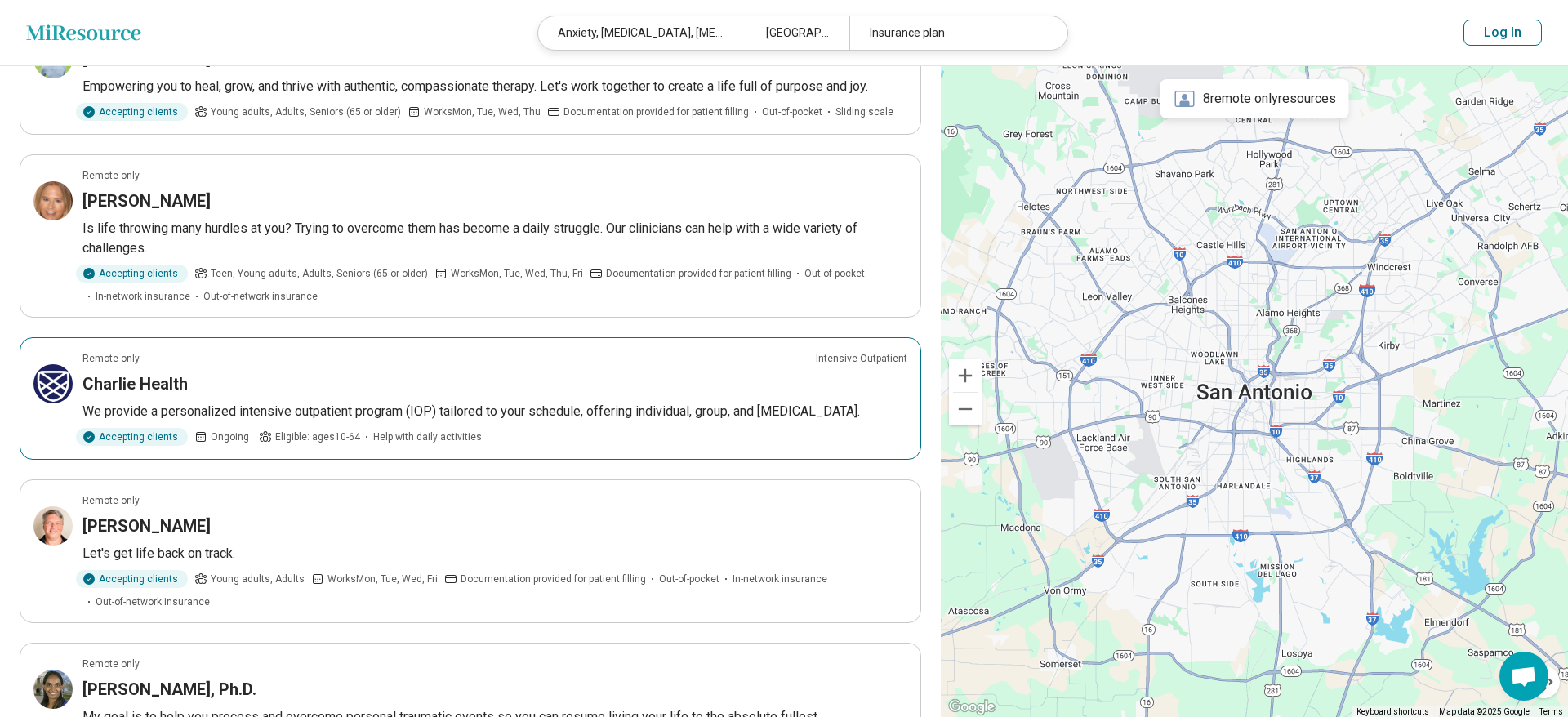
click at [143, 382] on h3 "Charlie Health" at bounding box center [135, 383] width 105 height 23
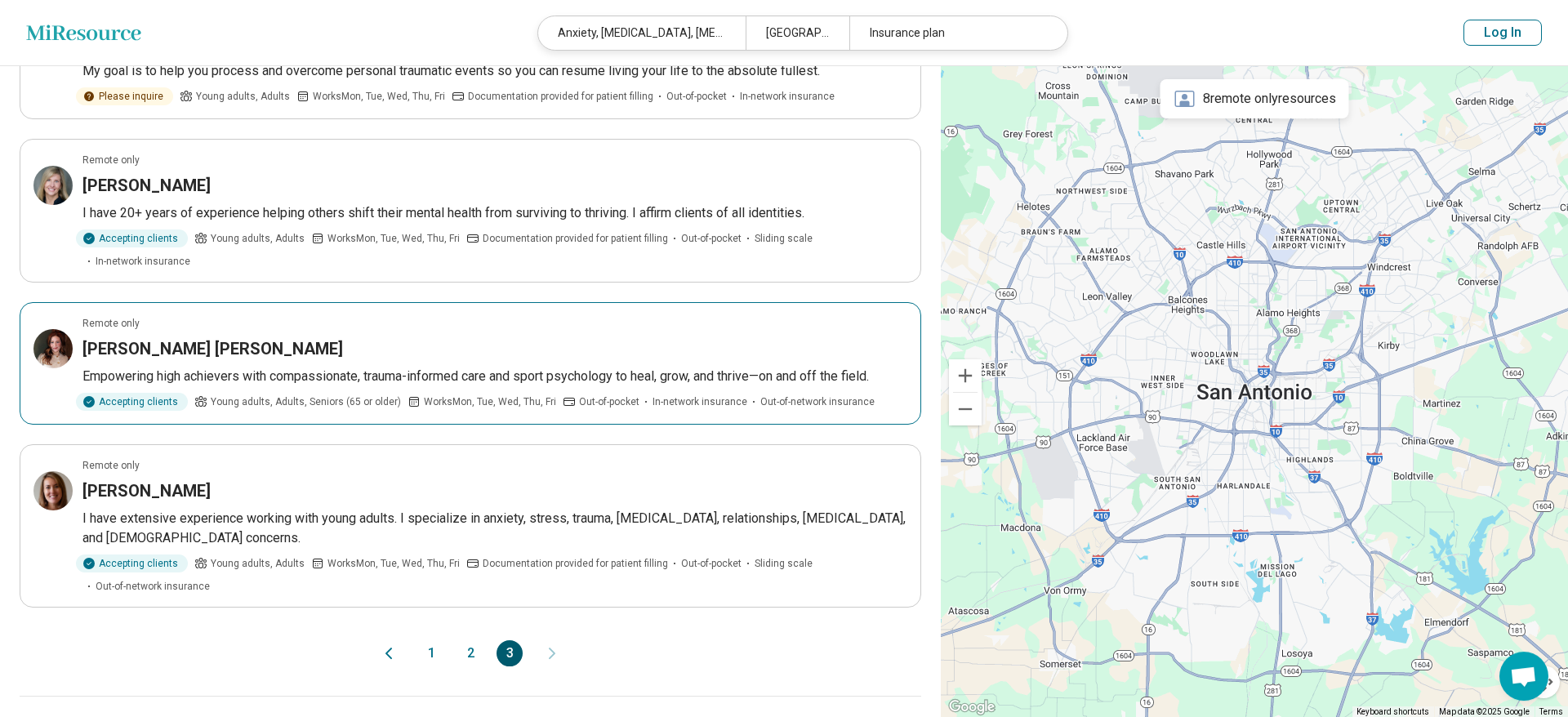
scroll to position [833, 0]
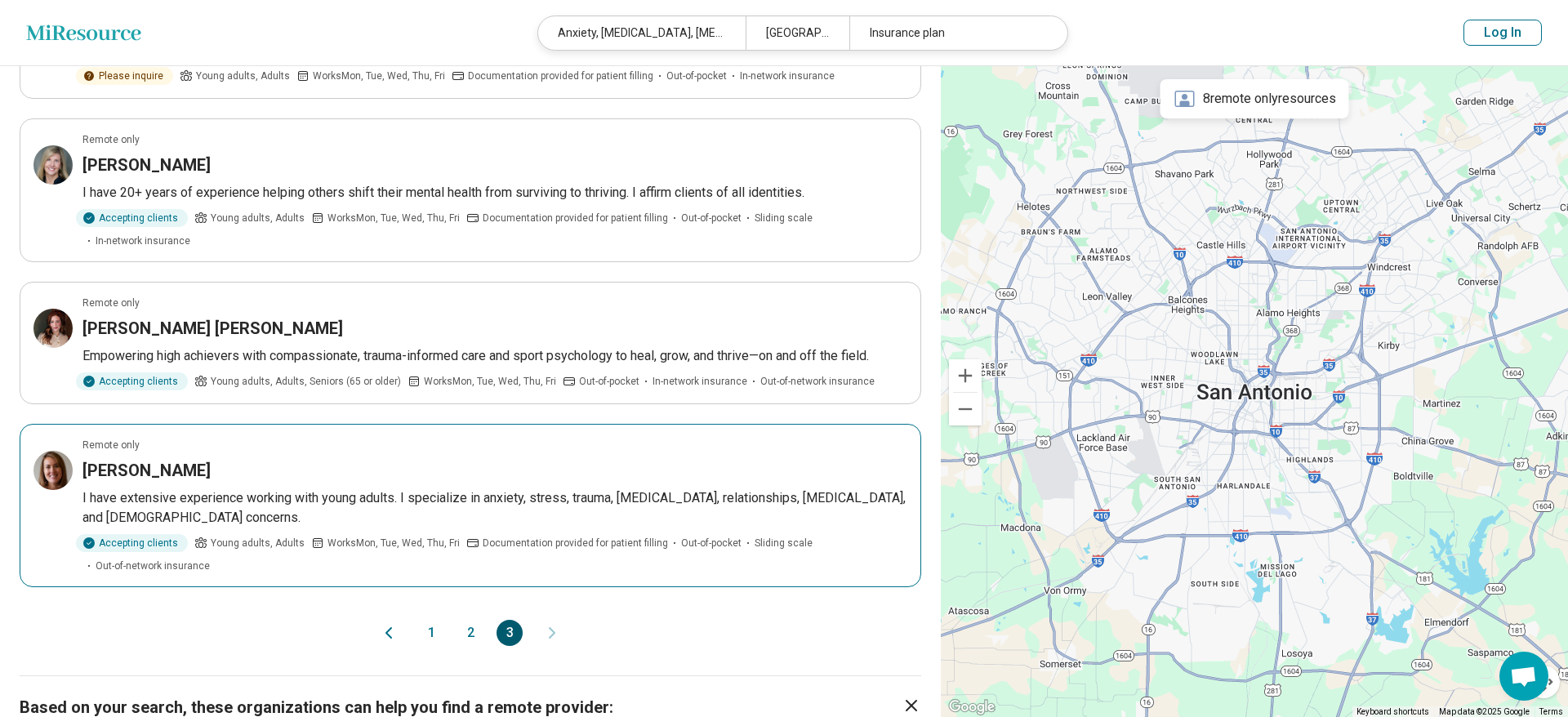
click at [164, 459] on h3 "Lindsay Anmuth" at bounding box center [147, 470] width 128 height 23
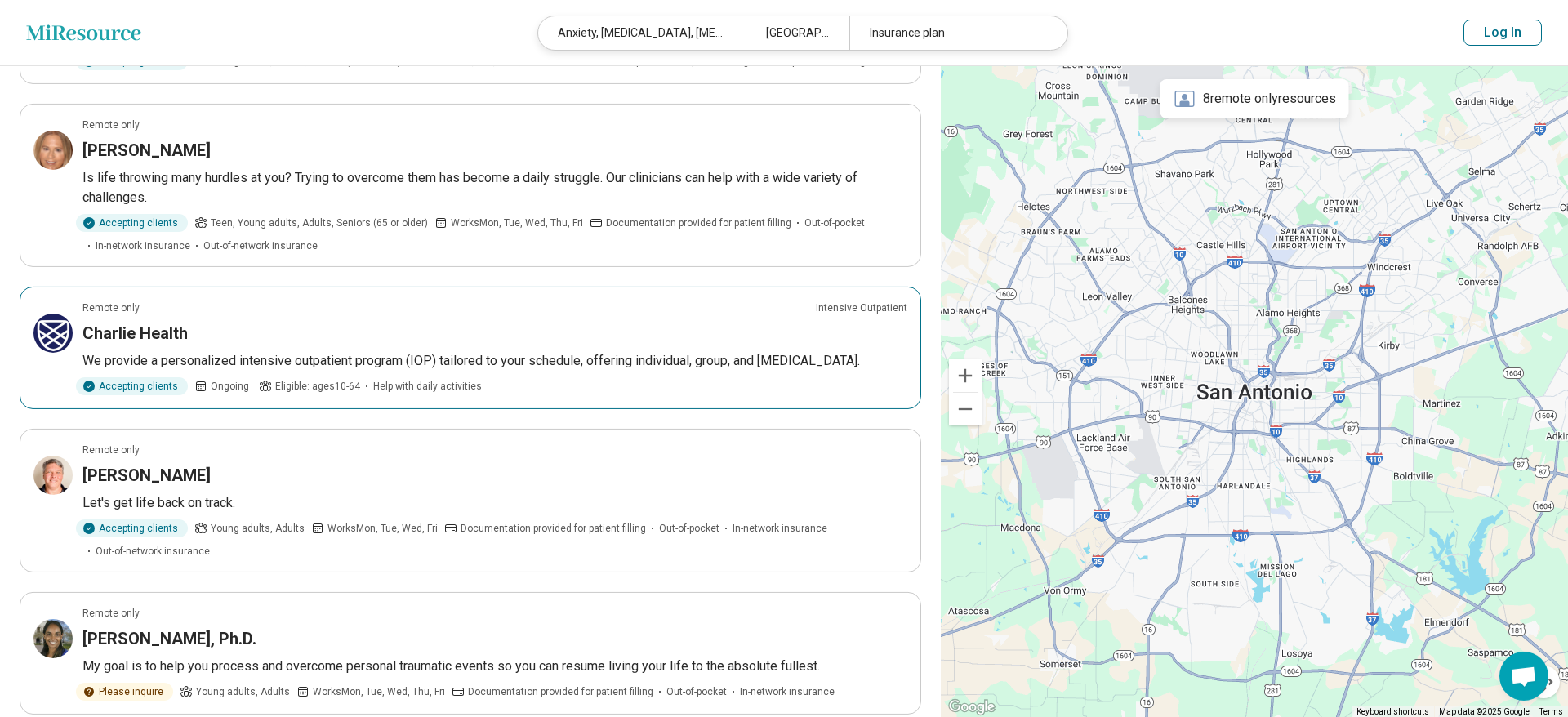
scroll to position [333, 0]
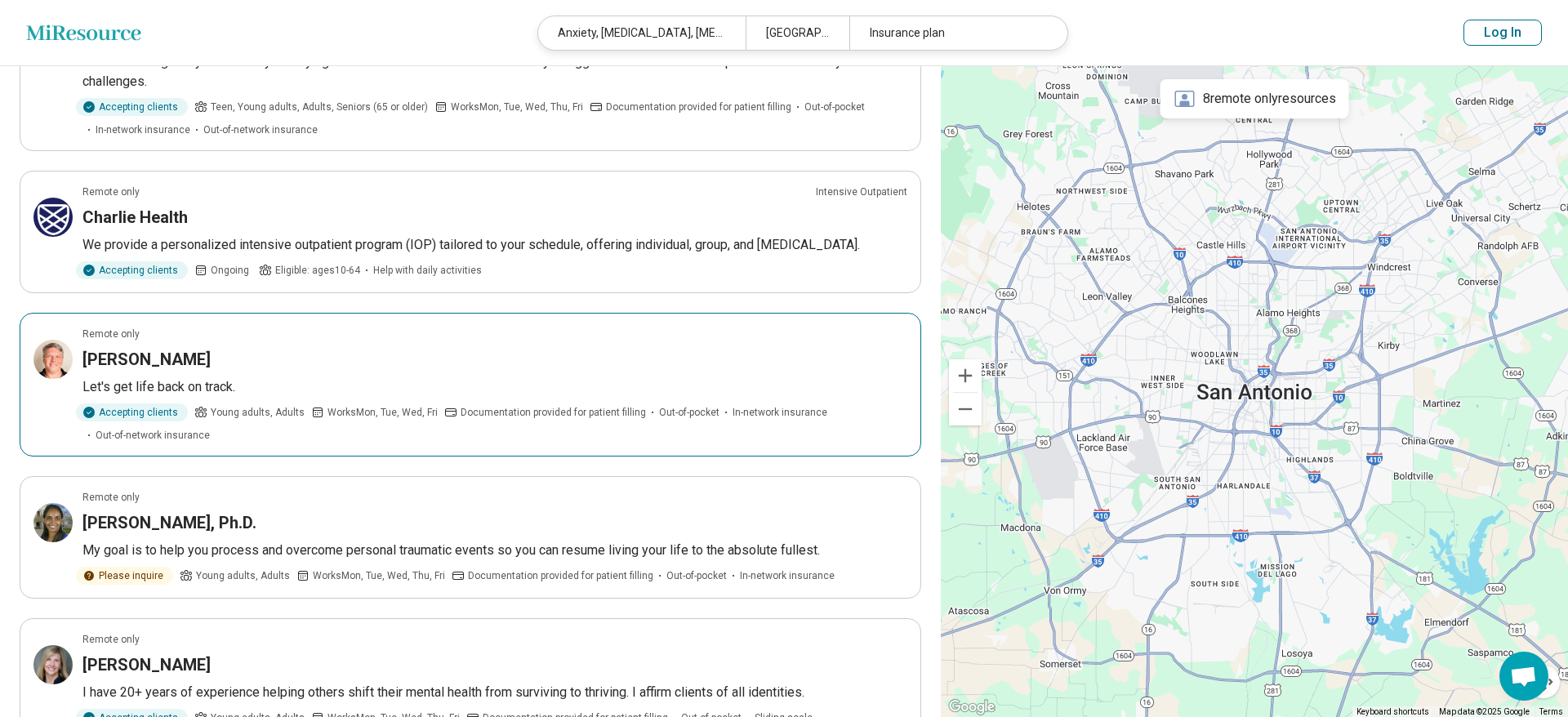
click at [137, 364] on h3 "Colby Mills" at bounding box center [147, 358] width 128 height 23
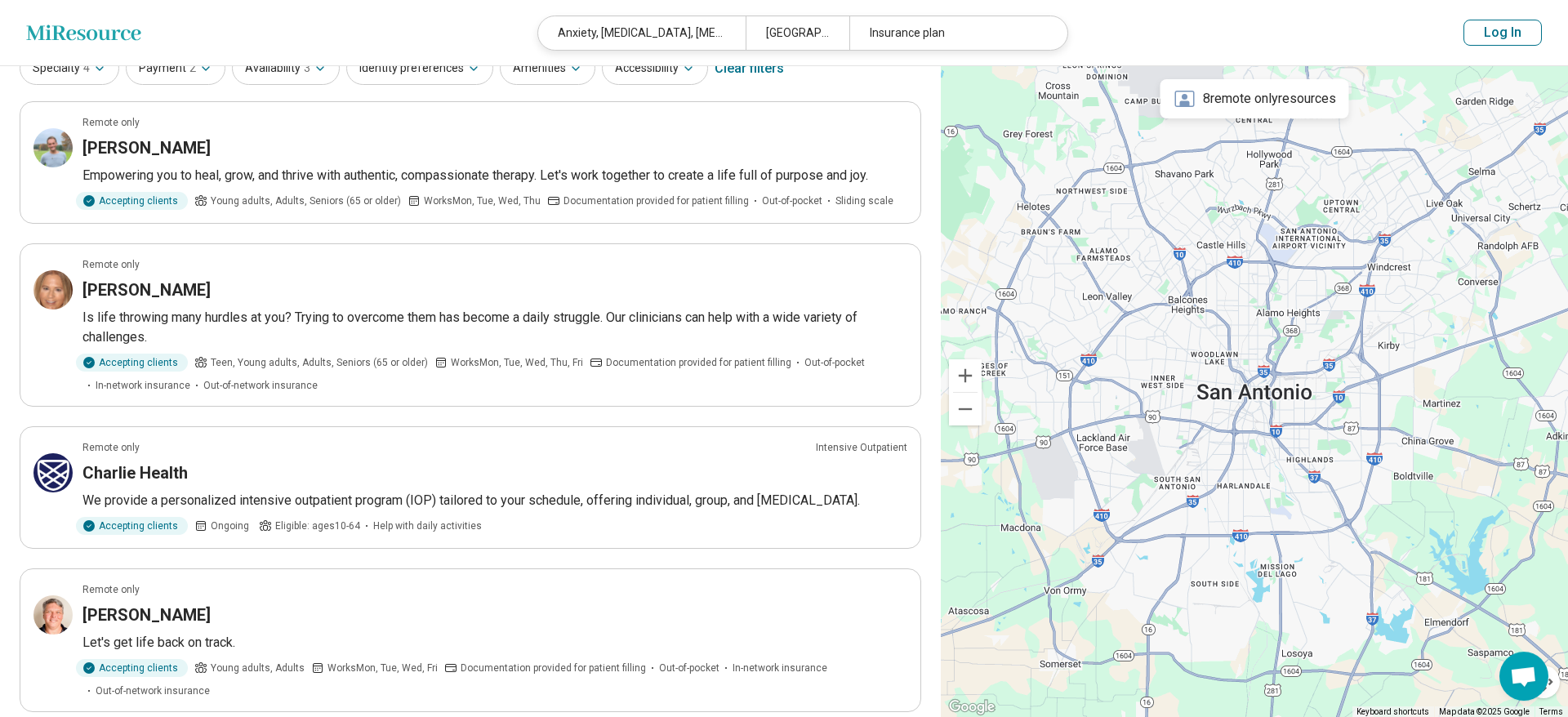
scroll to position [0, 0]
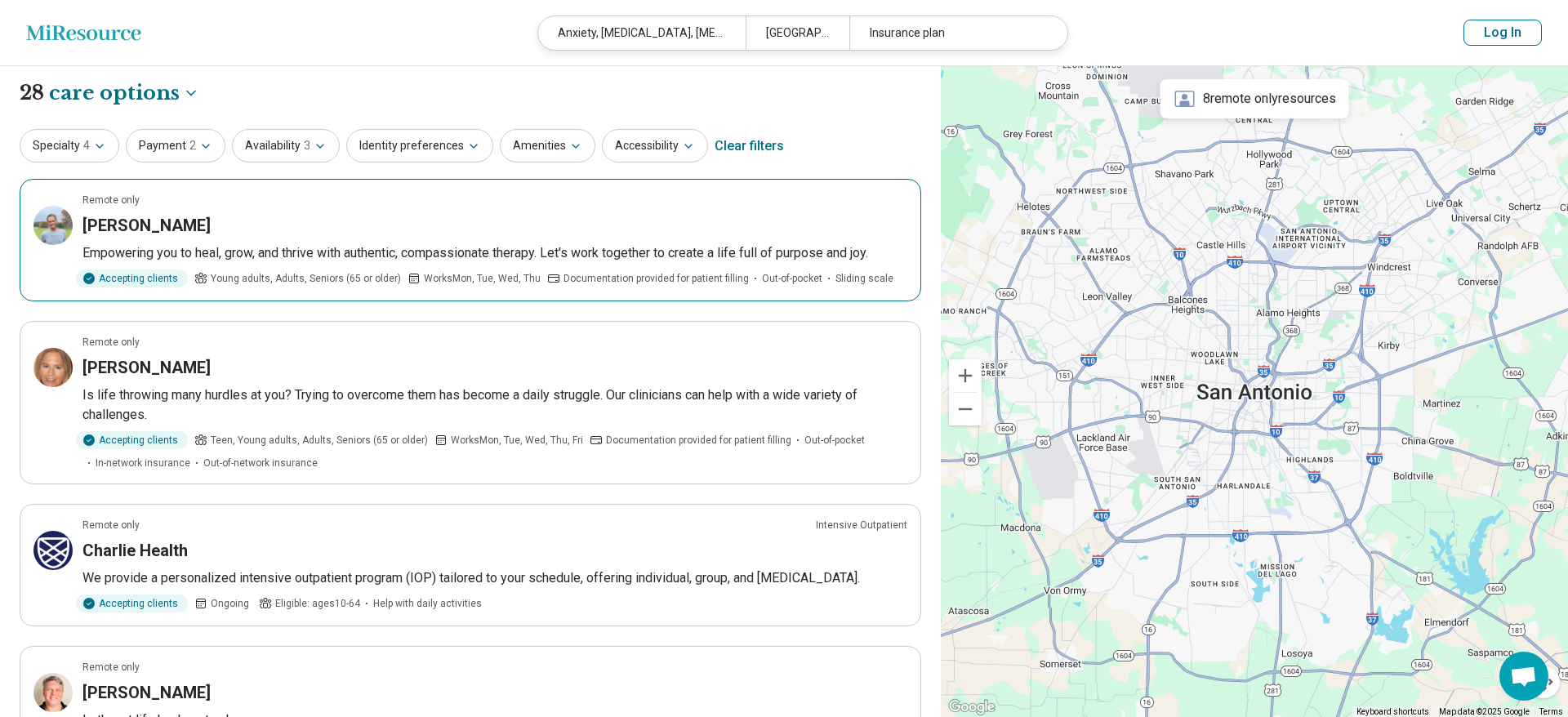
click at [147, 224] on h3 "Dempsey Young" at bounding box center [147, 225] width 128 height 23
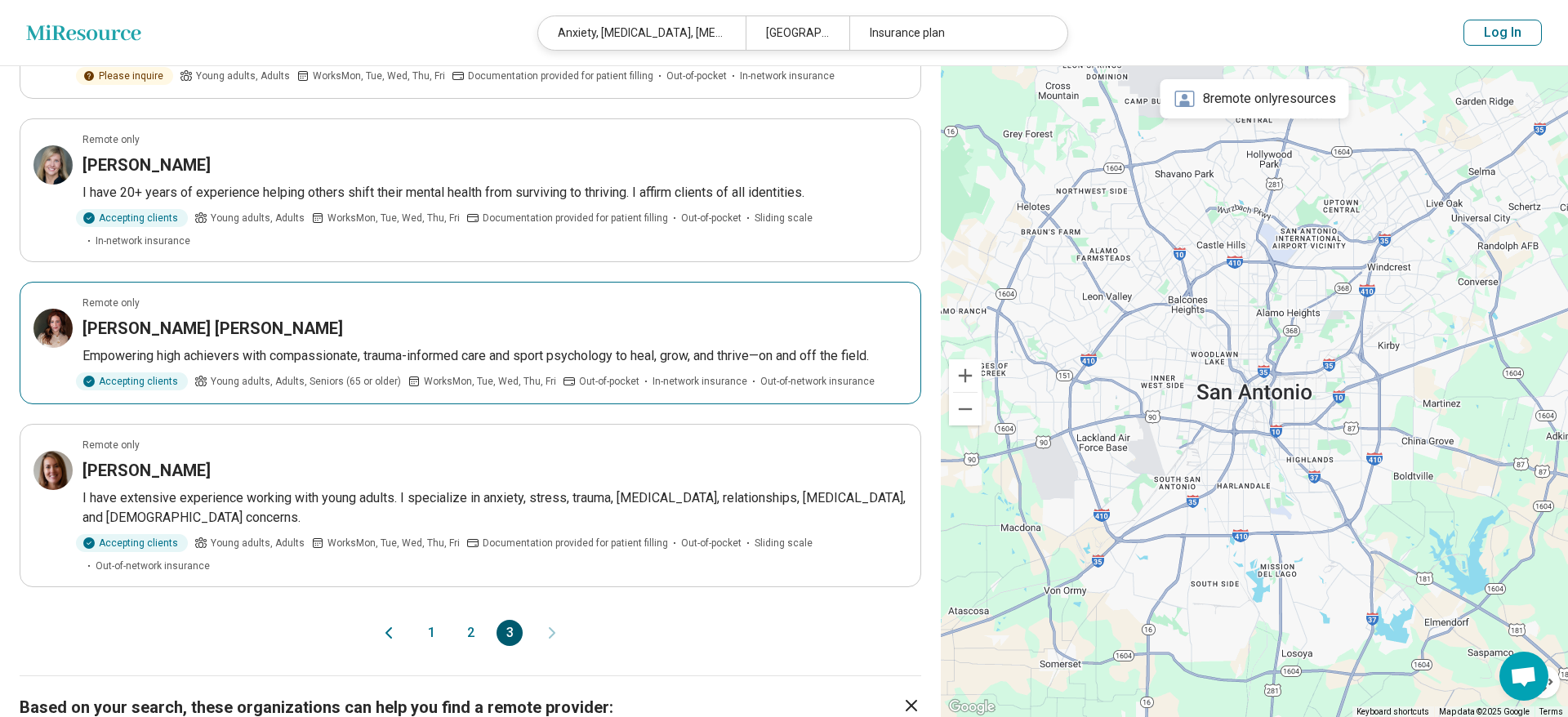
scroll to position [1249, 0]
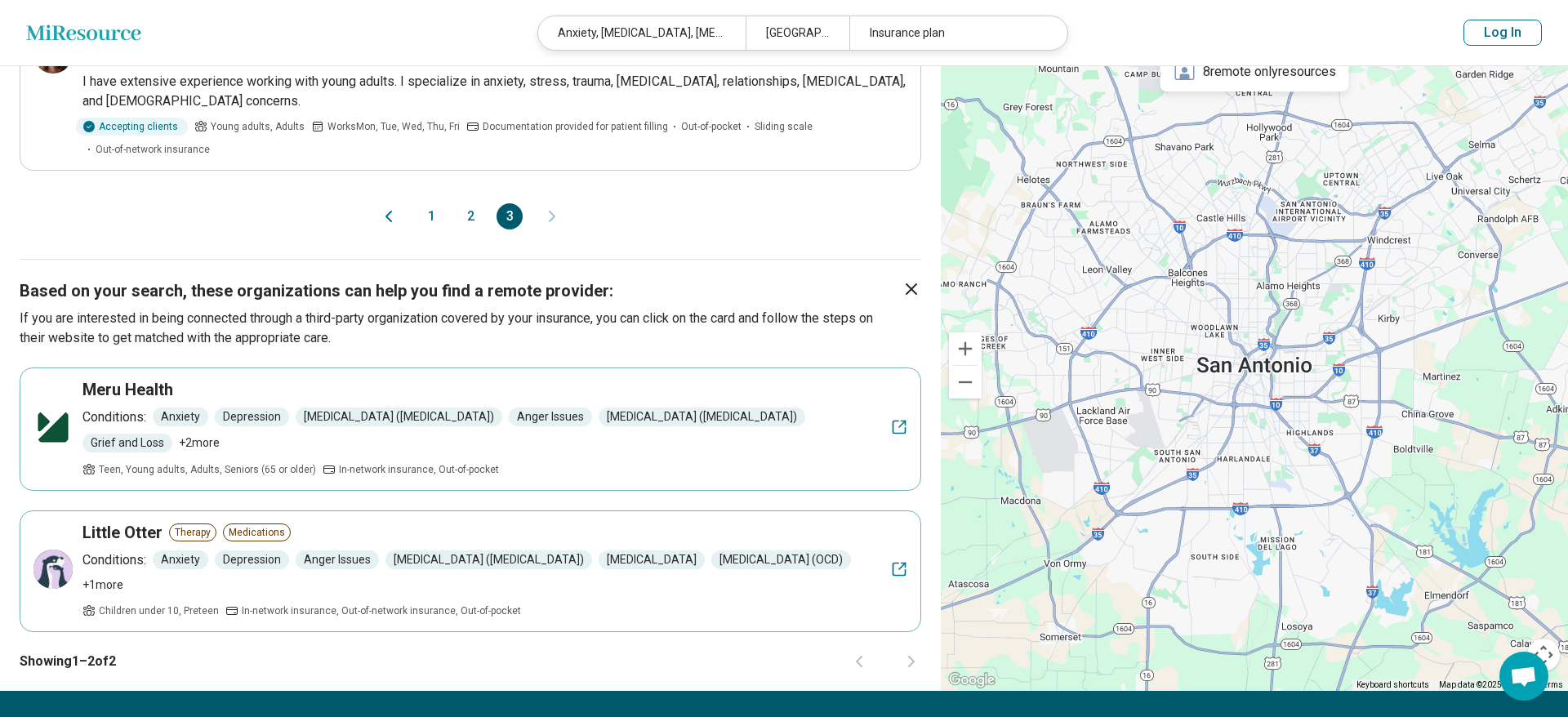
click at [428, 203] on button "1" at bounding box center [431, 216] width 26 height 26
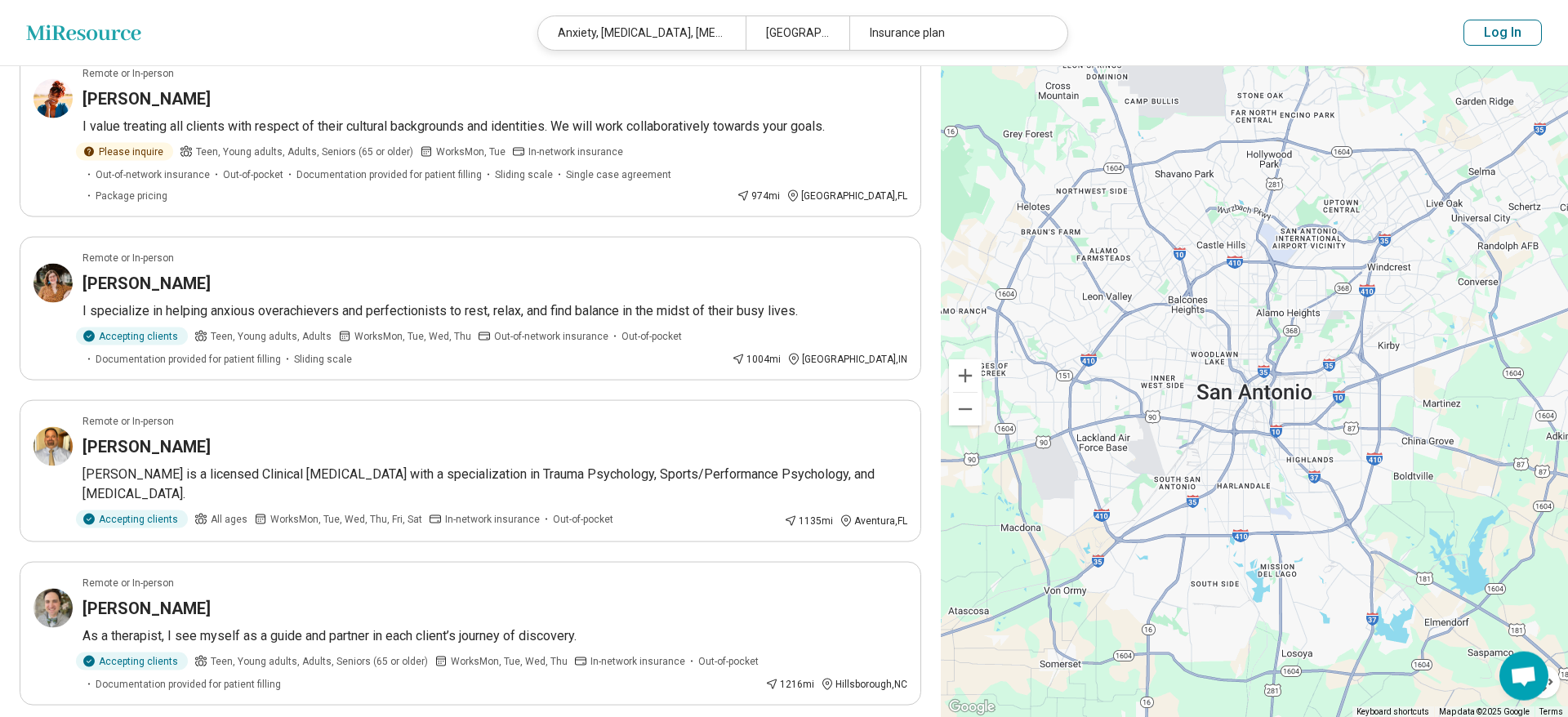
scroll to position [499, 0]
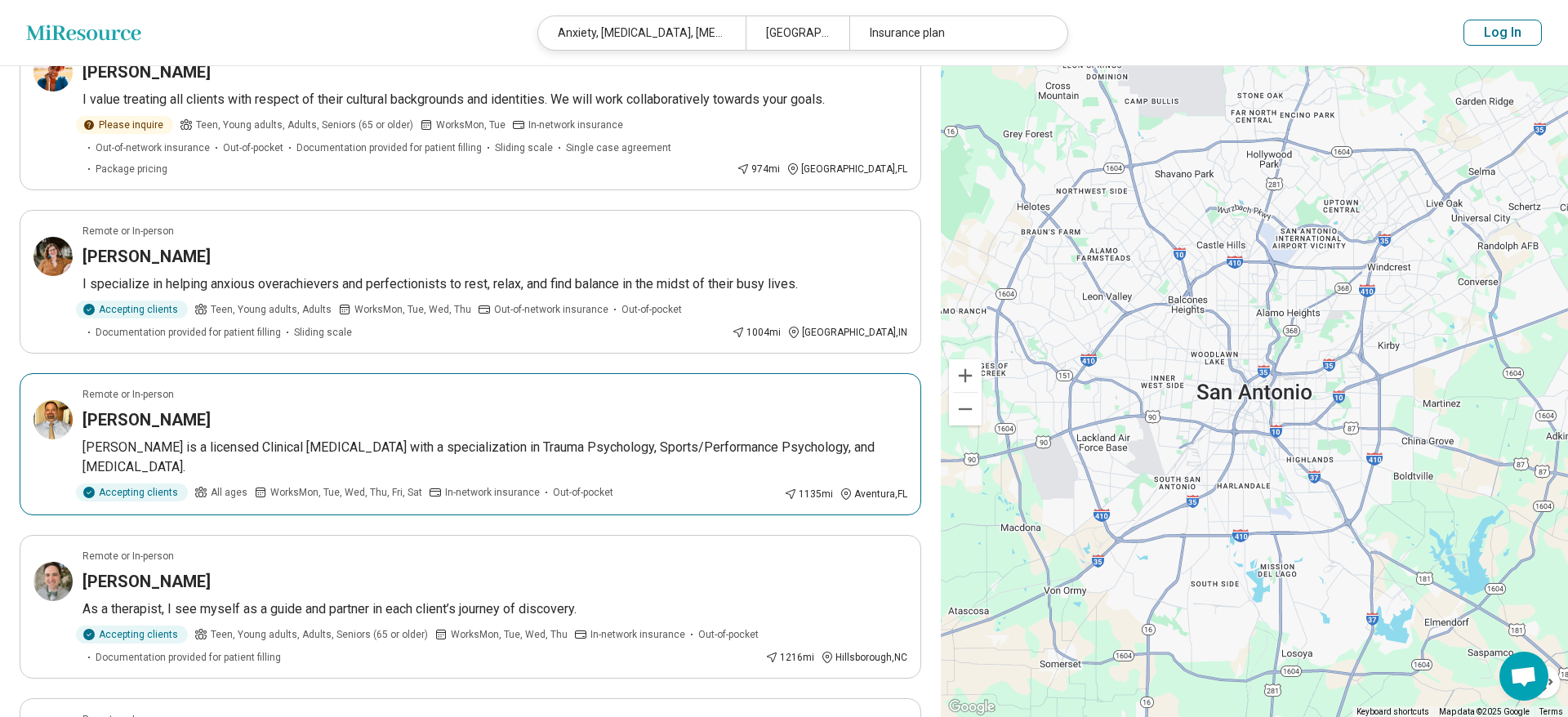
click at [141, 408] on h3 "Richard Griff" at bounding box center [147, 419] width 128 height 23
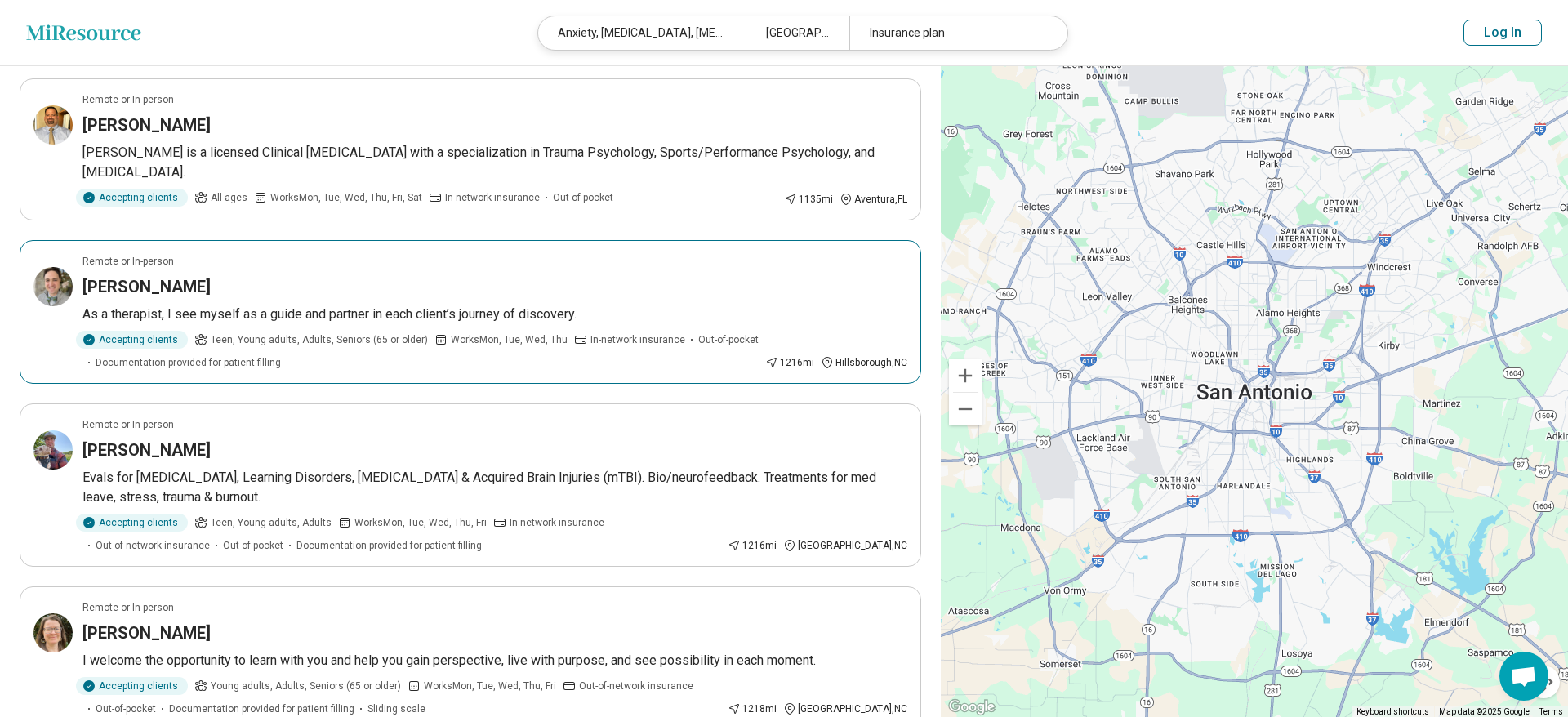
scroll to position [833, 0]
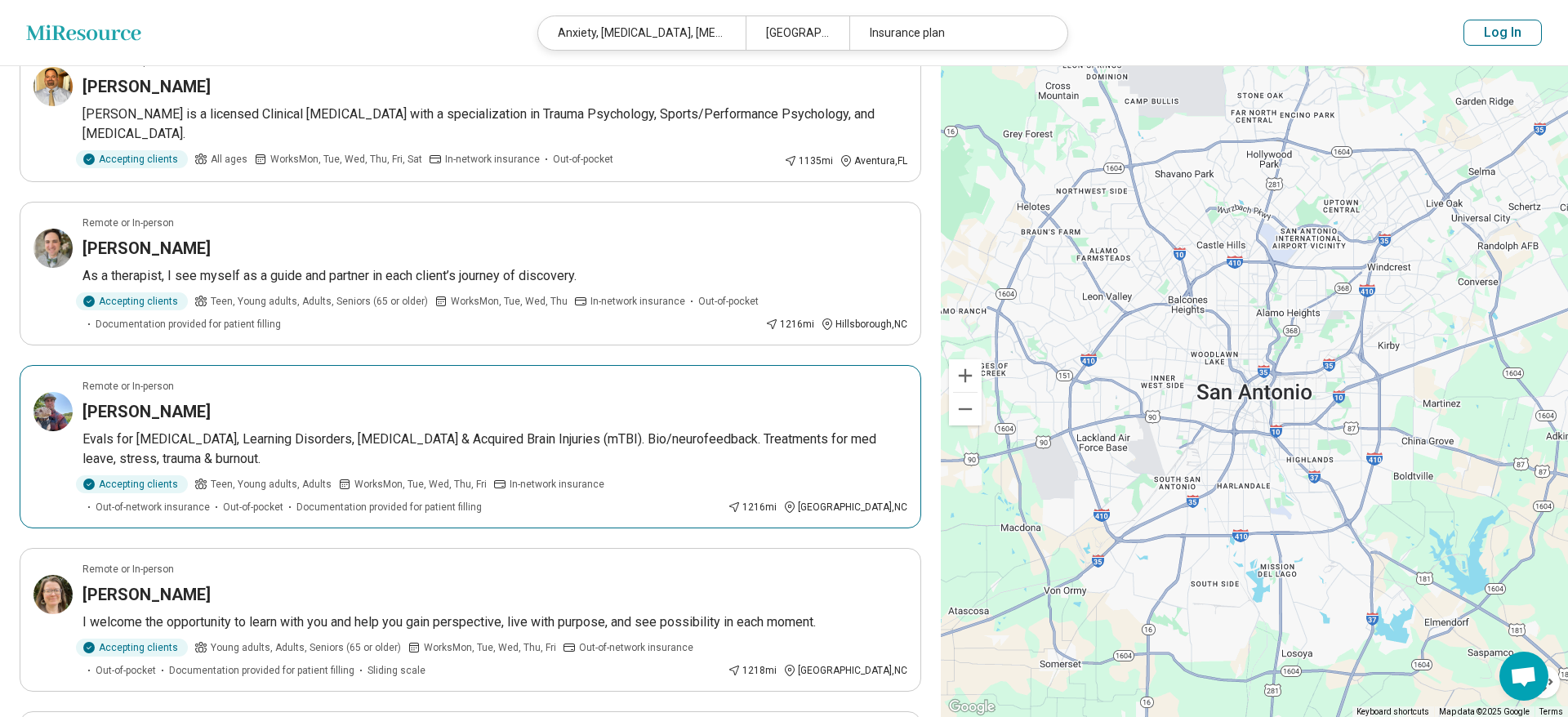
click at [128, 400] on h3 "Bartholomew Brigidi" at bounding box center [147, 411] width 128 height 23
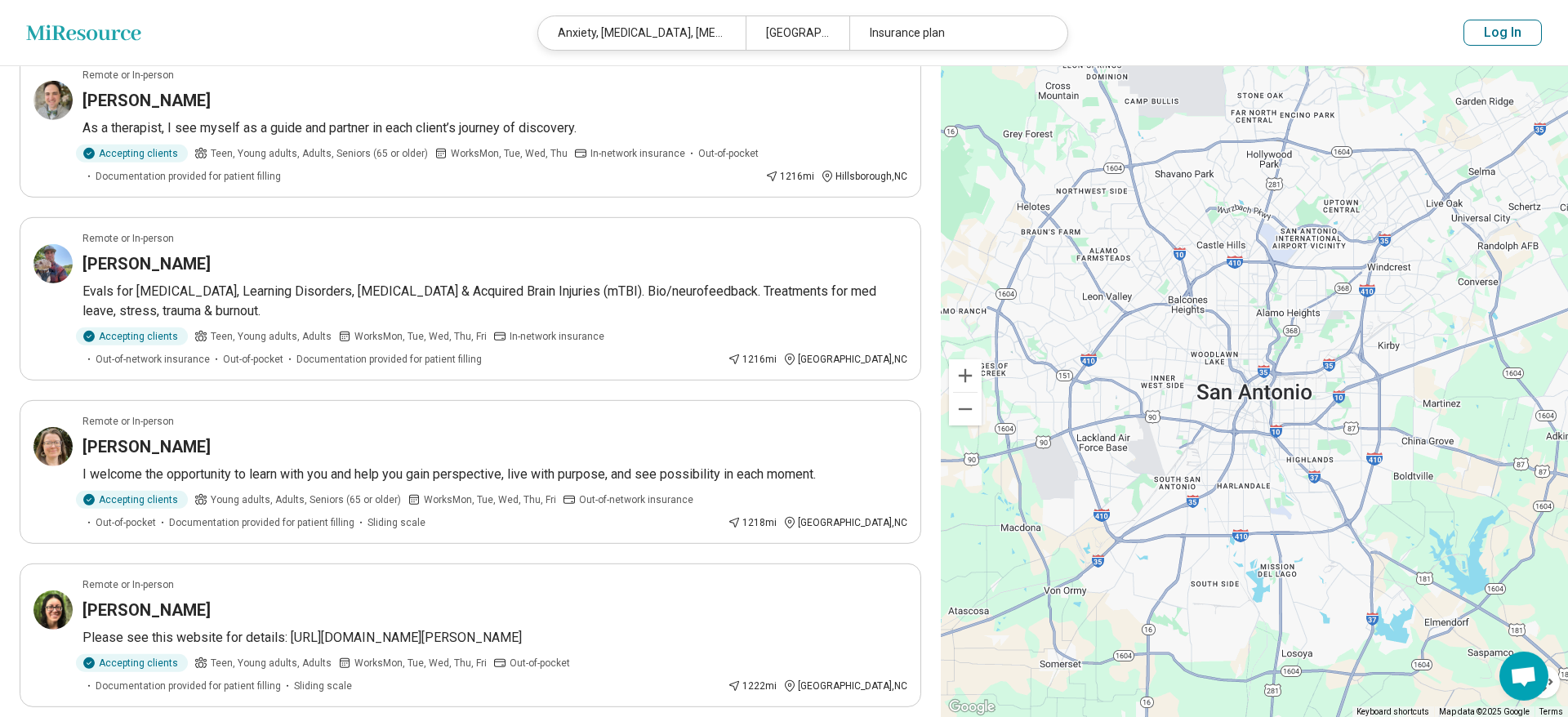
scroll to position [1000, 0]
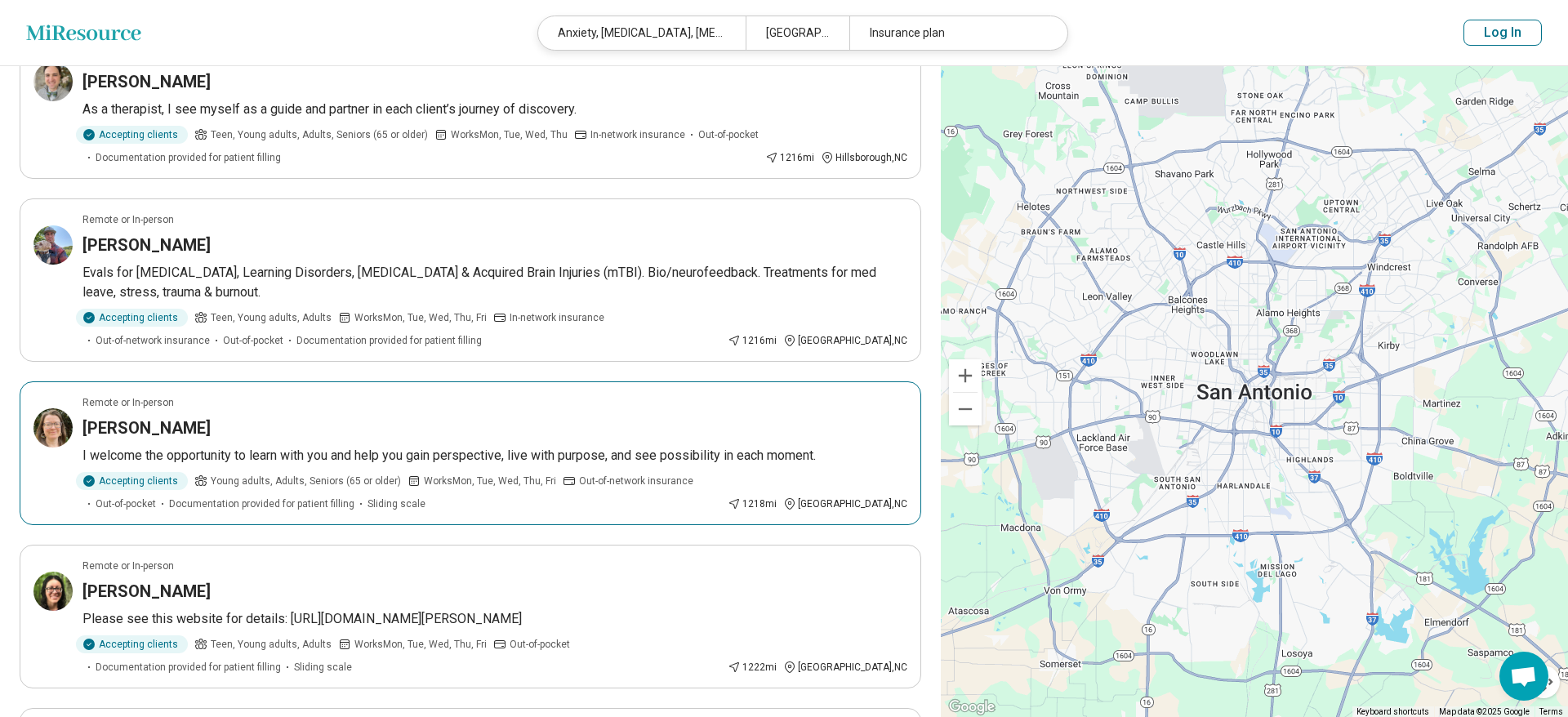
click at [211, 417] on h3 "Jennifer Plumb Vilardaga" at bounding box center [147, 428] width 128 height 23
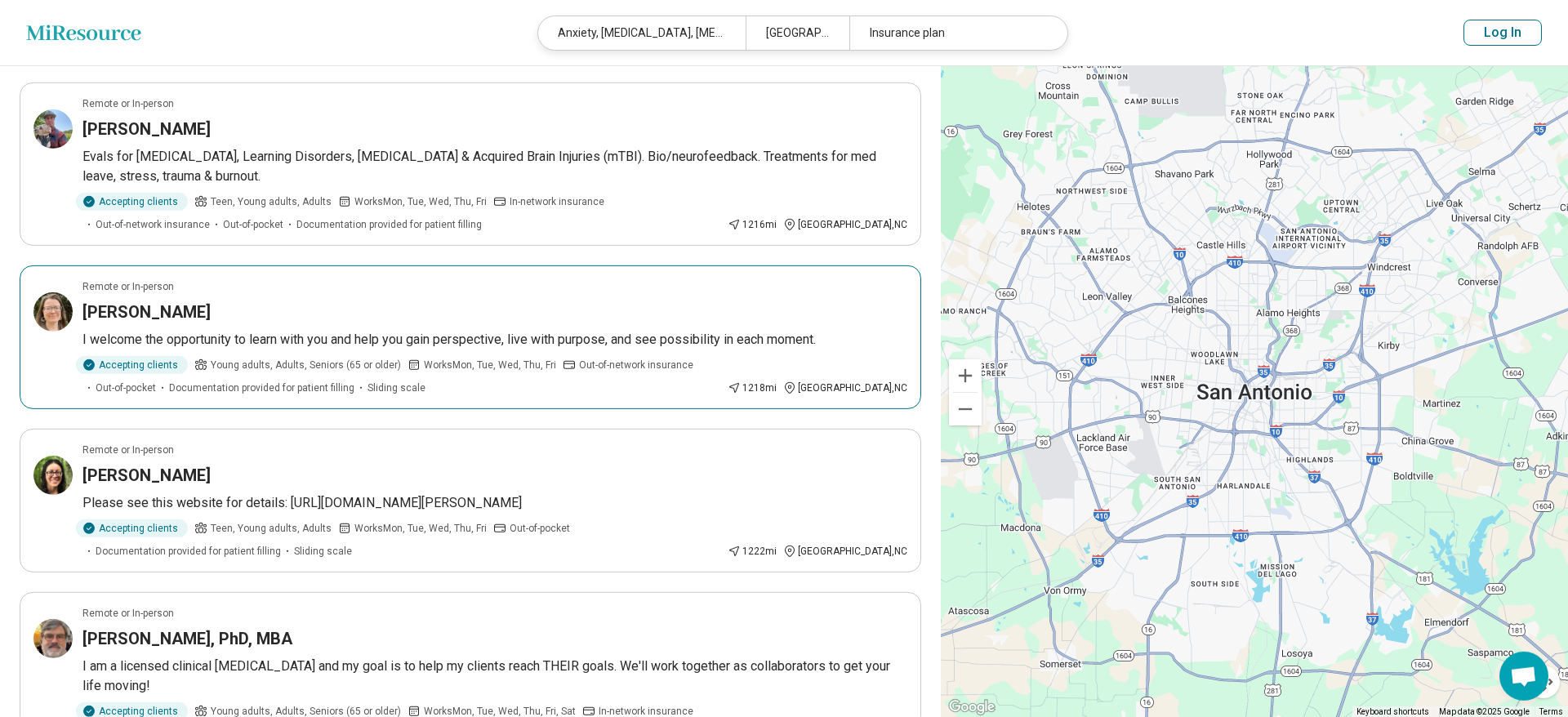
scroll to position [1166, 0]
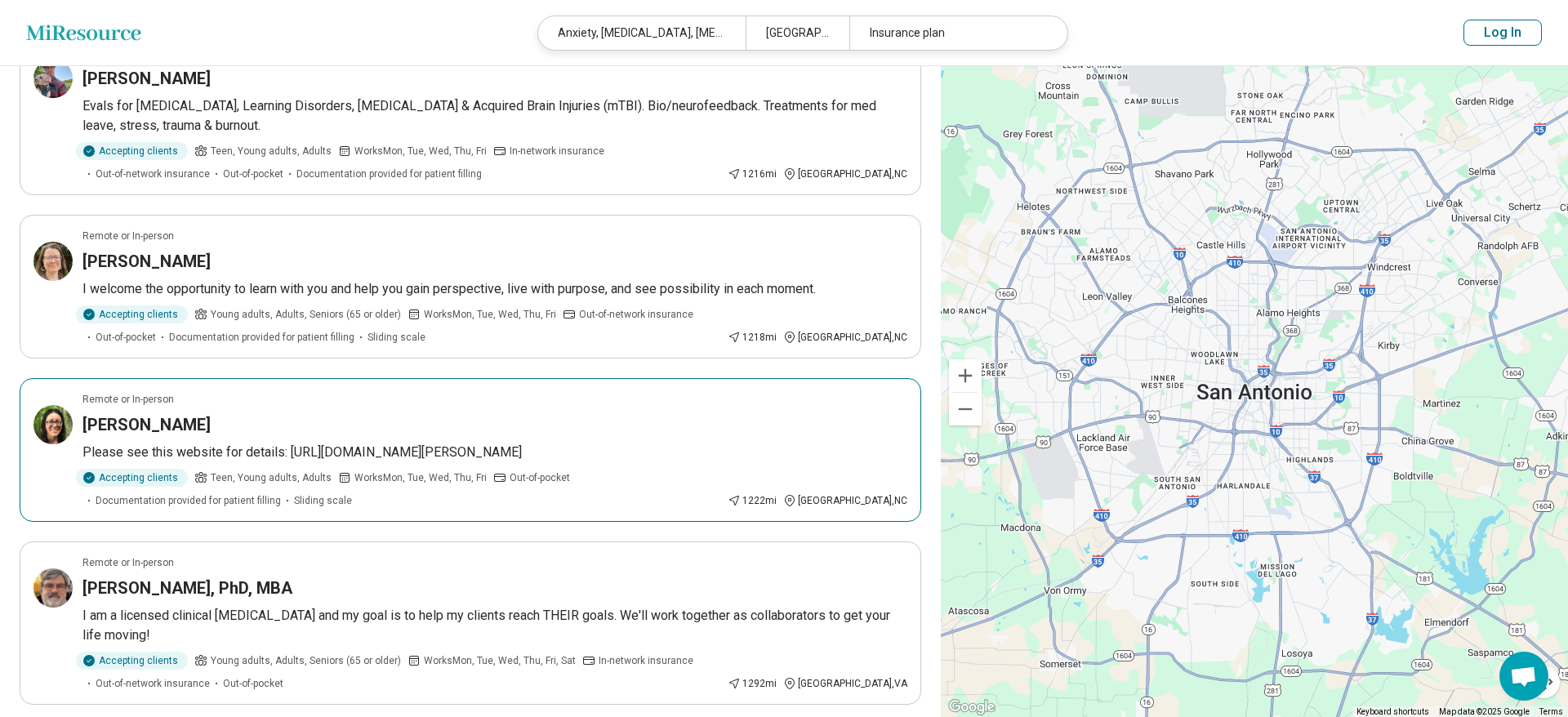
click at [116, 413] on h3 "Clair Robbins" at bounding box center [147, 424] width 128 height 23
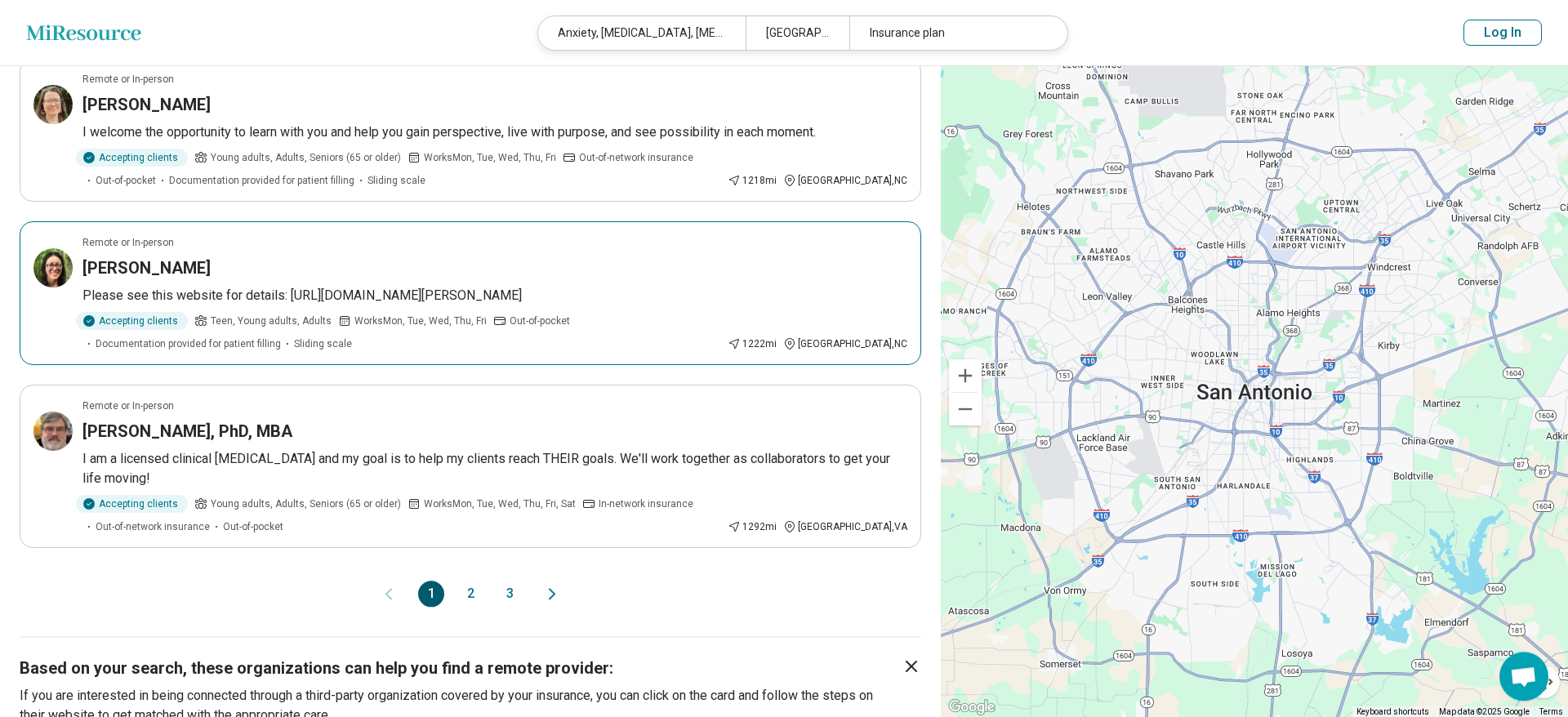
scroll to position [1416, 0]
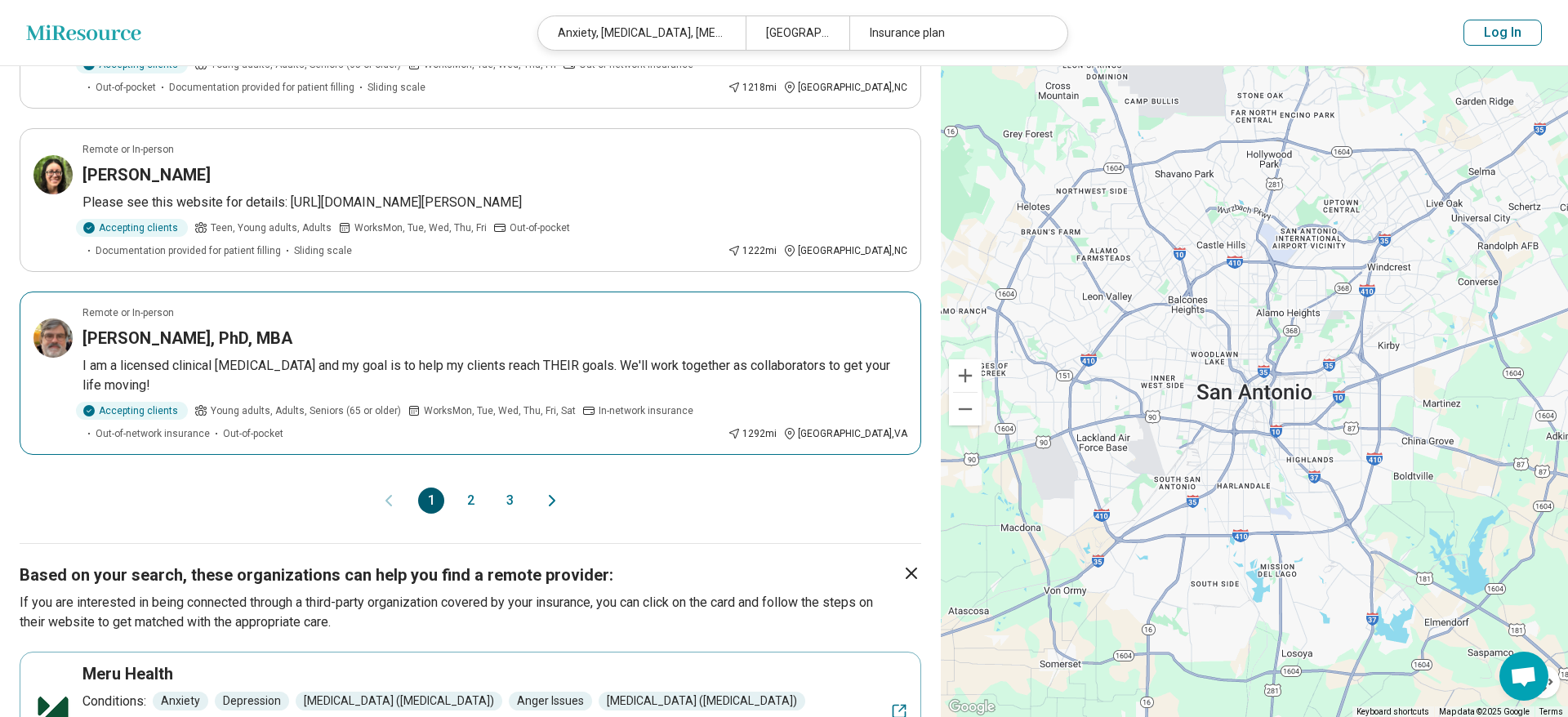
click at [172, 326] on h3 "Michael Grant, PhD, MBA" at bounding box center [187, 337] width 210 height 23
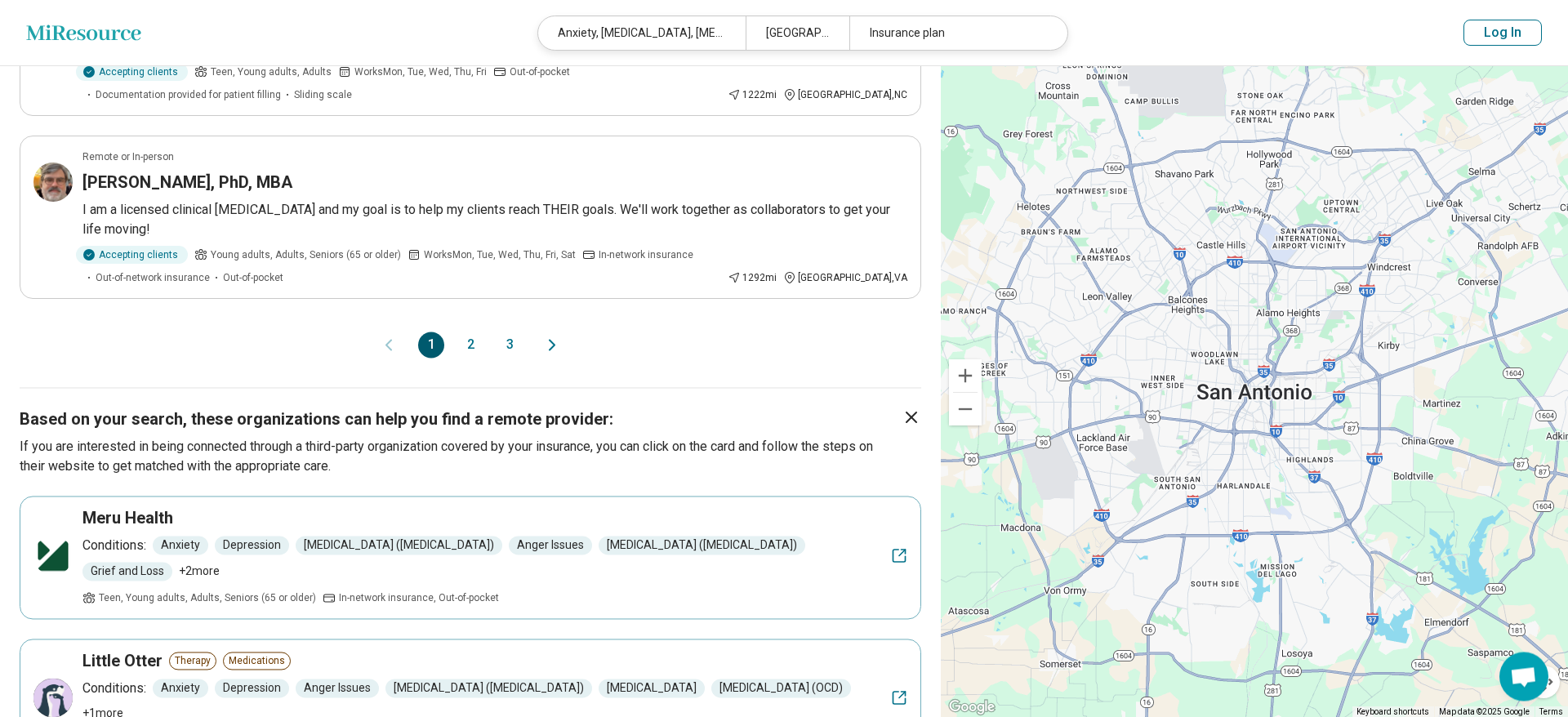
scroll to position [1582, 0]
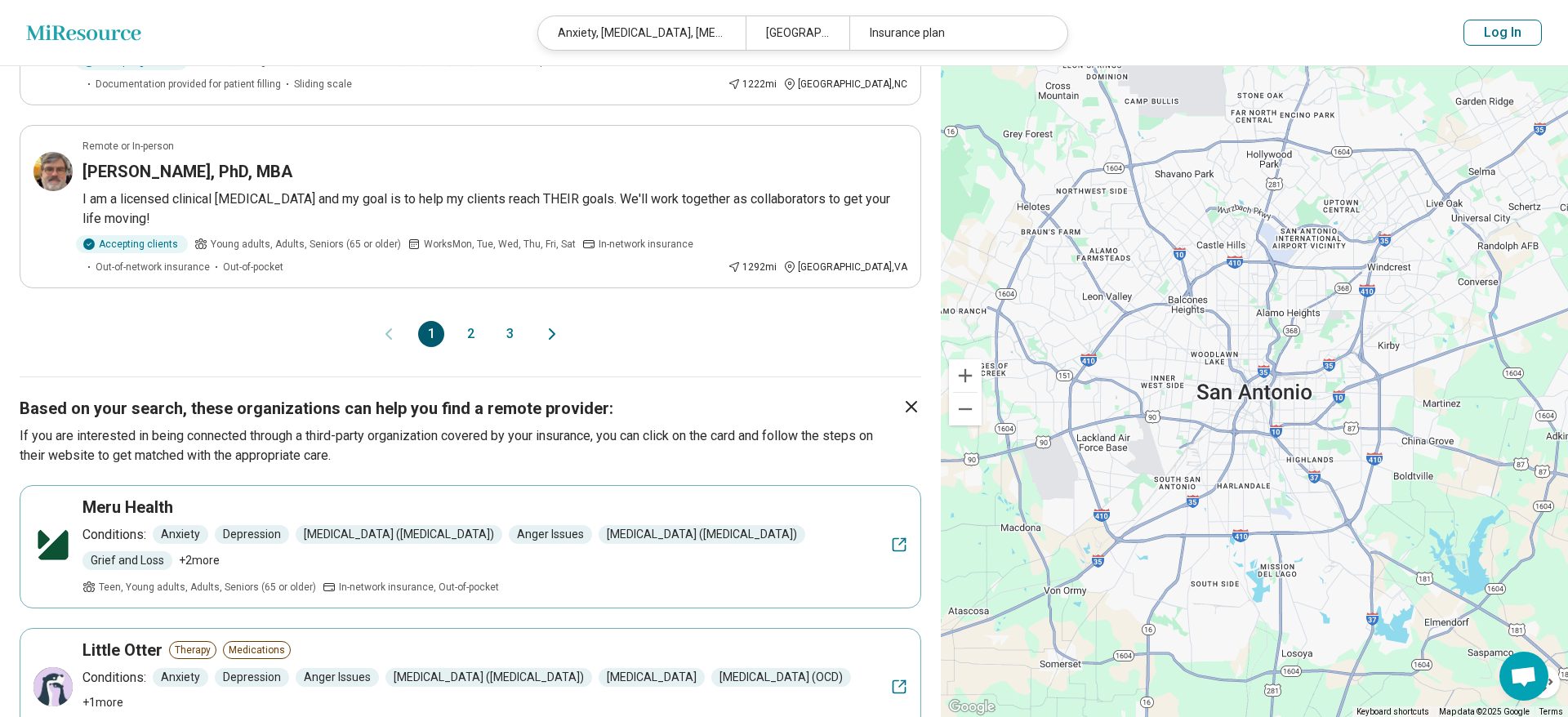
click at [473, 321] on button "2" at bounding box center [470, 333] width 26 height 26
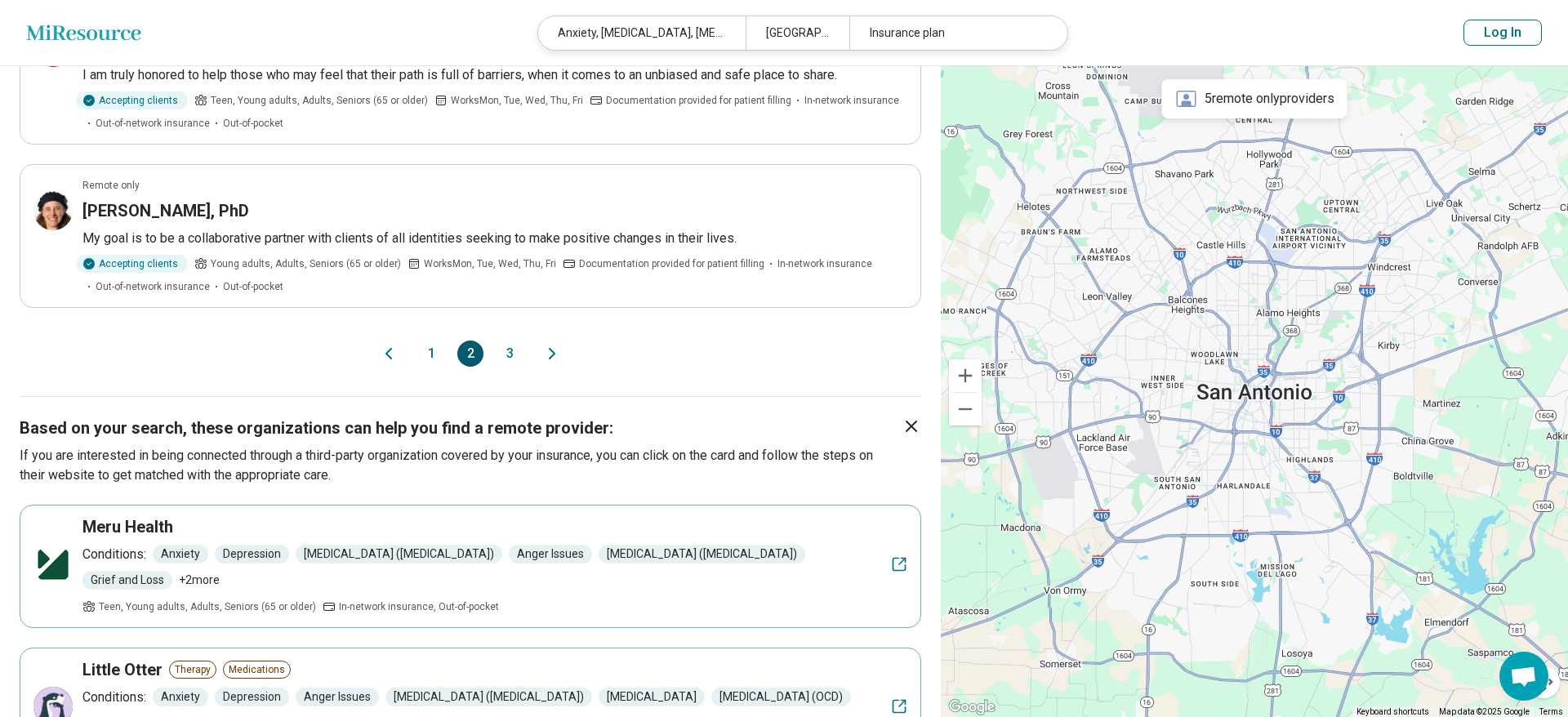
scroll to position [0, 0]
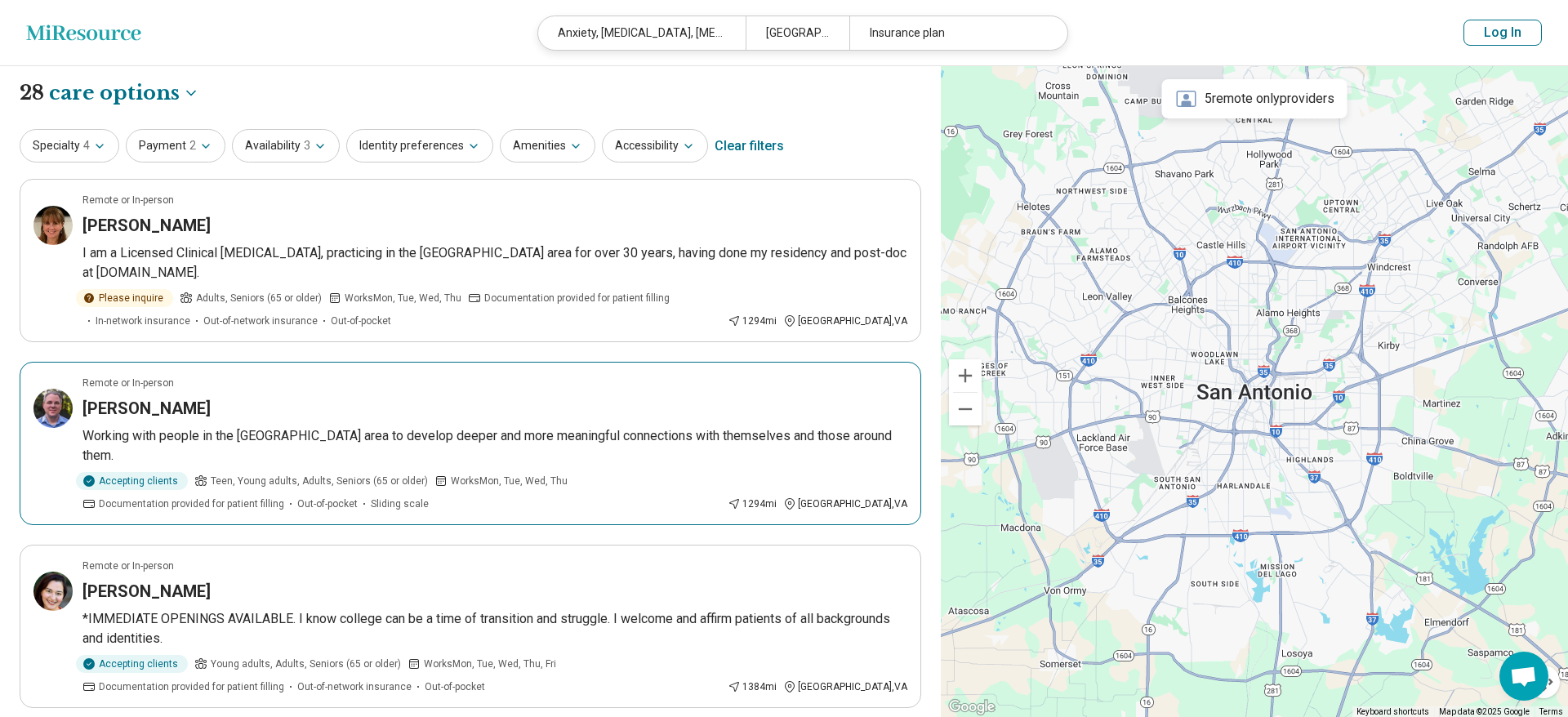
click at [154, 396] on h3 "Sean Flannery" at bounding box center [147, 407] width 128 height 23
click at [732, 143] on div "Clear filters" at bounding box center [749, 146] width 69 height 39
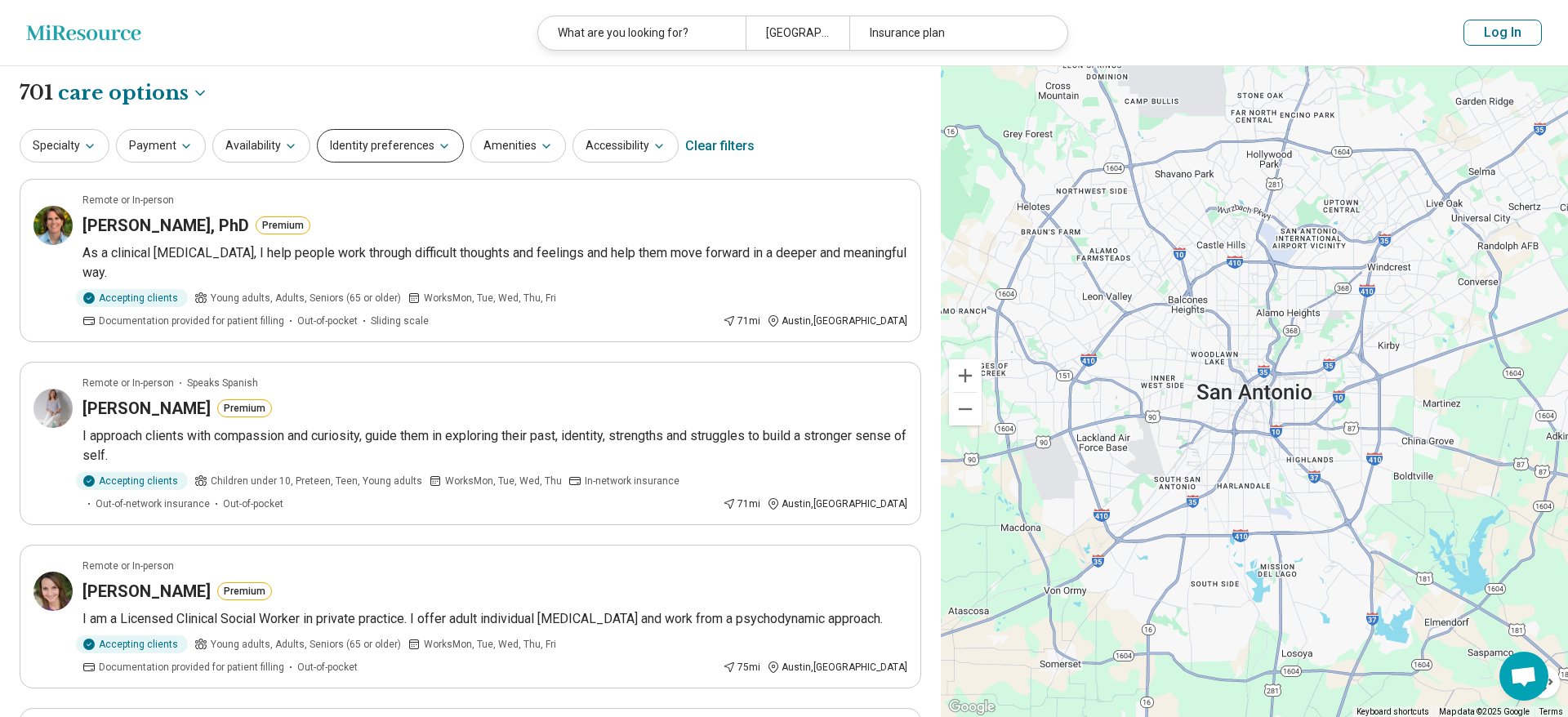
click at [384, 142] on button "Identity preferences" at bounding box center [391, 146] width 147 height 34
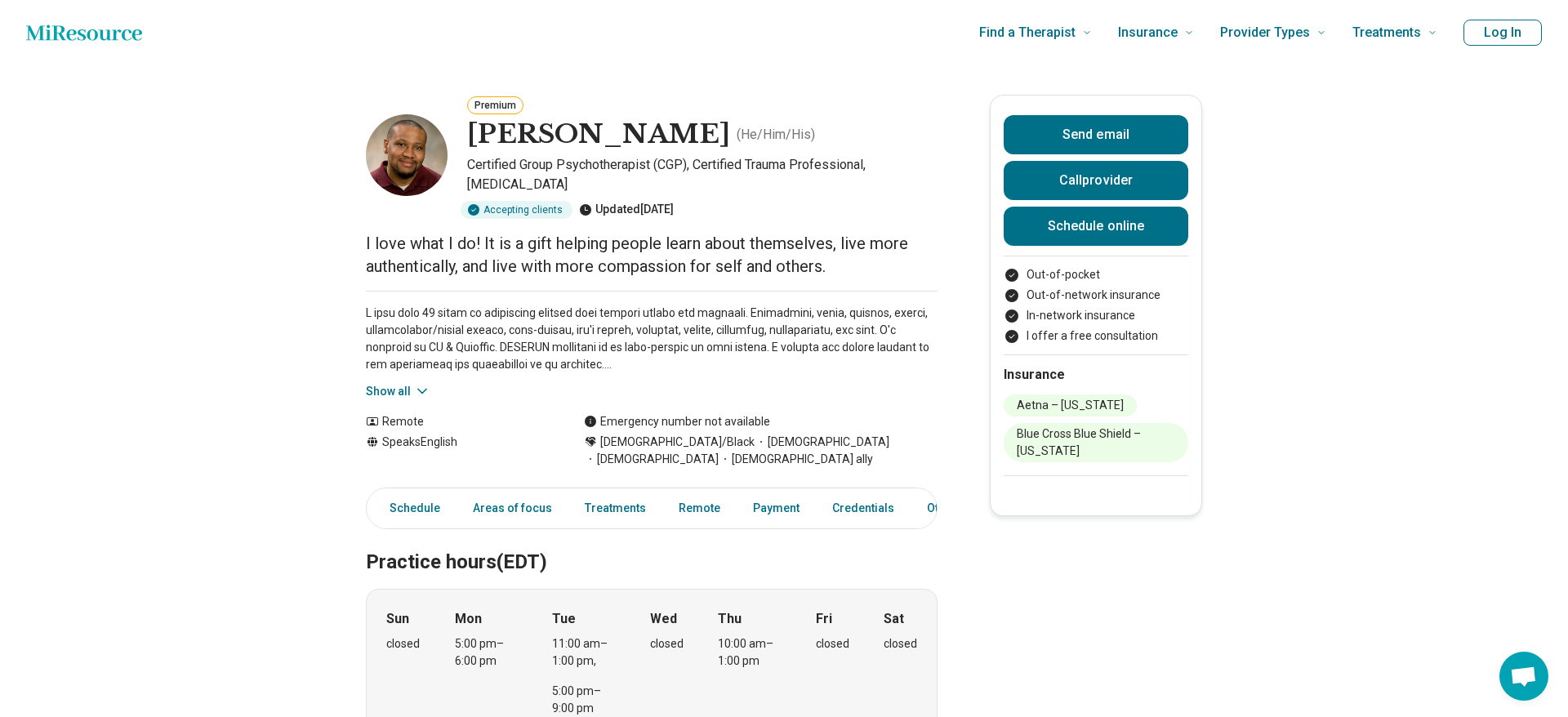
click at [414, 393] on icon at bounding box center [422, 391] width 16 height 16
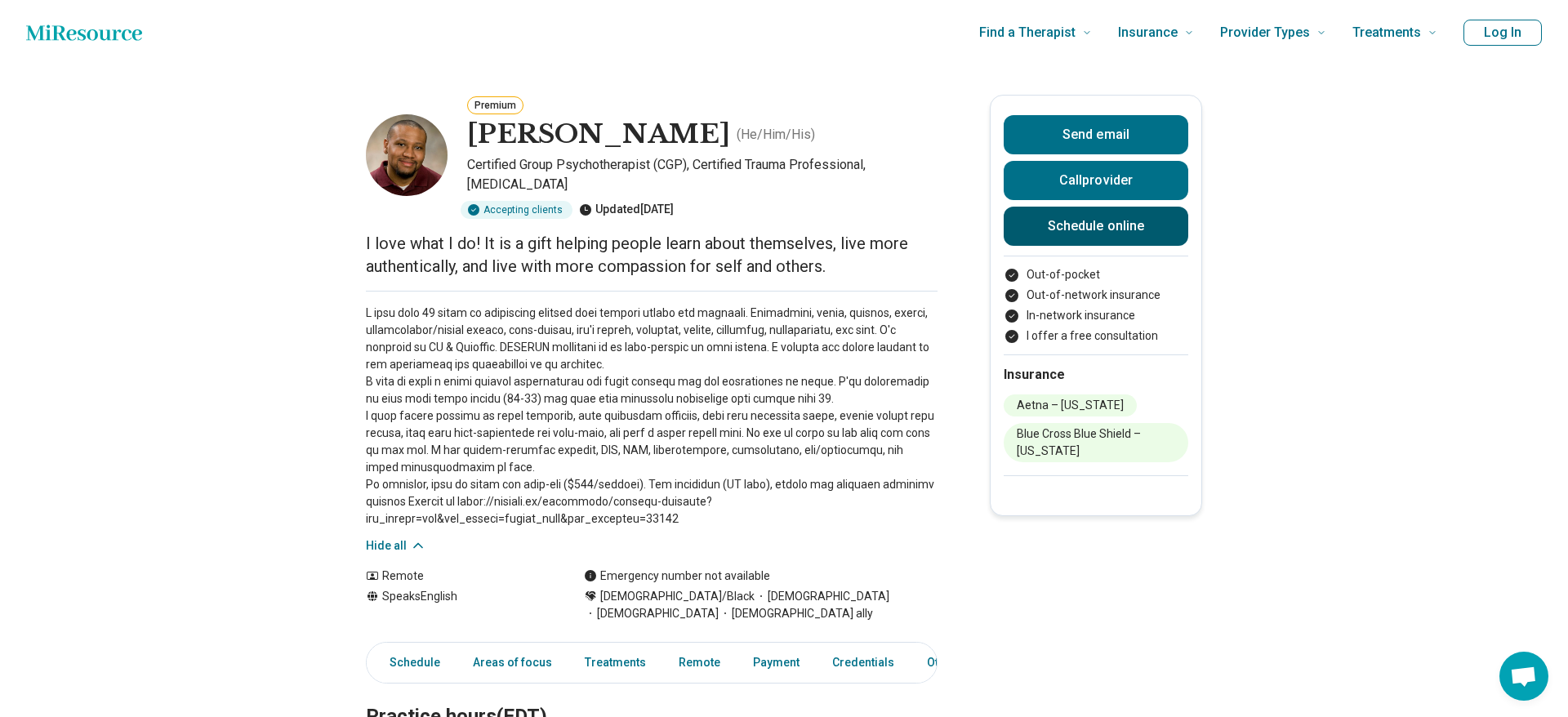
click at [1087, 224] on link "Schedule online" at bounding box center [1096, 226] width 185 height 39
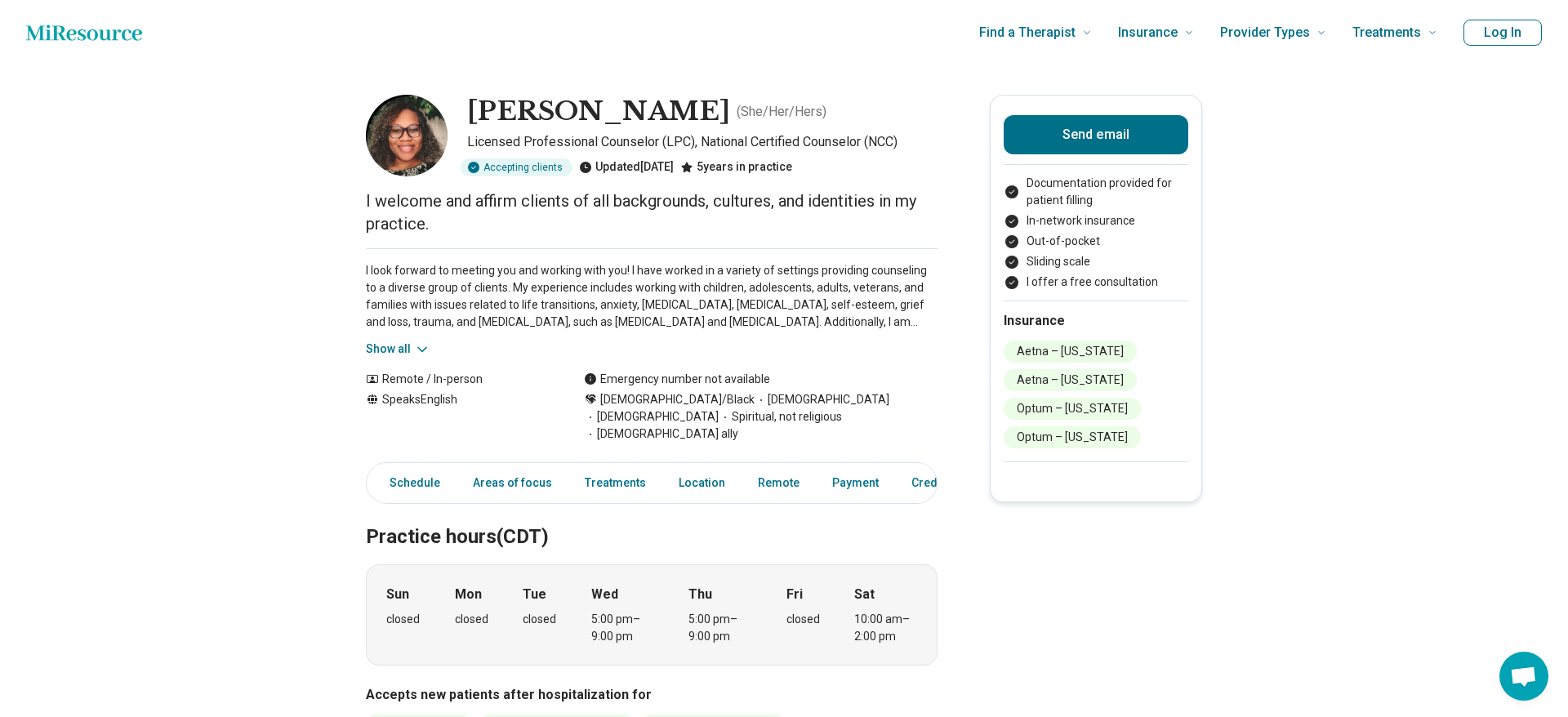
click at [414, 348] on icon at bounding box center [422, 349] width 16 height 16
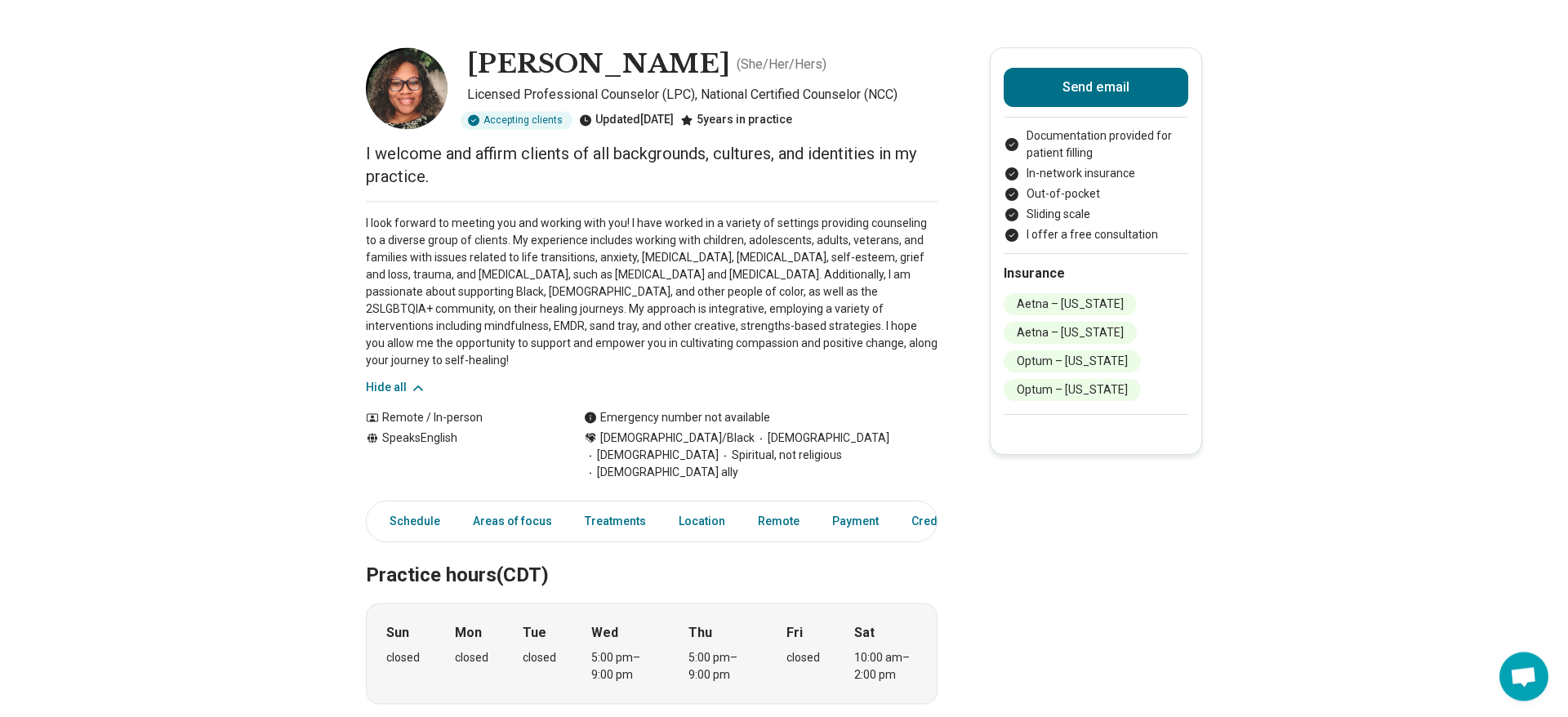
scroll to position [84, 0]
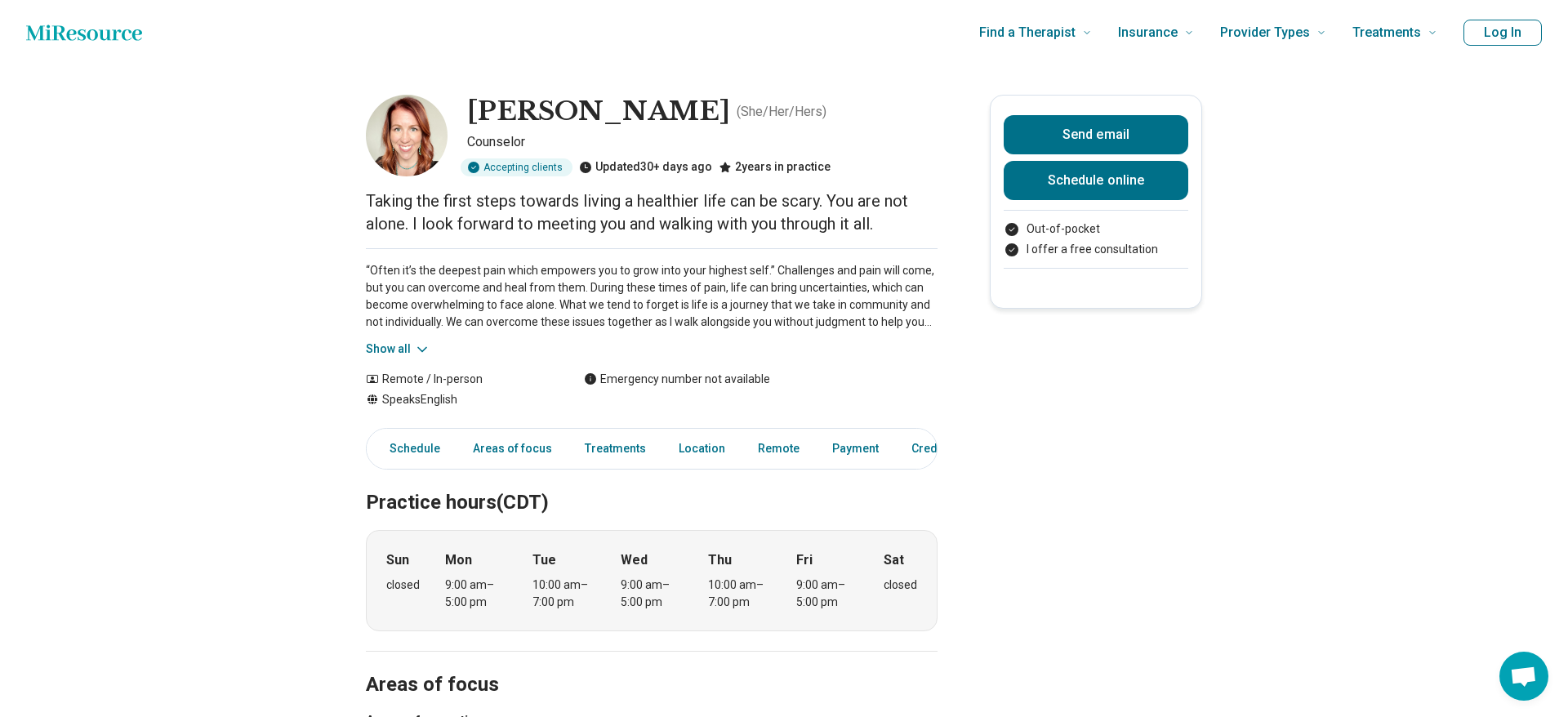
click at [423, 348] on icon at bounding box center [423, 348] width 8 height 4
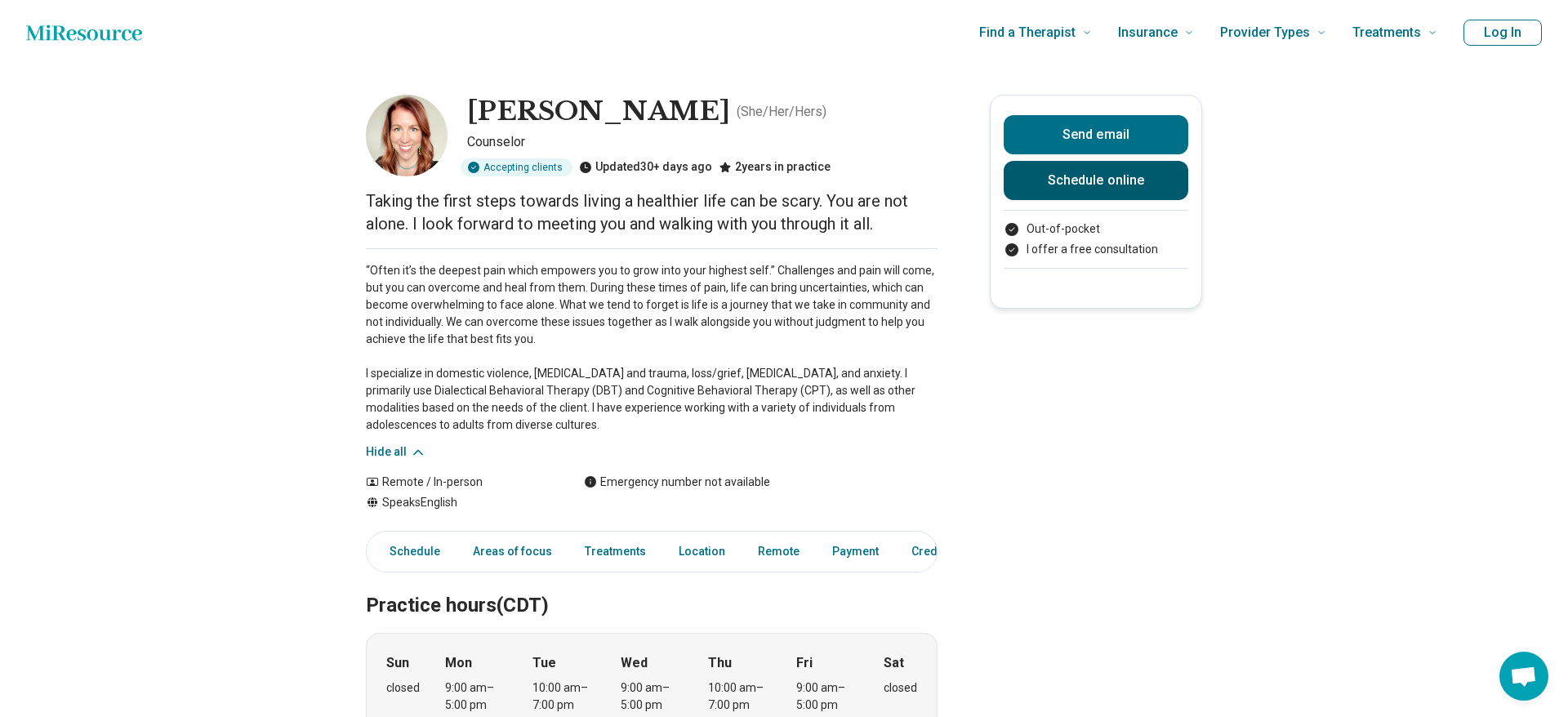
click at [1062, 173] on link "Schedule online" at bounding box center [1096, 181] width 185 height 39
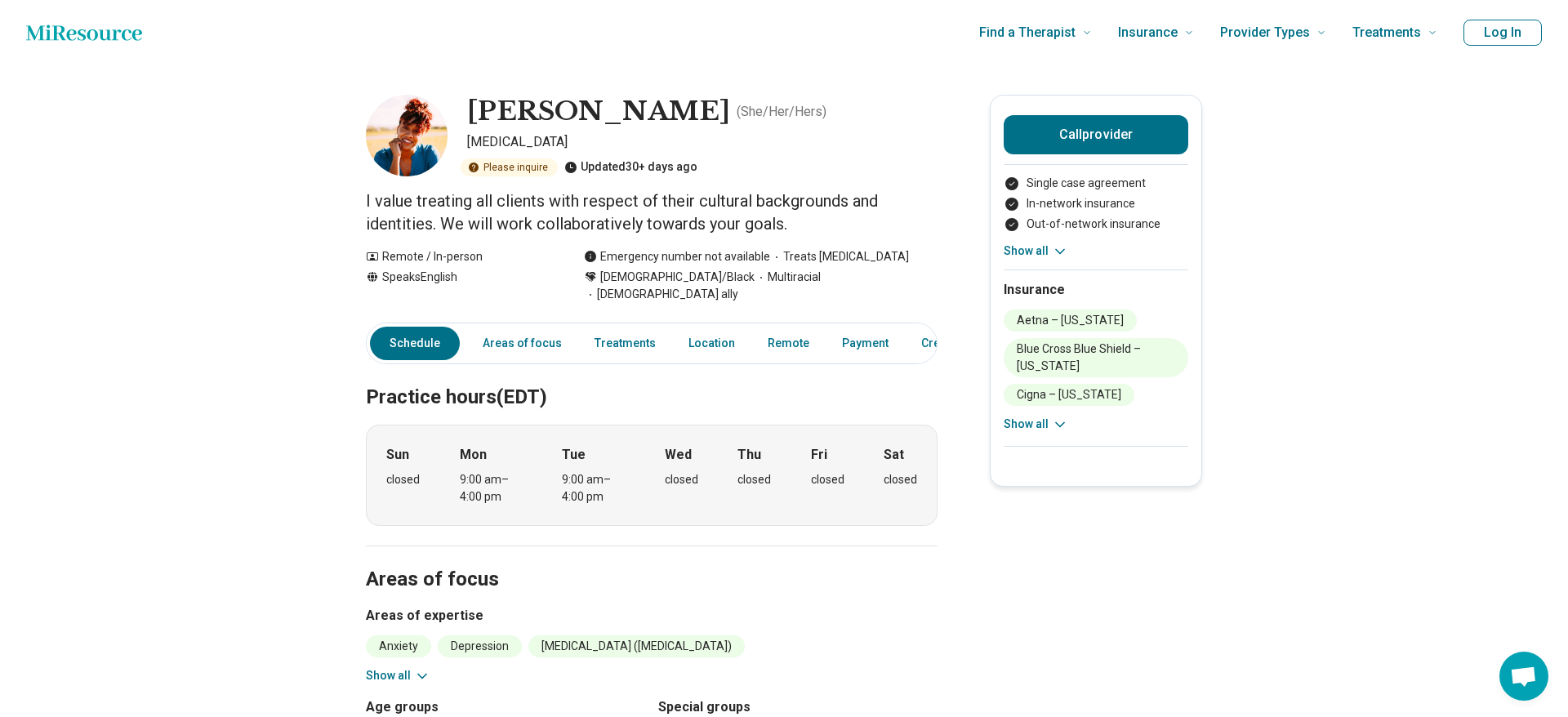
click at [408, 330] on link "Schedule" at bounding box center [415, 343] width 89 height 34
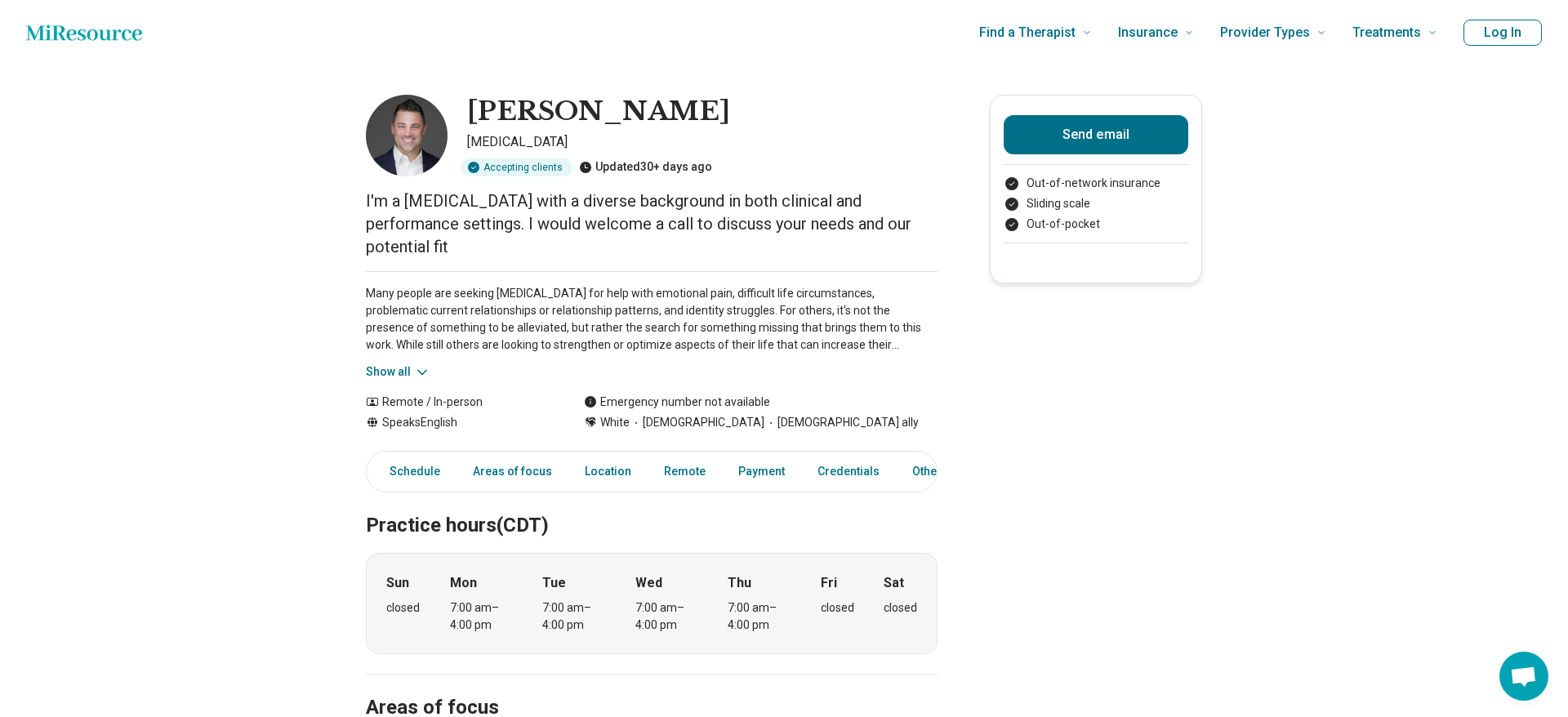
click at [422, 338] on div "Many people are seeking [MEDICAL_DATA] for help with emotional pain, difficult …" at bounding box center [652, 326] width 572 height 110
click at [418, 364] on icon at bounding box center [422, 372] width 16 height 16
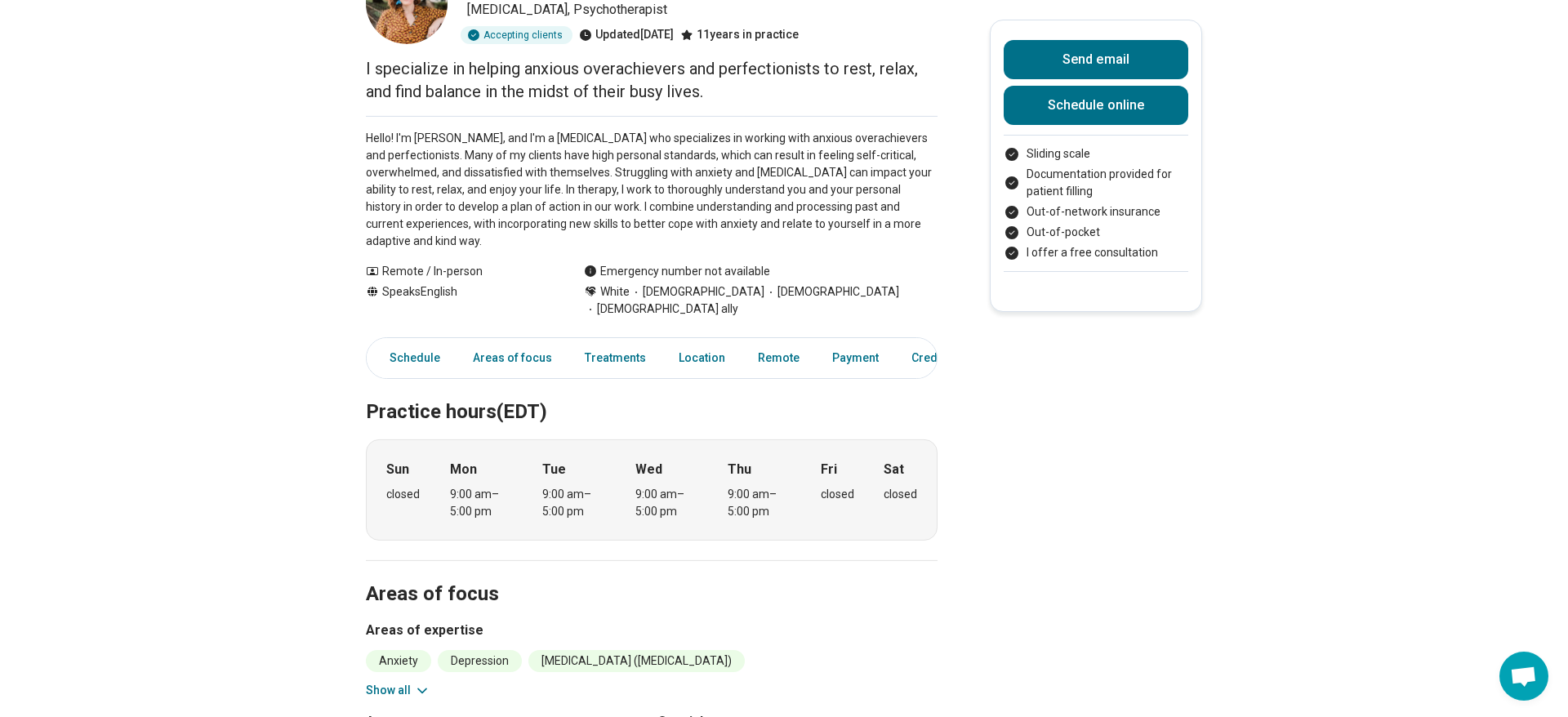
scroll to position [84, 0]
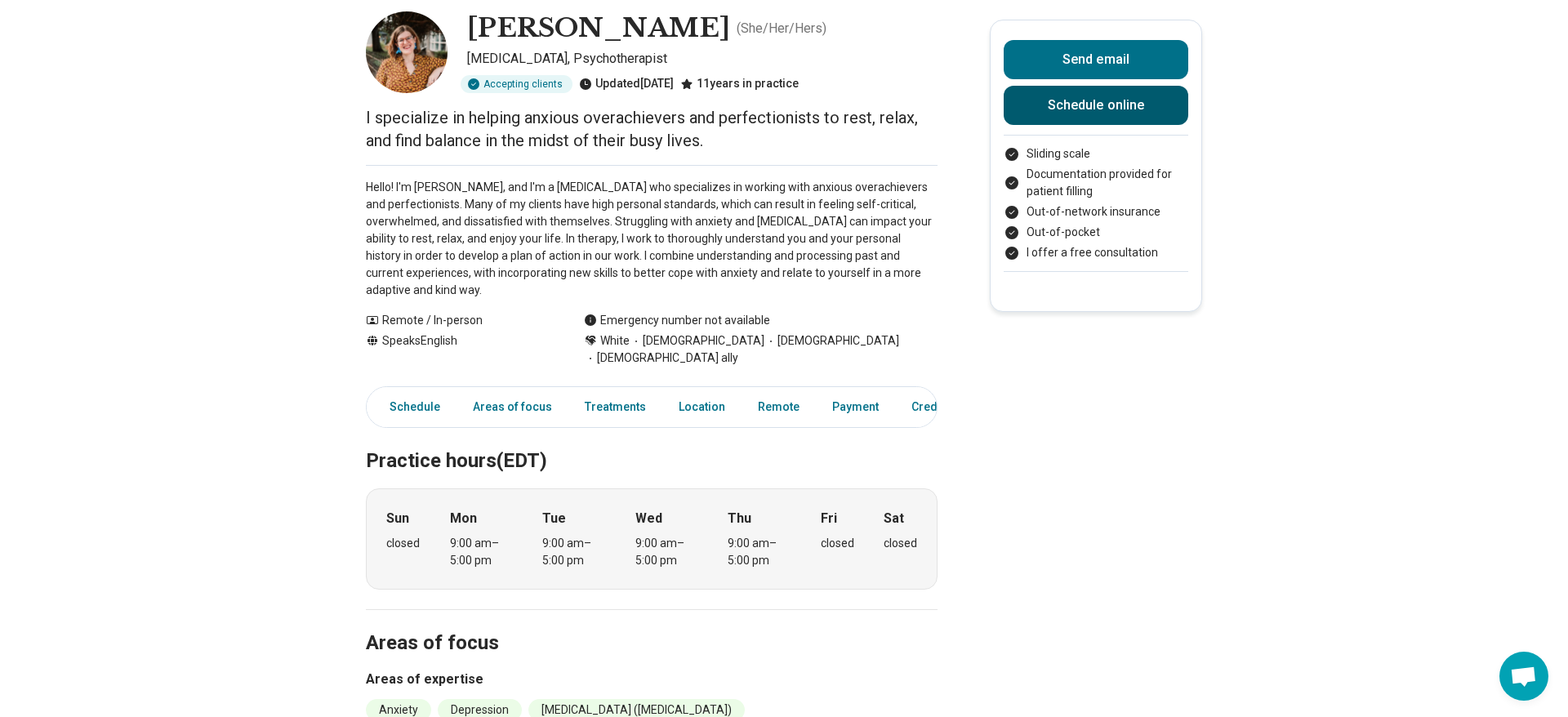
click at [1108, 114] on link "Schedule online" at bounding box center [1096, 105] width 185 height 39
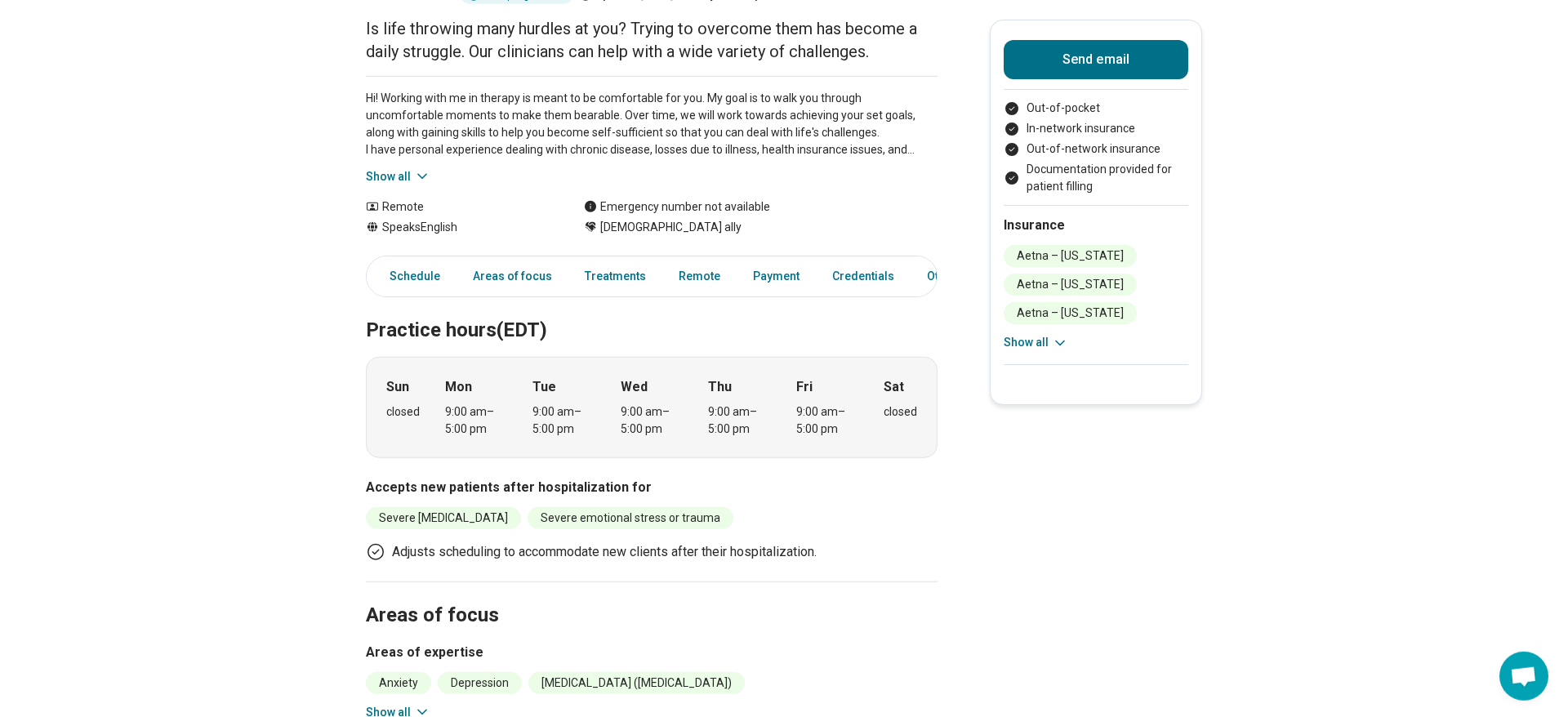
scroll to position [166, 0]
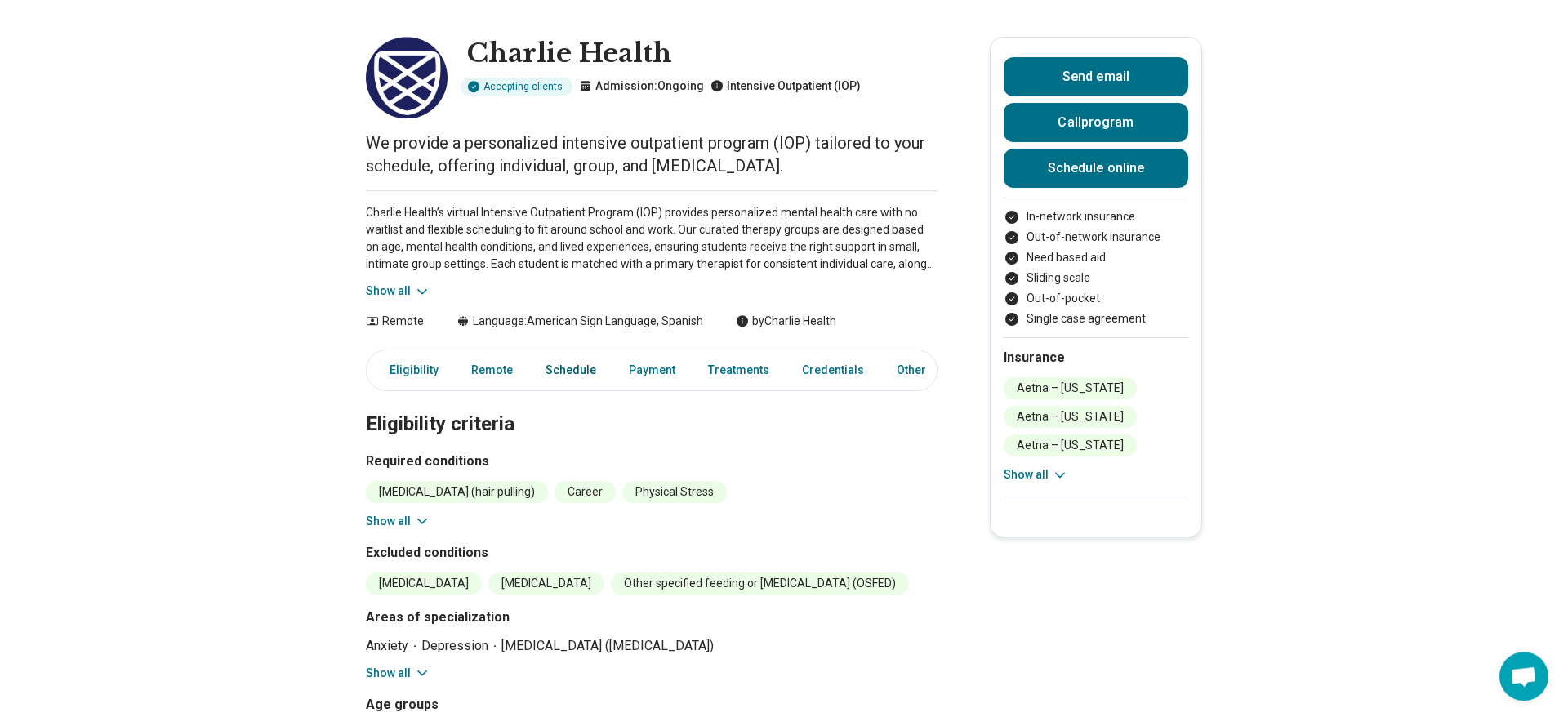
scroll to position [84, 0]
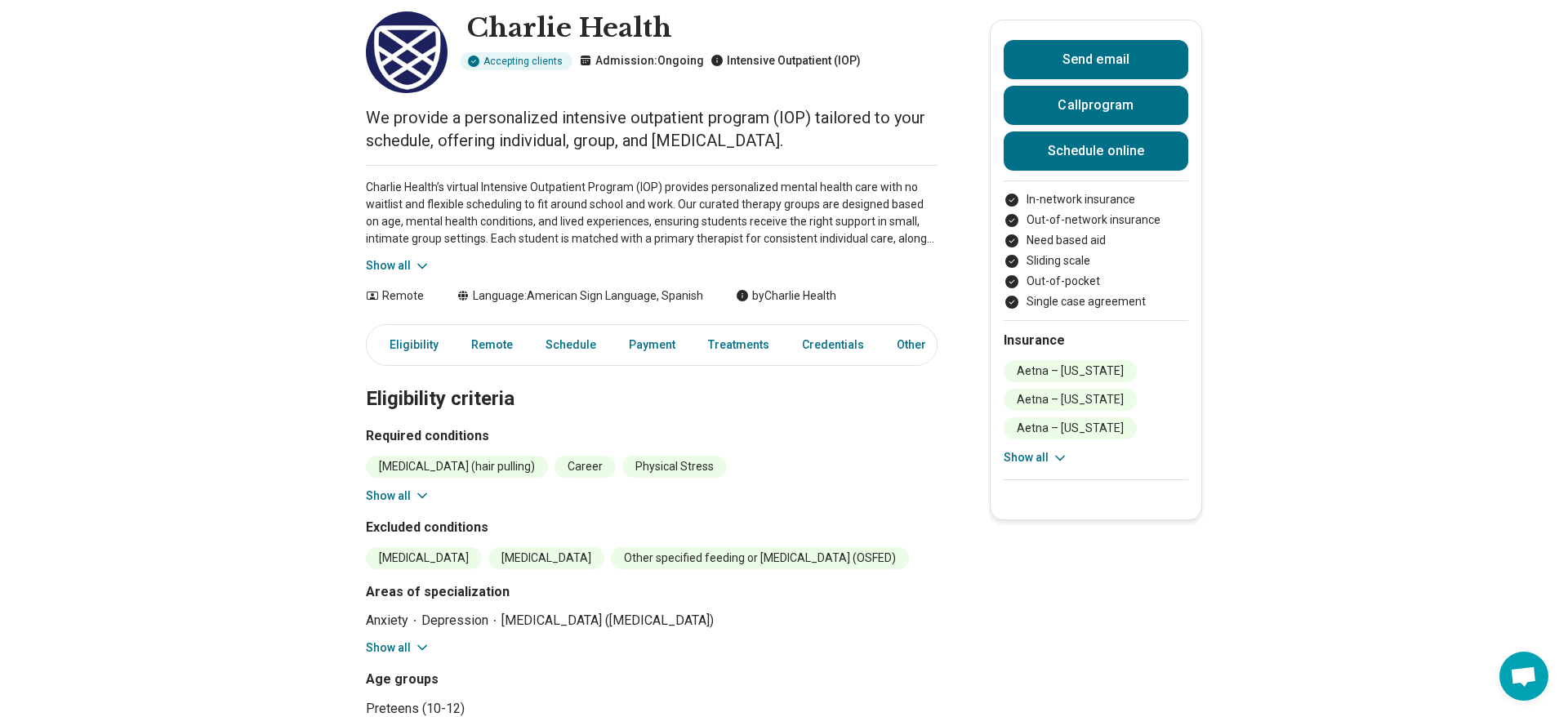
click at [417, 267] on icon at bounding box center [422, 266] width 16 height 16
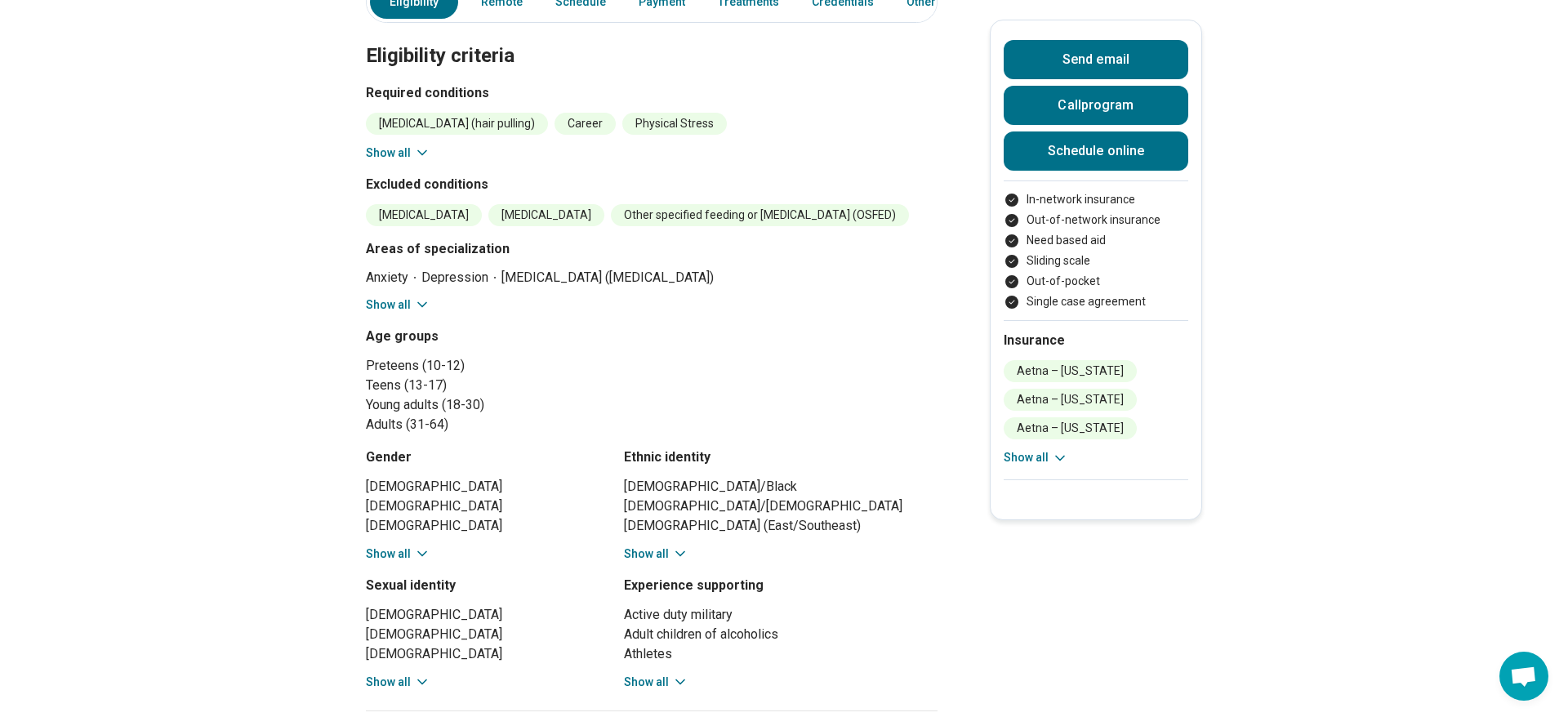
scroll to position [583, 0]
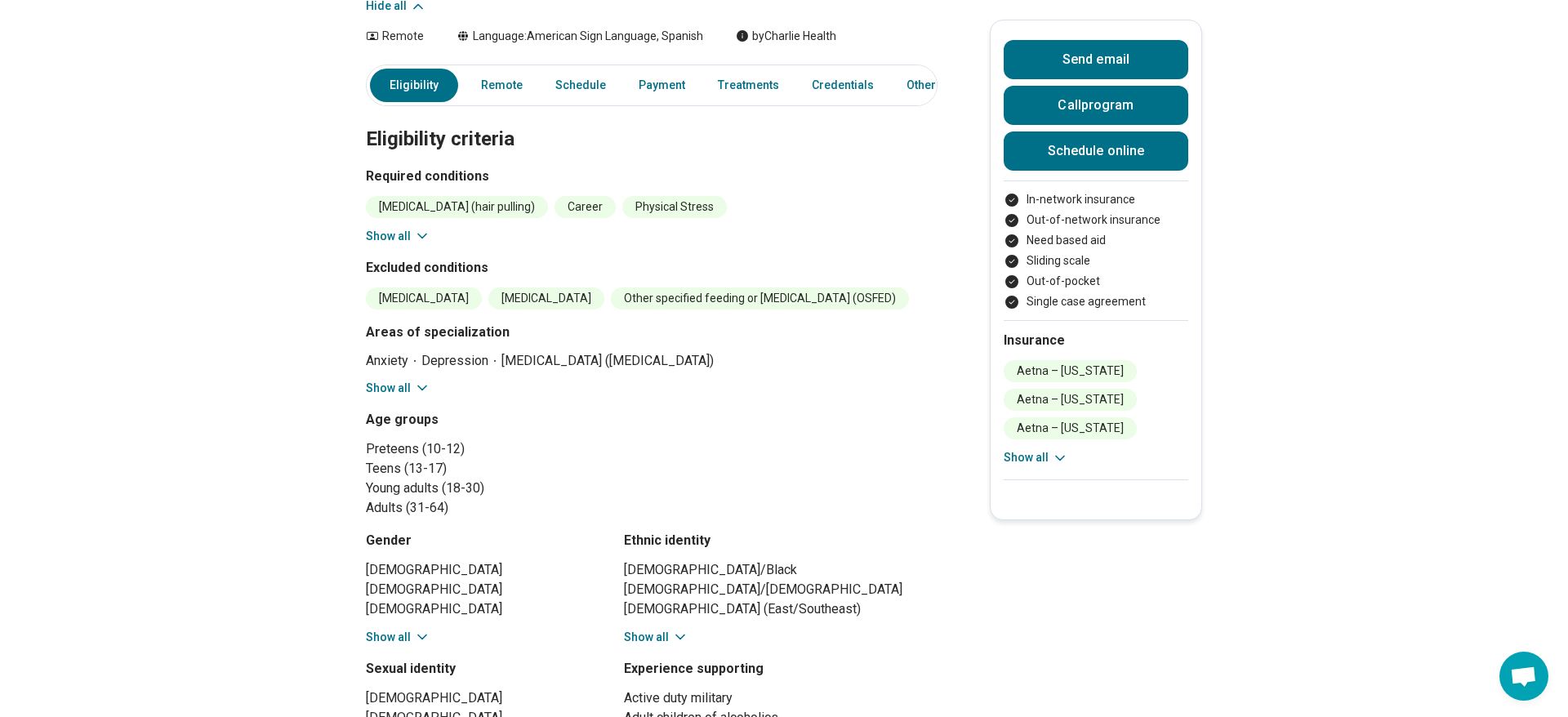
click at [418, 239] on icon at bounding box center [422, 235] width 16 height 16
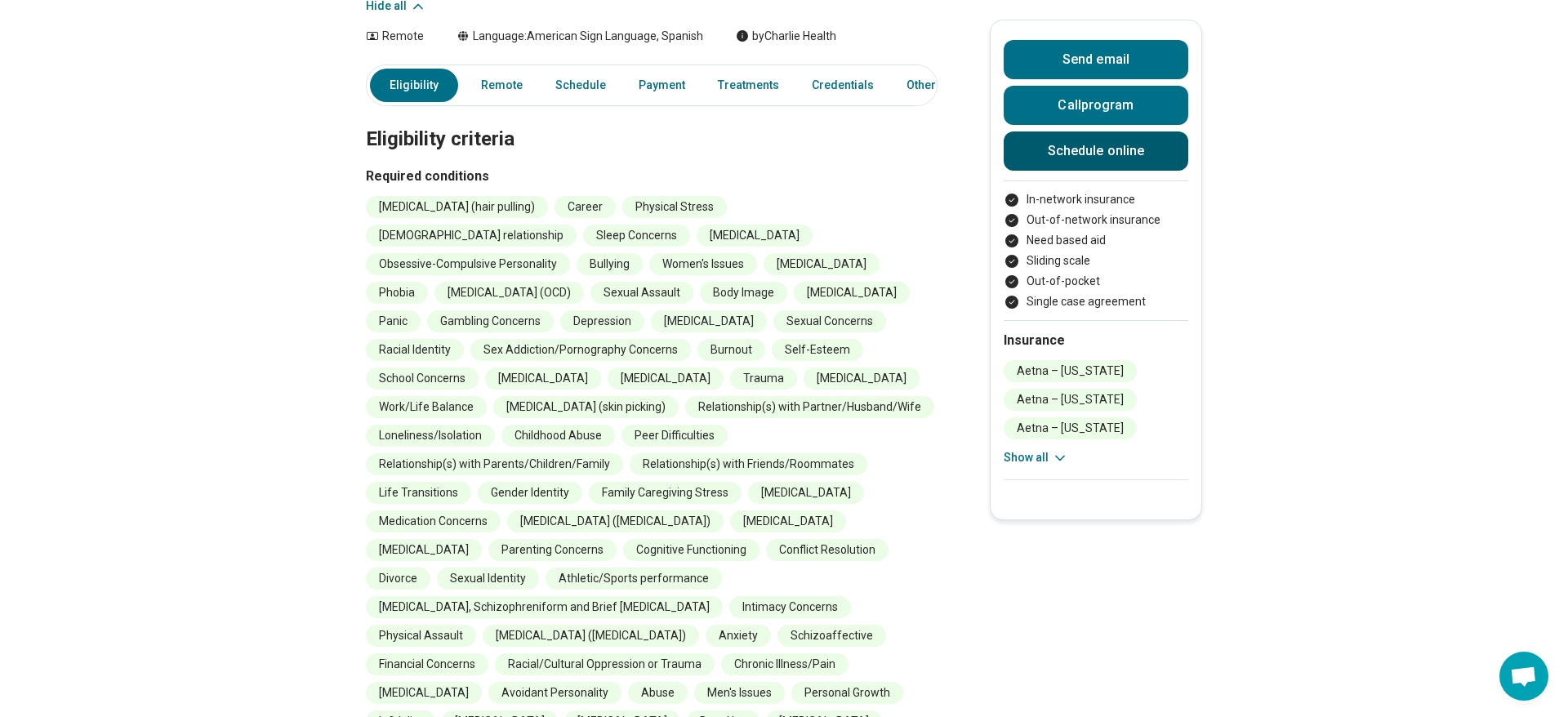
click at [1088, 147] on link "Schedule online" at bounding box center [1096, 151] width 185 height 39
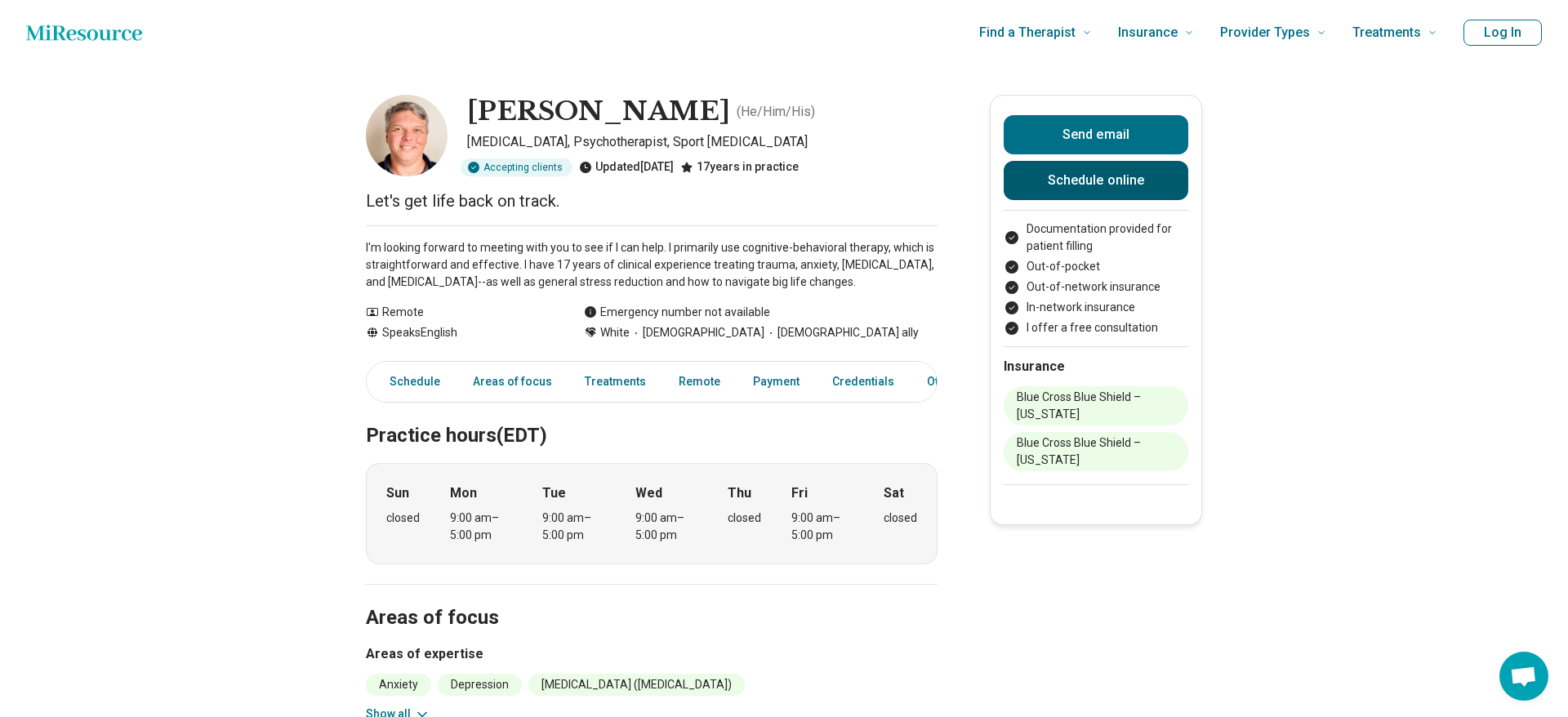
click at [1073, 180] on link "Schedule online" at bounding box center [1096, 181] width 185 height 39
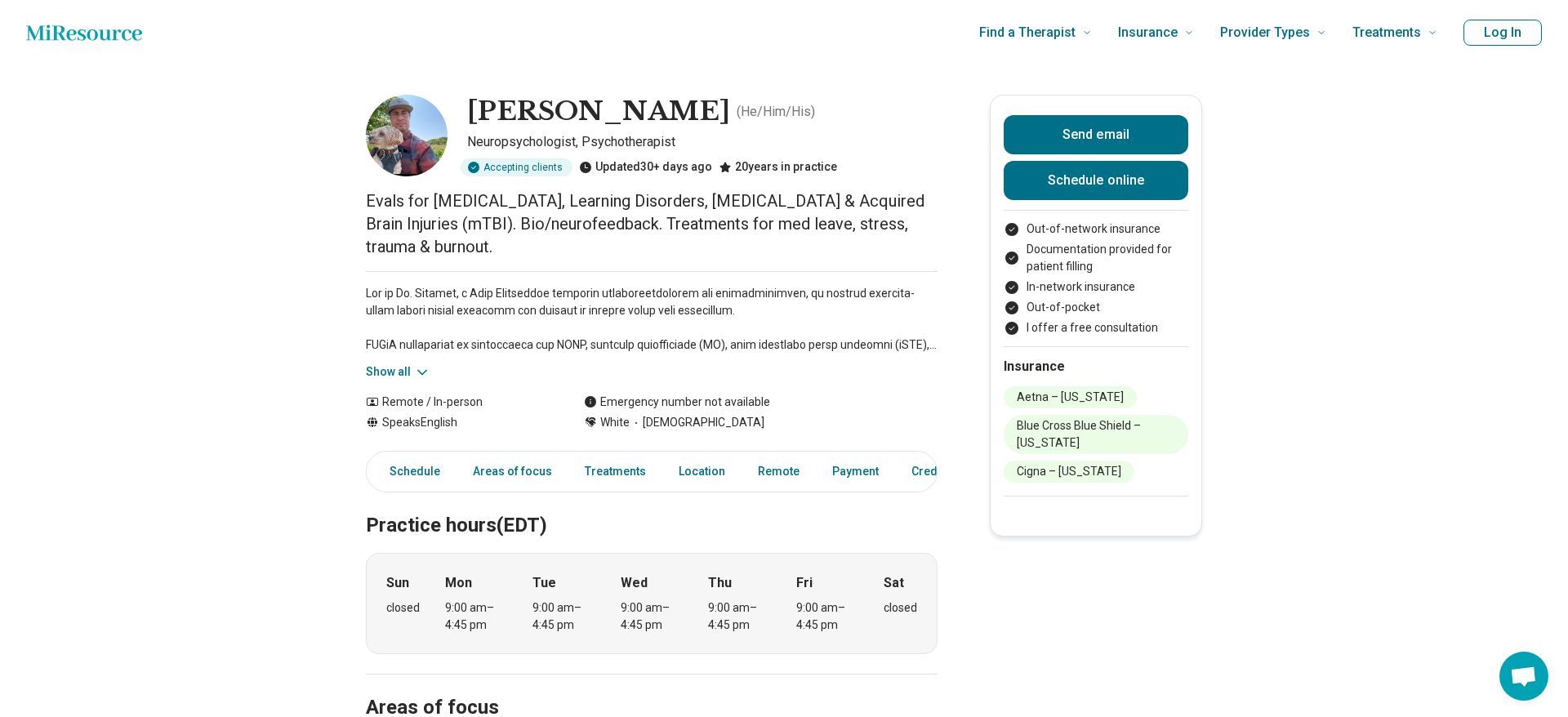
click at [412, 364] on button "Show all" at bounding box center [398, 372] width 64 height 17
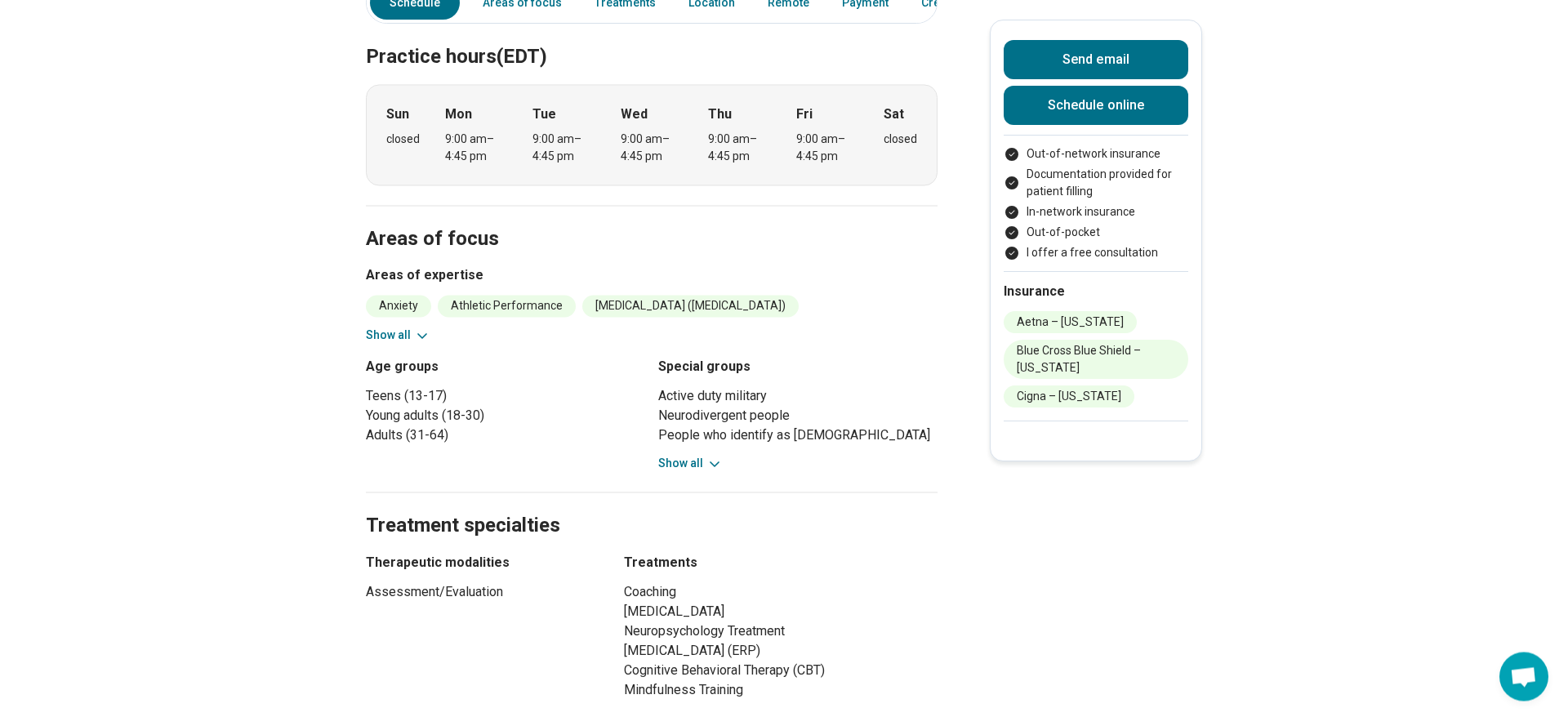
scroll to position [666, 0]
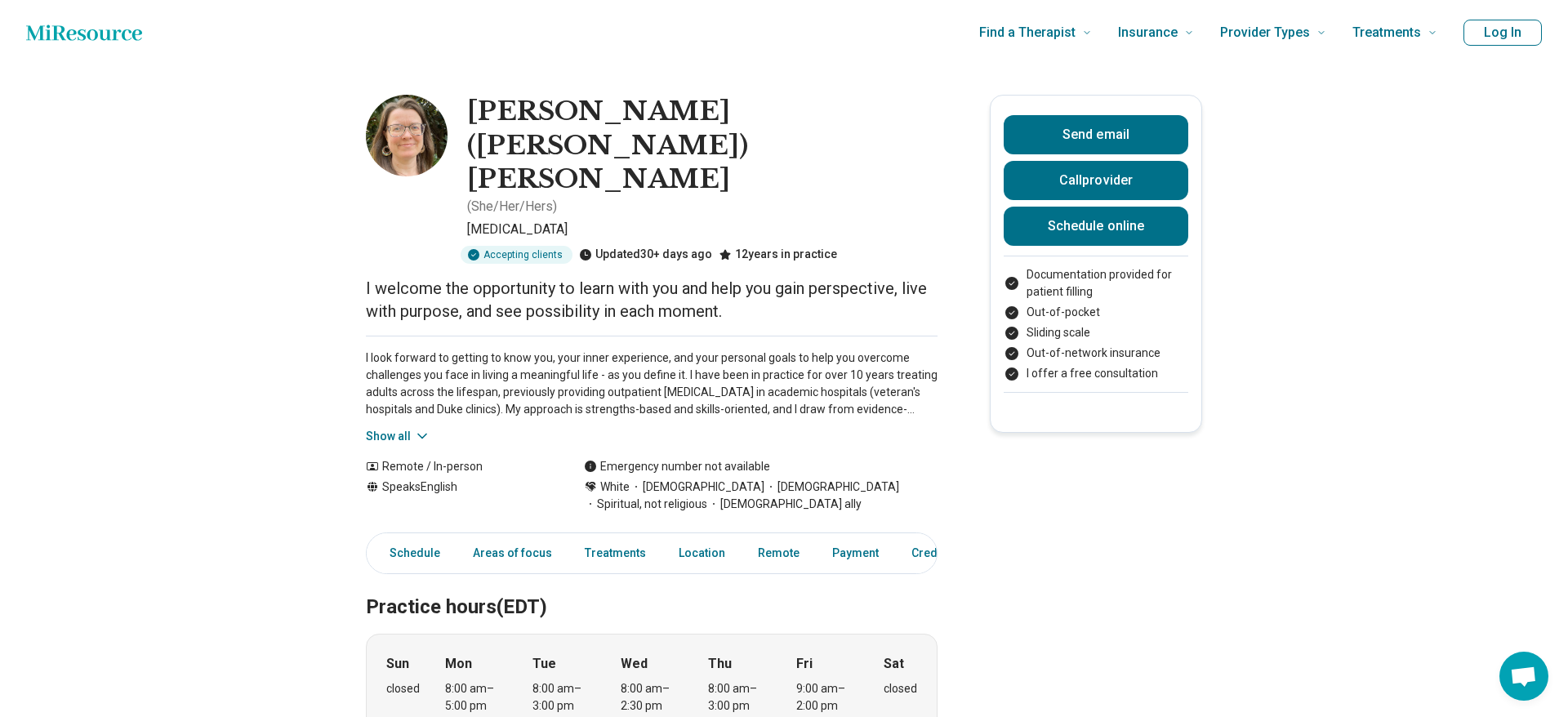
click at [422, 428] on icon at bounding box center [422, 435] width 16 height 16
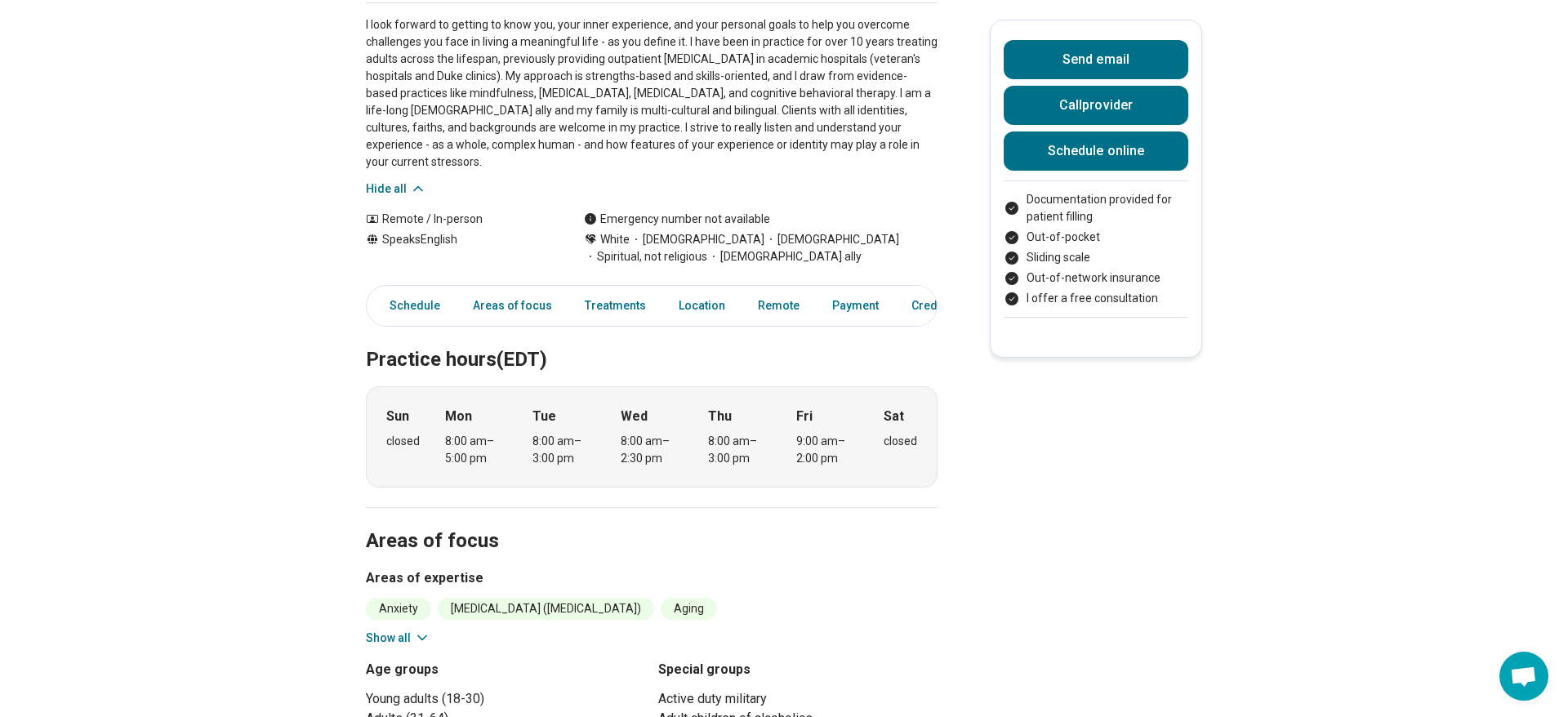
scroll to position [250, 0]
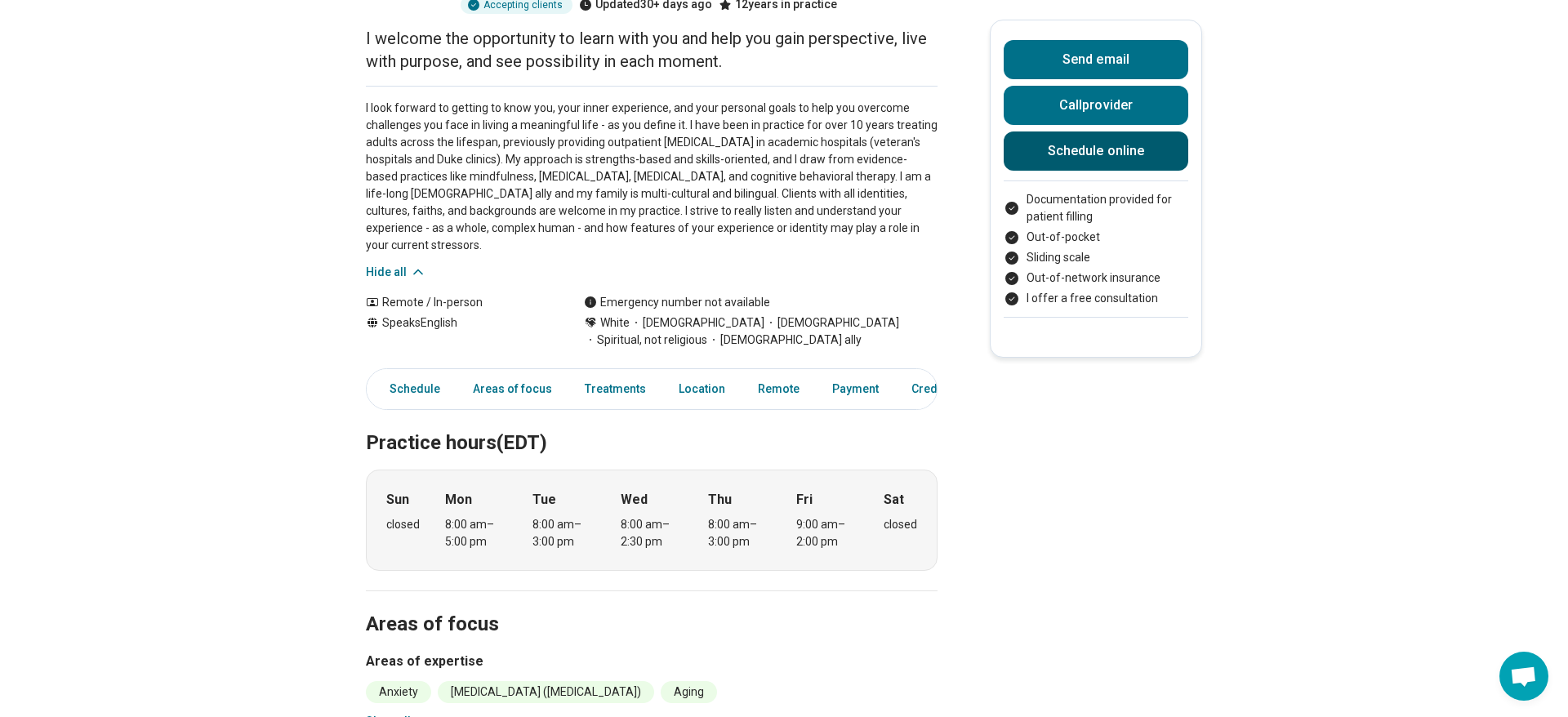
click at [1083, 152] on link "Schedule online" at bounding box center [1096, 151] width 185 height 39
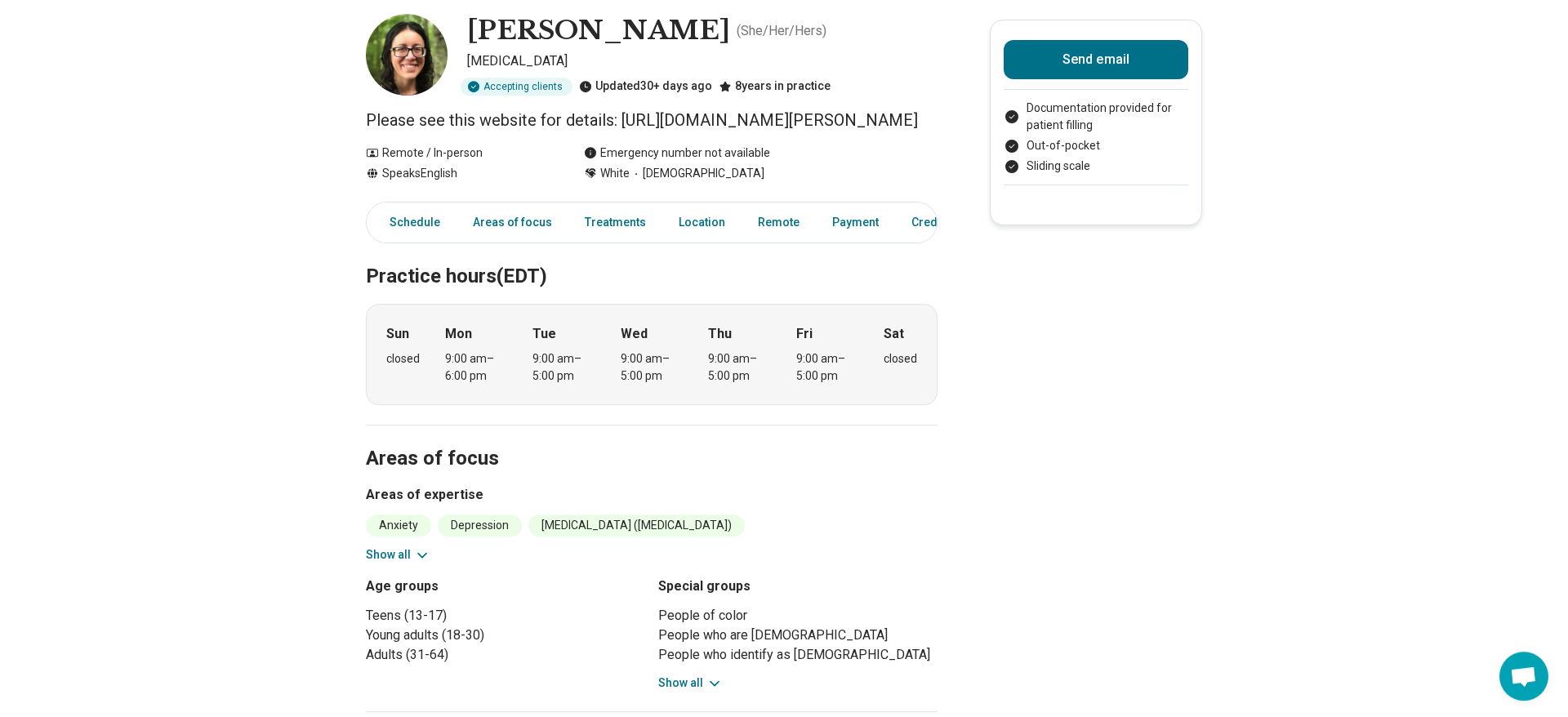
scroll to position [84, 0]
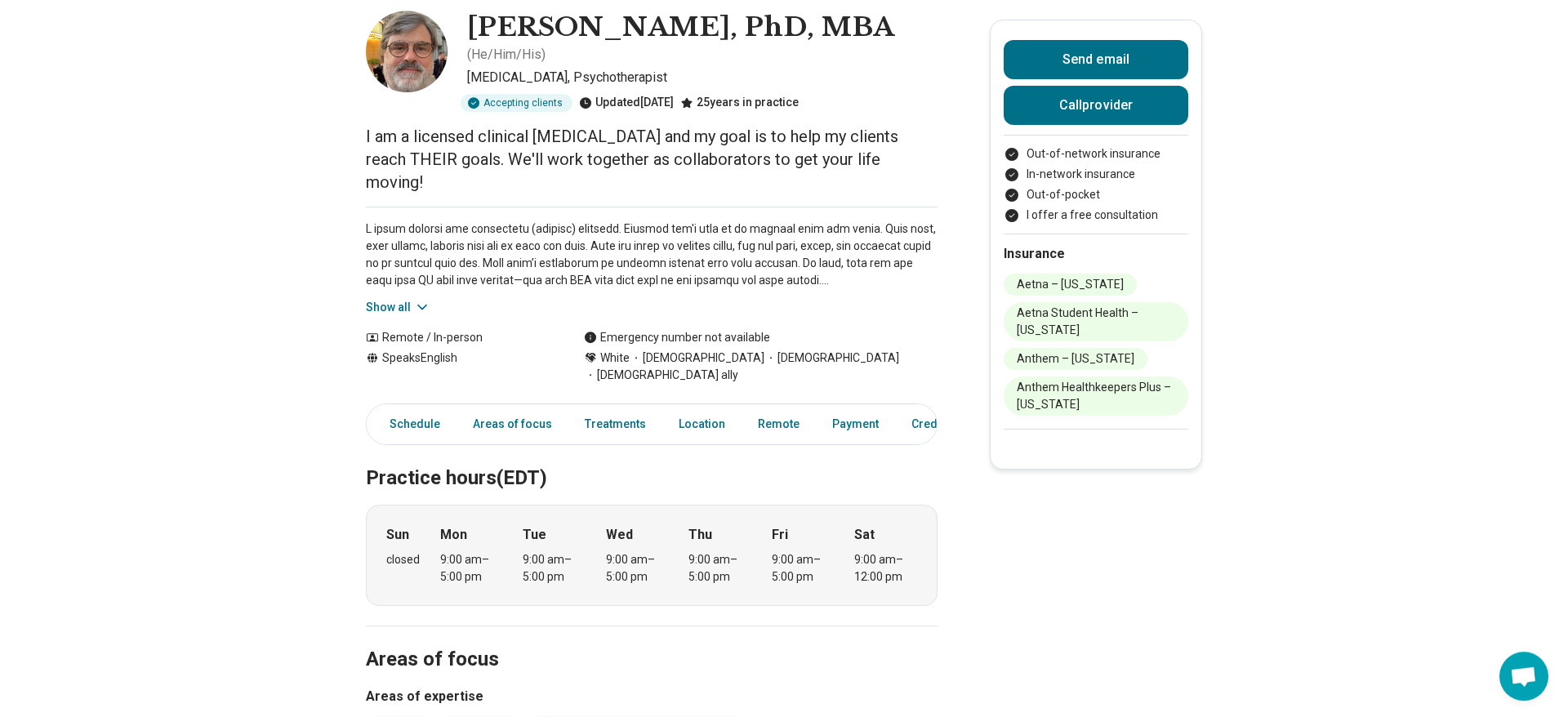
scroll to position [84, 0]
click at [422, 299] on icon at bounding box center [422, 307] width 16 height 16
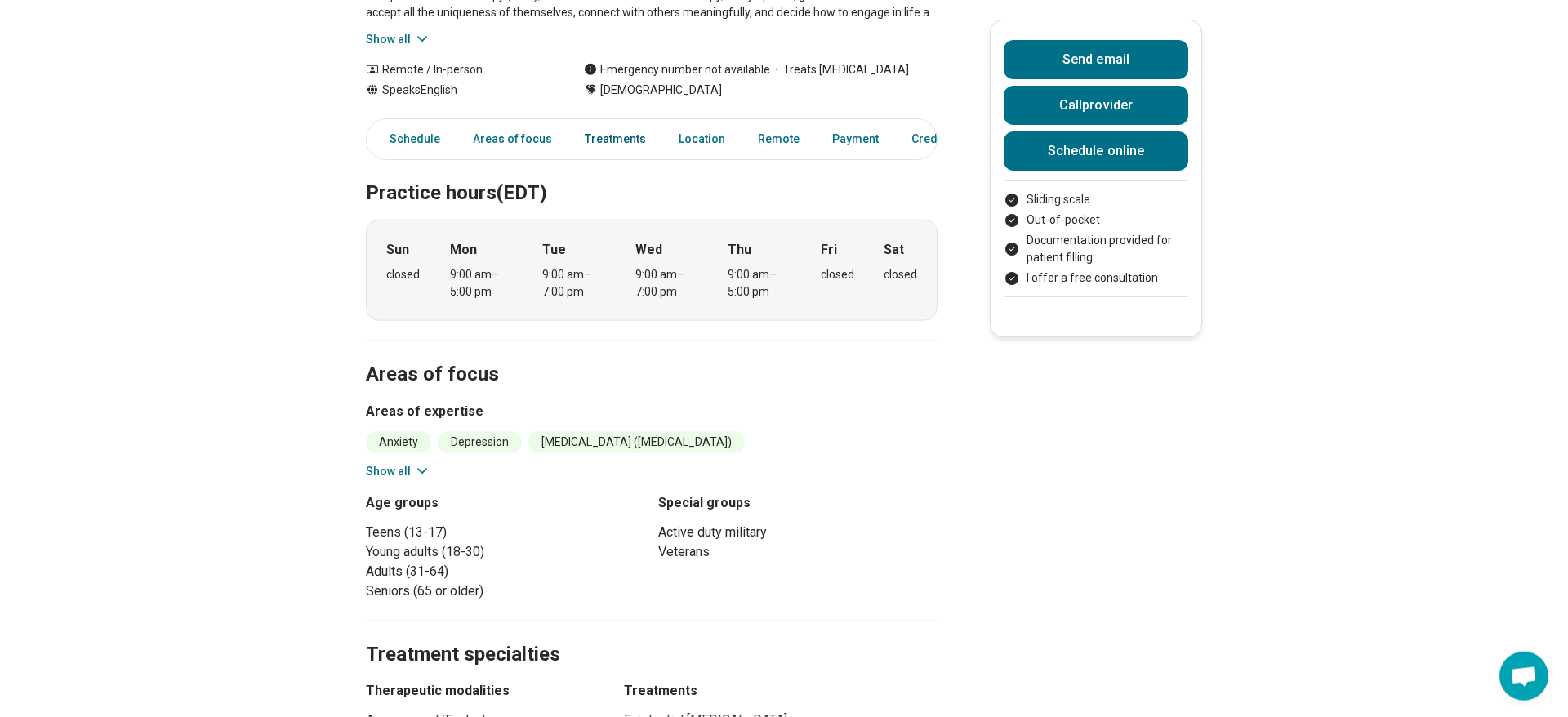
scroll to position [84, 0]
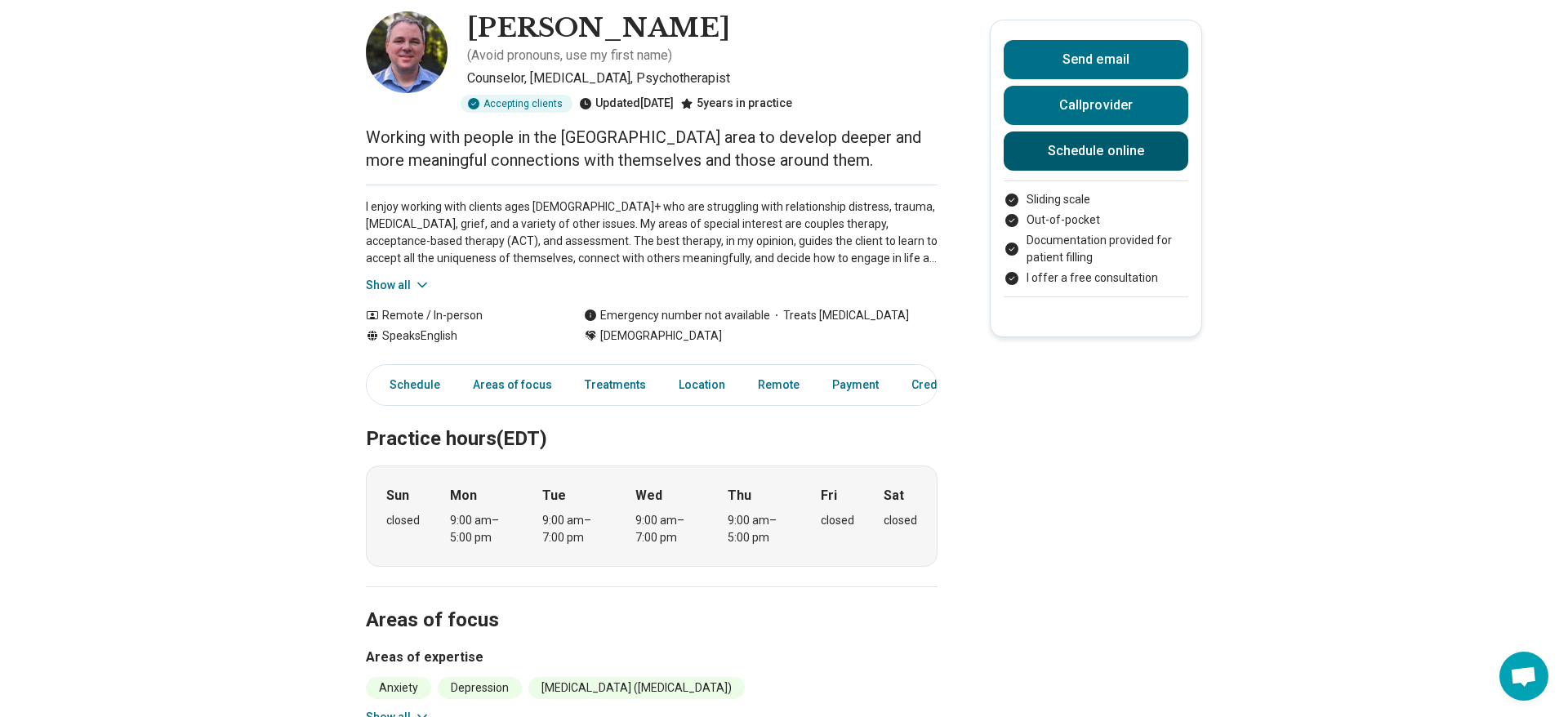
click at [1069, 144] on link "Schedule online" at bounding box center [1096, 151] width 185 height 39
